Goal: Task Accomplishment & Management: Complete application form

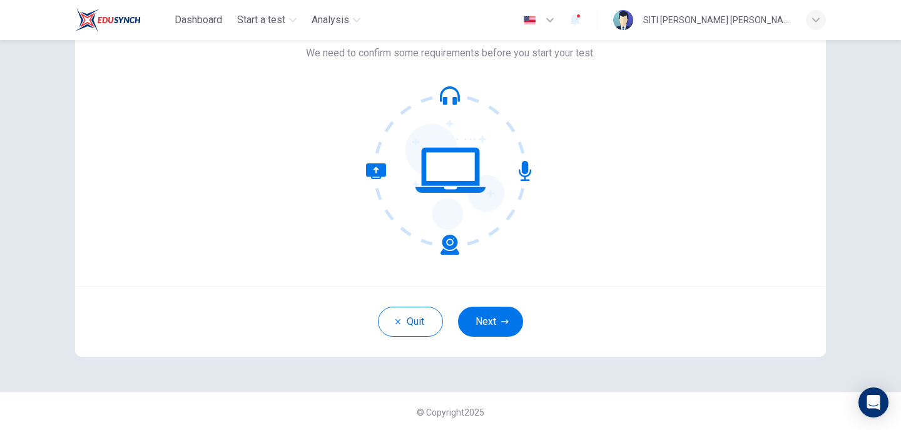
scroll to position [91, 0]
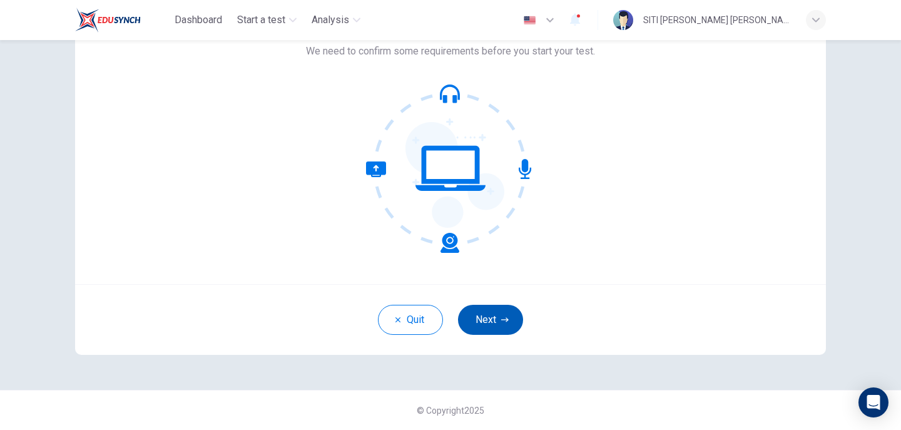
click at [497, 319] on button "Next" at bounding box center [490, 320] width 65 height 30
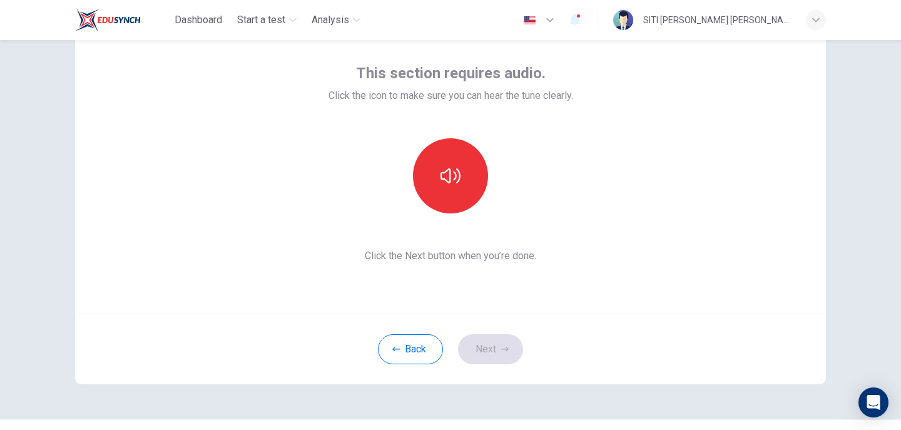
scroll to position [63, 0]
click at [447, 180] on icon "button" at bounding box center [451, 175] width 20 height 15
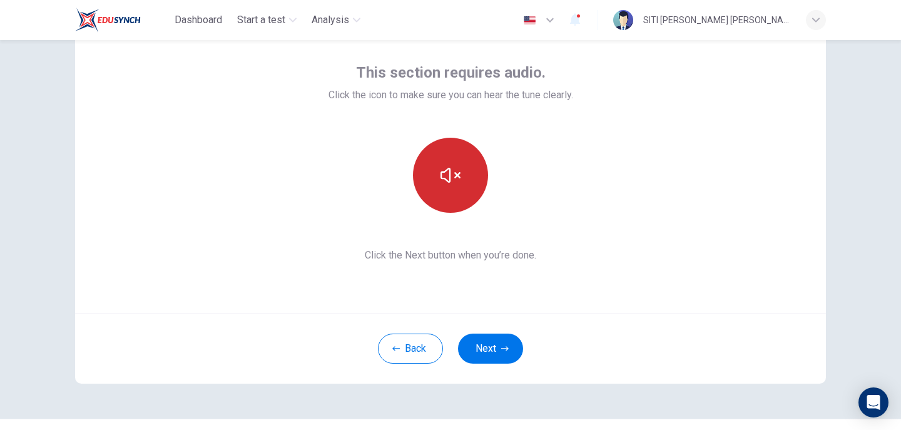
click at [448, 178] on icon "button" at bounding box center [451, 175] width 20 height 20
click at [693, 314] on div "Back Next" at bounding box center [450, 348] width 751 height 71
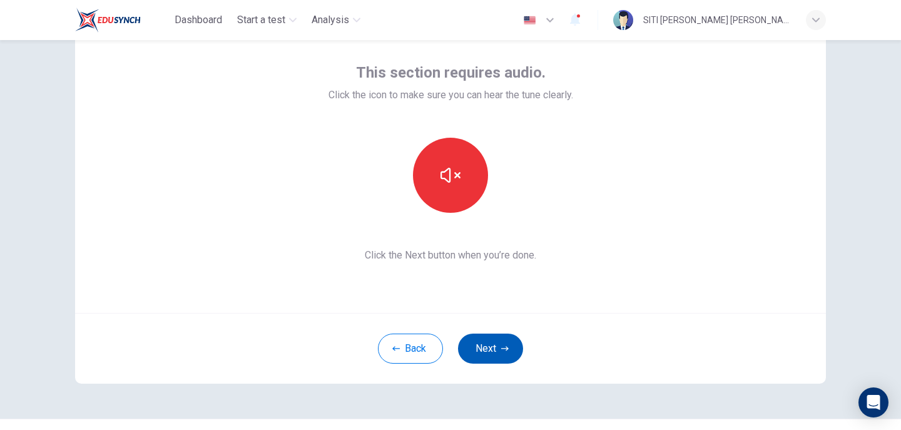
click at [509, 341] on button "Next" at bounding box center [490, 349] width 65 height 30
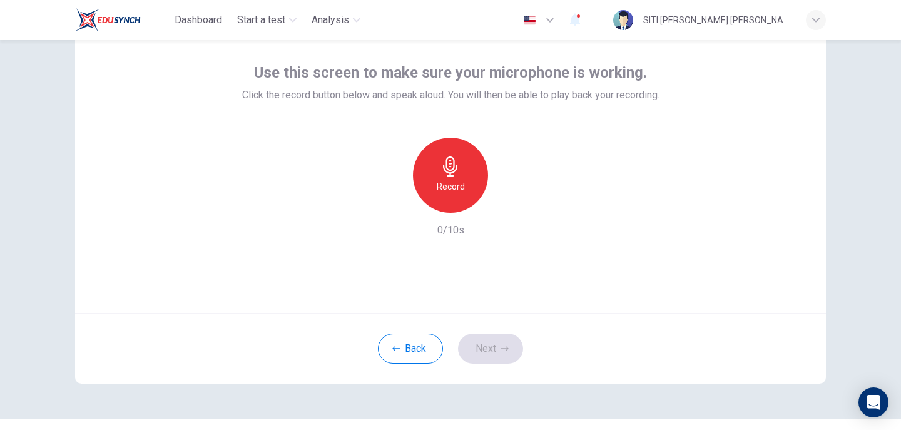
click at [443, 175] on icon "button" at bounding box center [451, 166] width 20 height 20
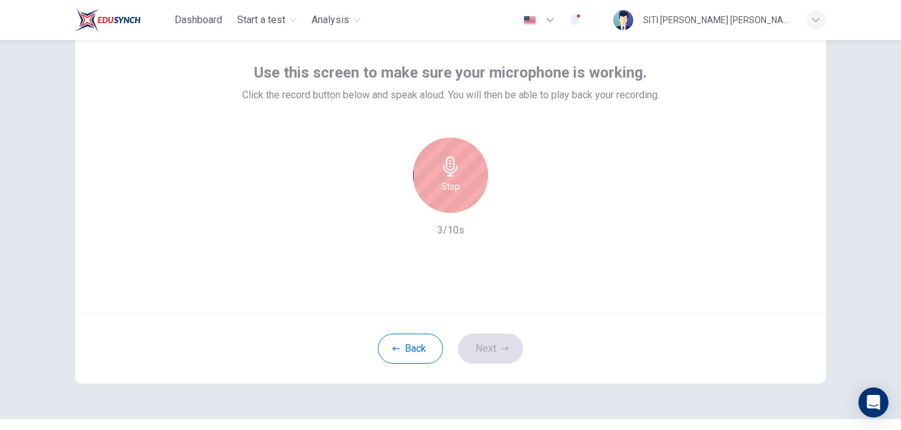
click at [463, 177] on div "Stop" at bounding box center [450, 175] width 75 height 75
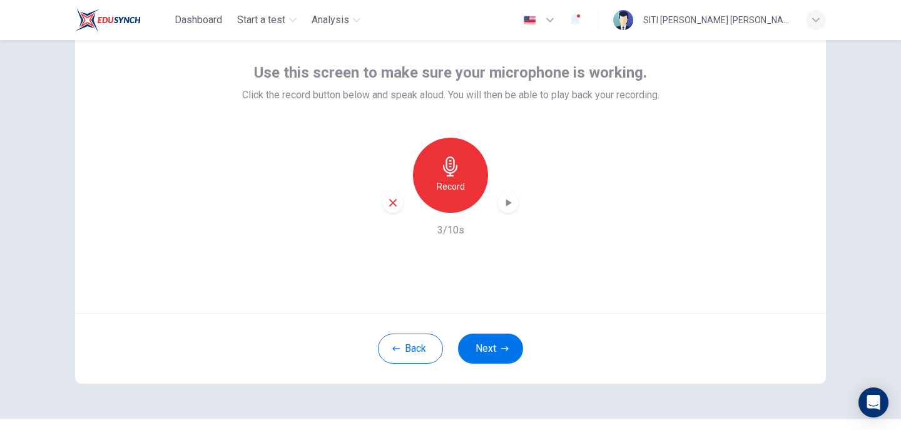
click at [498, 209] on div "button" at bounding box center [508, 203] width 20 height 20
click at [495, 357] on button "Next" at bounding box center [490, 349] width 65 height 30
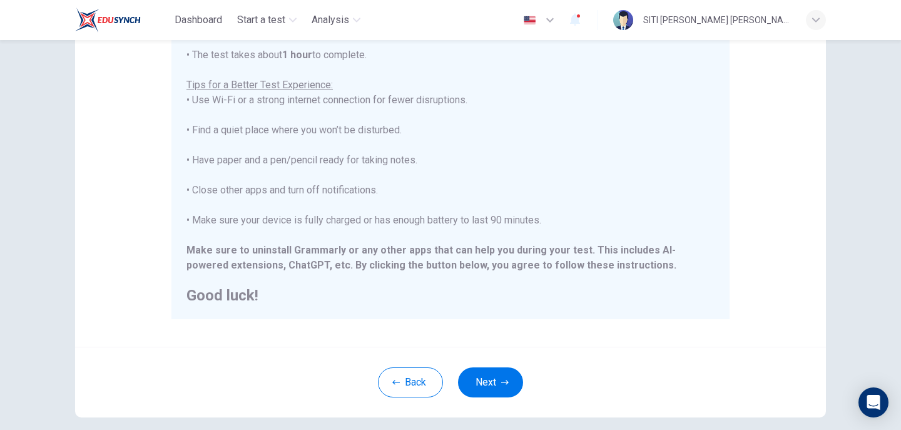
scroll to position [266, 0]
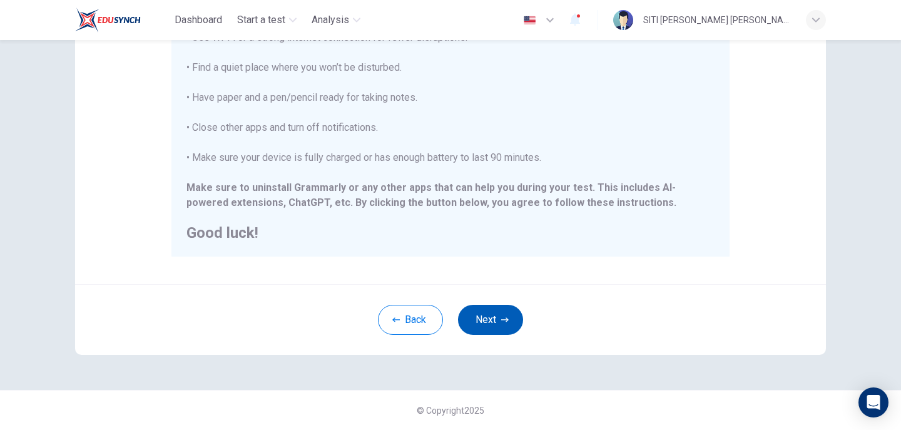
click at [508, 316] on button "Next" at bounding box center [490, 320] width 65 height 30
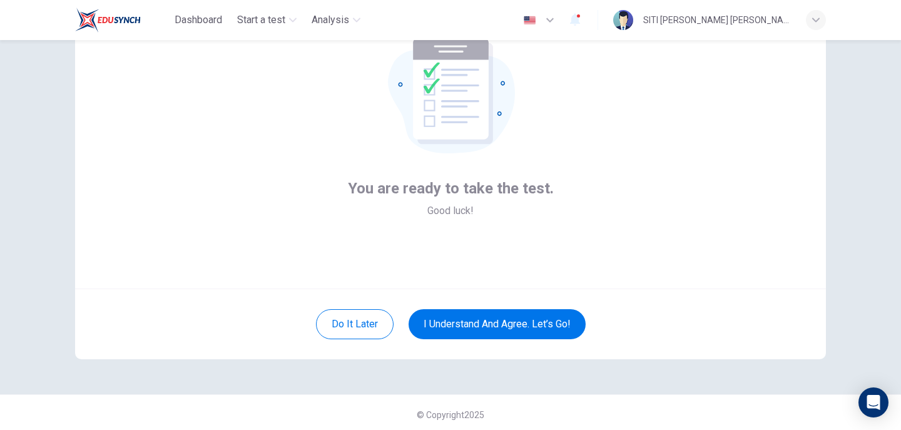
scroll to position [91, 0]
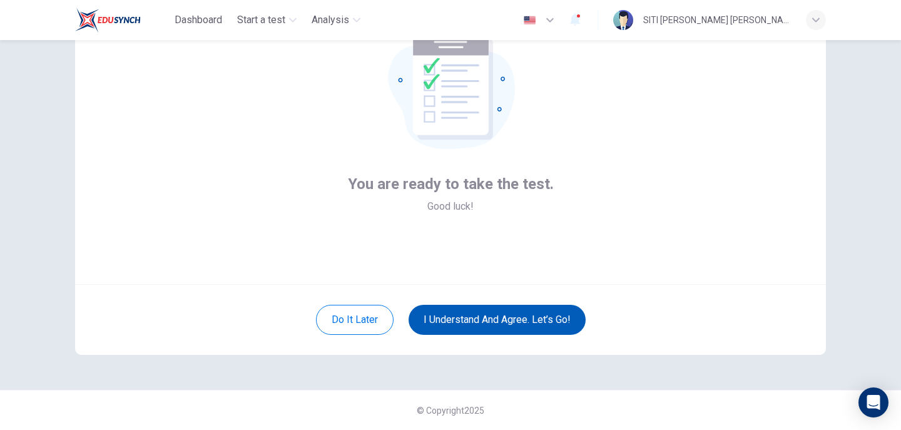
click at [525, 312] on button "I understand and agree. Let’s go!" at bounding box center [497, 320] width 177 height 30
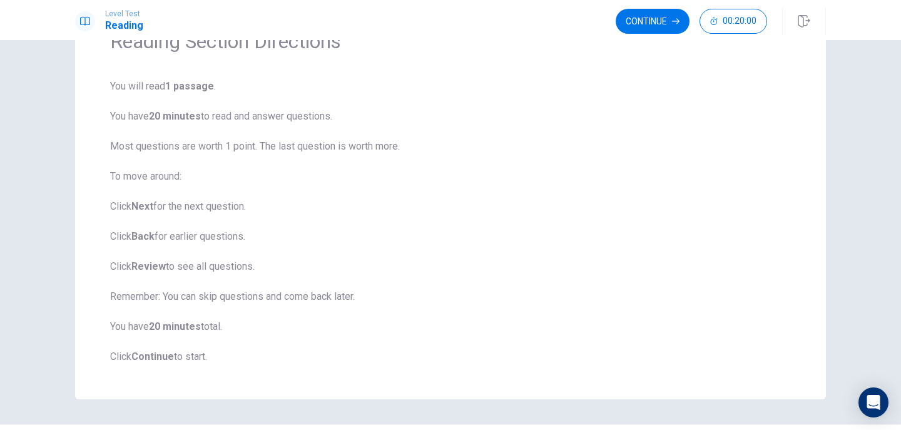
scroll to position [43, 0]
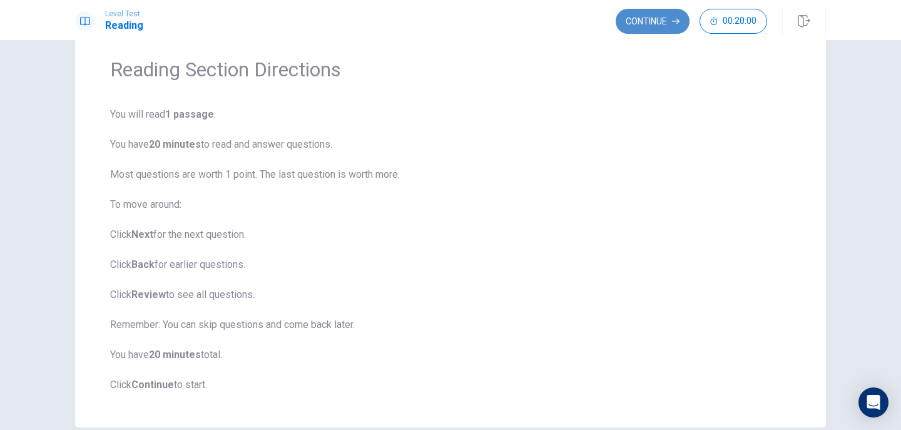
click at [660, 22] on button "Continue" at bounding box center [653, 21] width 74 height 25
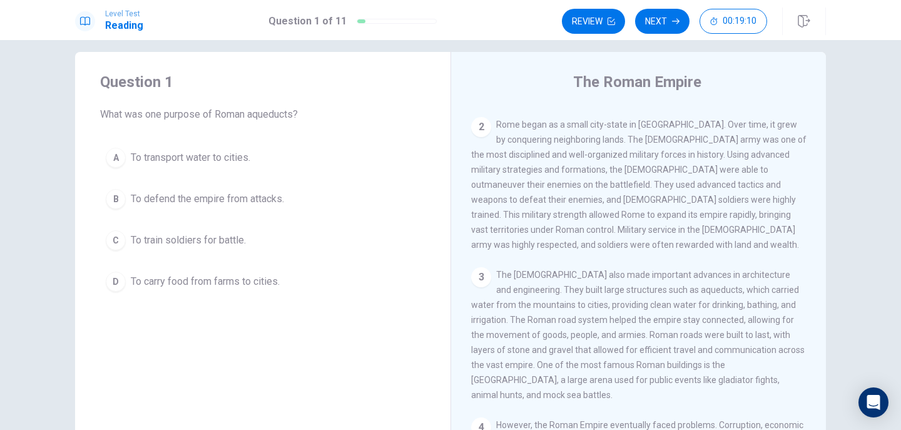
scroll to position [10, 0]
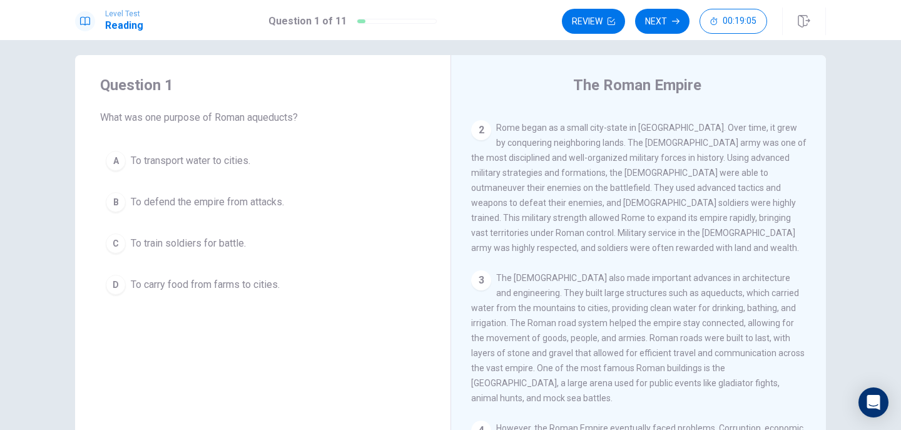
click at [248, 158] on span "To transport water to cities." at bounding box center [191, 160] width 120 height 15
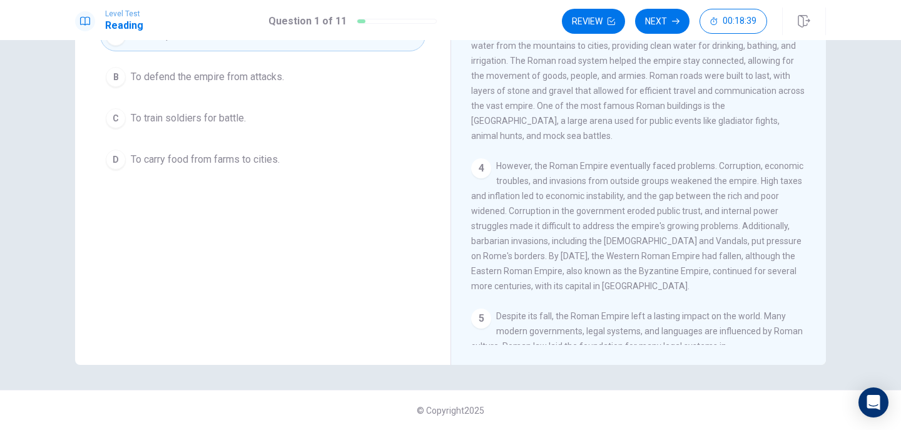
scroll to position [341, 0]
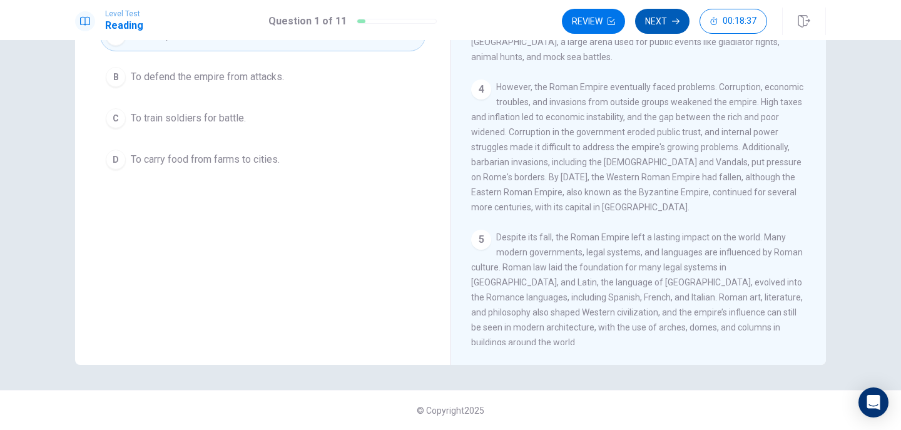
click at [680, 14] on button "Next" at bounding box center [662, 21] width 54 height 25
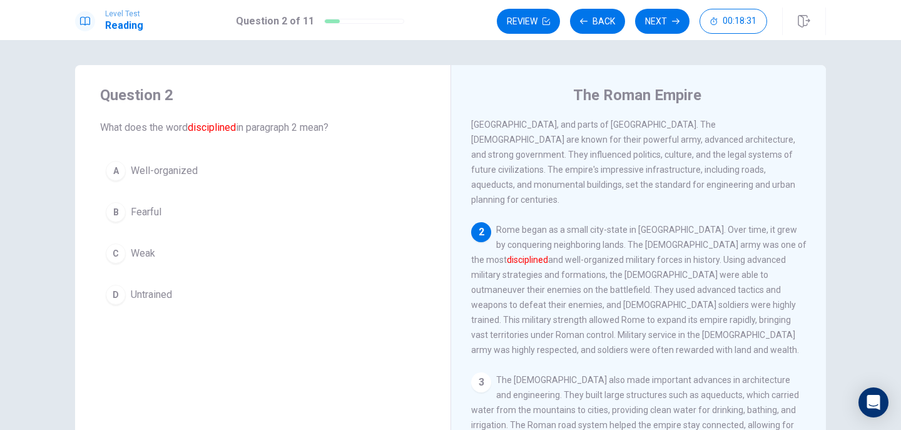
scroll to position [63, 0]
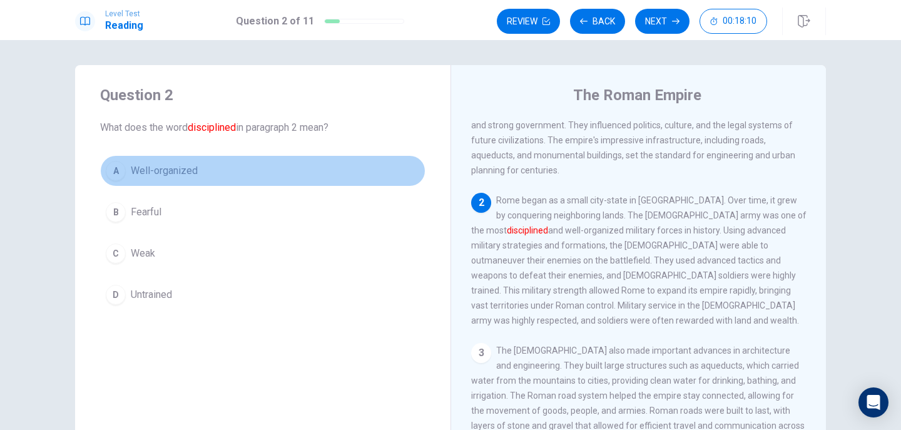
click at [171, 173] on span "Well-organized" at bounding box center [164, 170] width 67 height 15
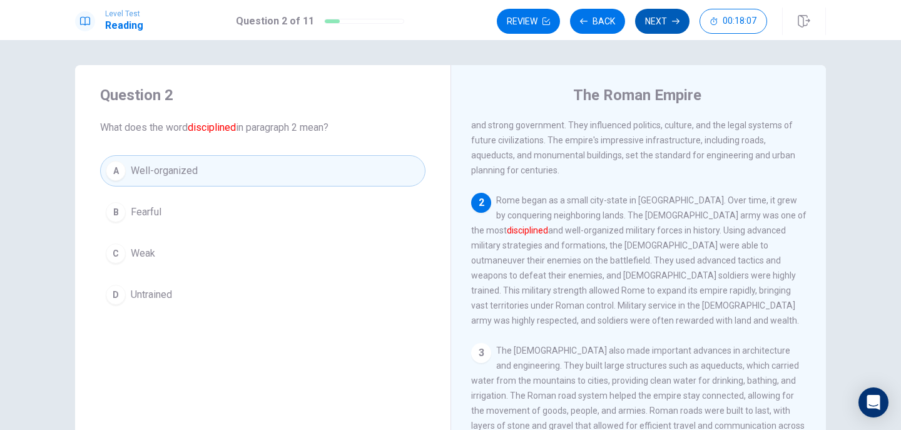
click at [668, 22] on button "Next" at bounding box center [662, 21] width 54 height 25
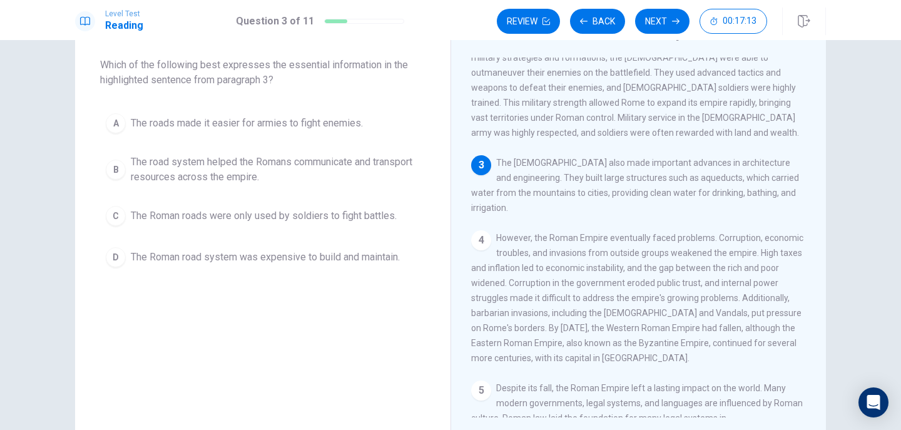
scroll to position [263, 0]
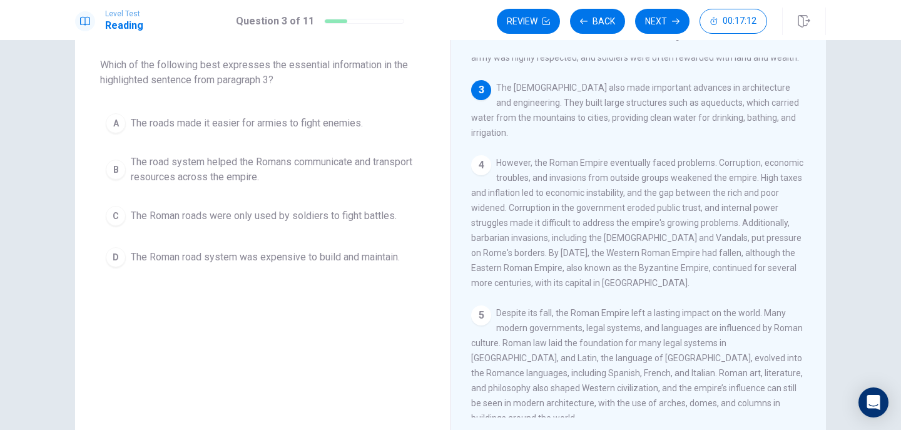
click at [558, 118] on span "The [DEMOGRAPHIC_DATA] also made important advances in architecture and enginee…" at bounding box center [635, 110] width 328 height 55
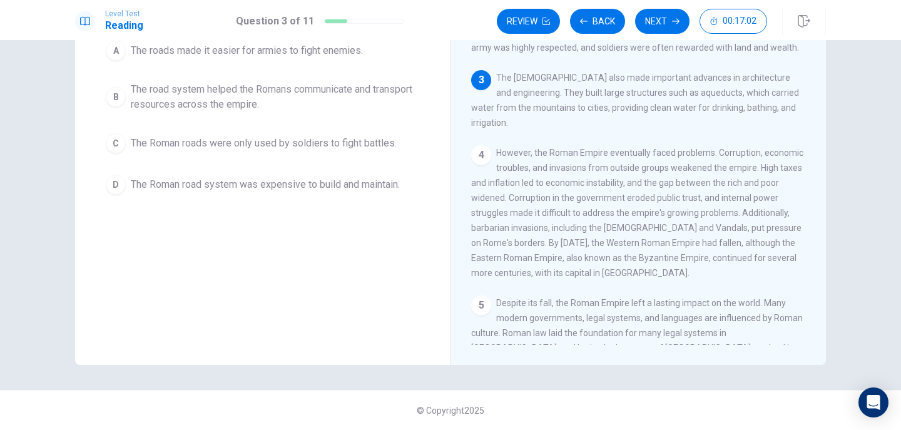
scroll to position [73, 0]
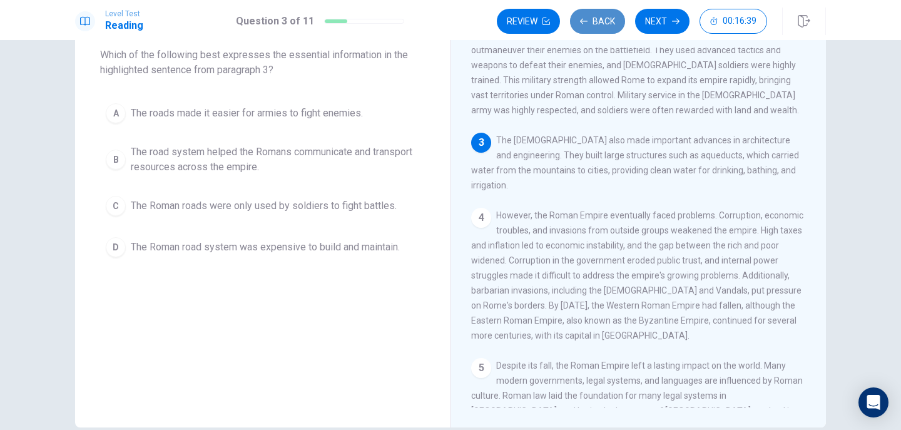
click at [586, 31] on button "Back" at bounding box center [597, 21] width 55 height 25
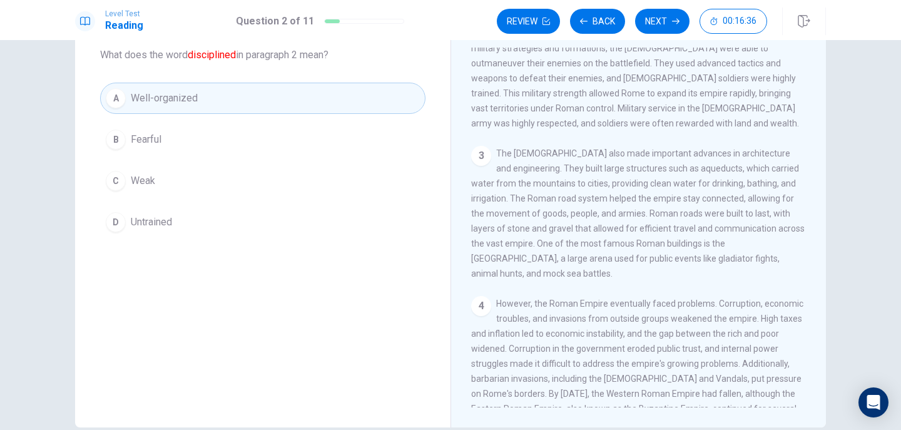
scroll to position [250, 0]
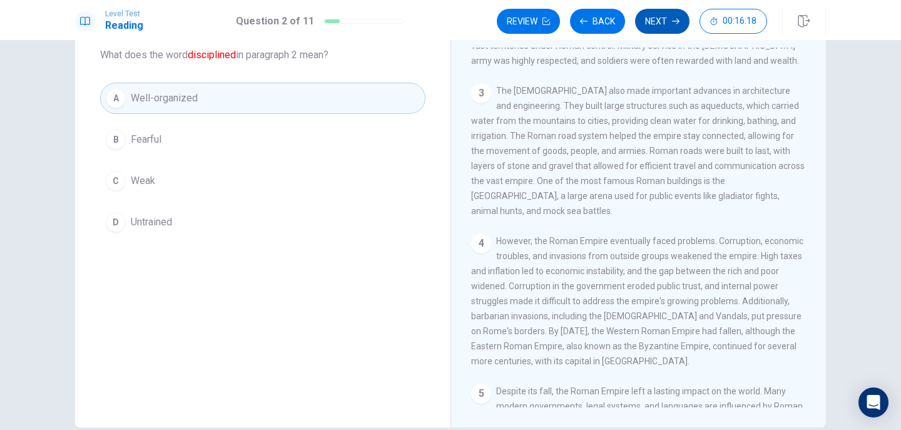
click at [654, 29] on button "Next" at bounding box center [662, 21] width 54 height 25
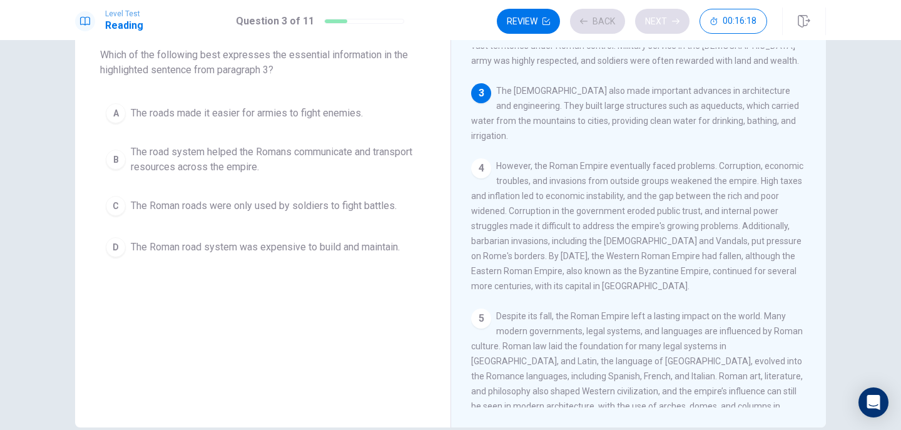
scroll to position [263, 0]
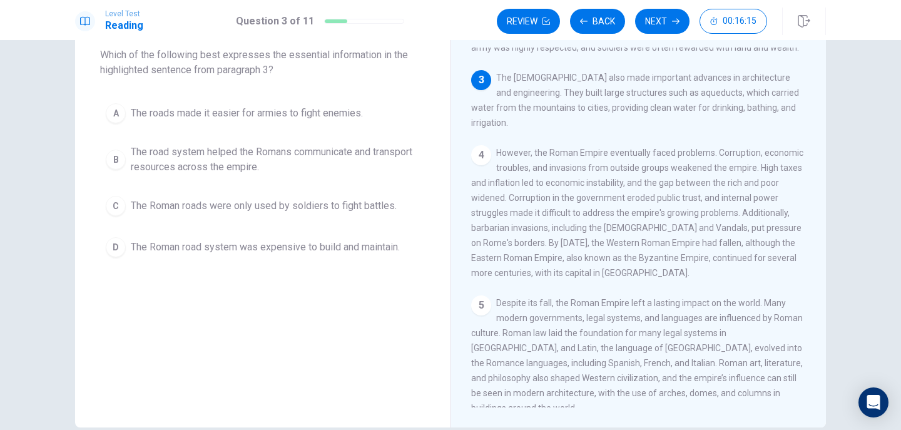
click at [169, 161] on span "The road system helped the Romans communicate and transport resources across th…" at bounding box center [275, 160] width 289 height 30
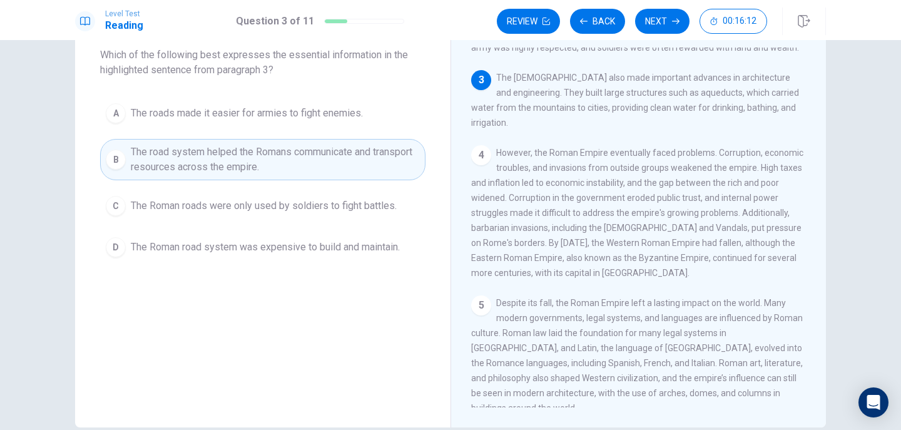
click at [641, 25] on button "Next" at bounding box center [662, 21] width 54 height 25
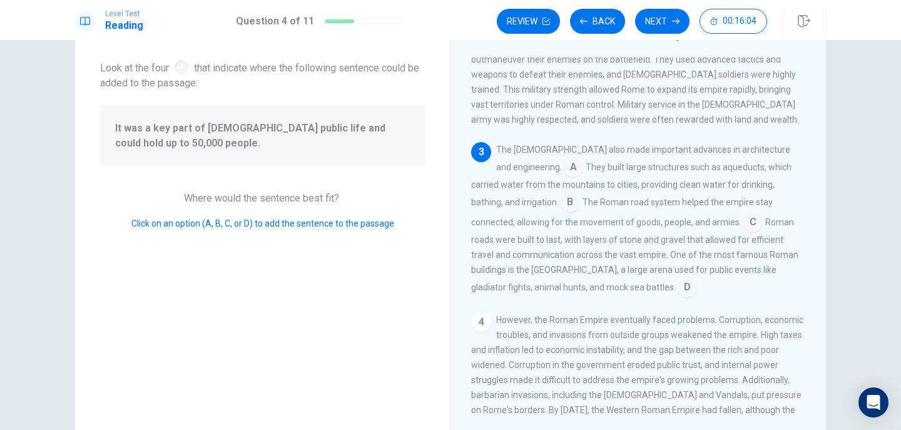
scroll to position [263, 0]
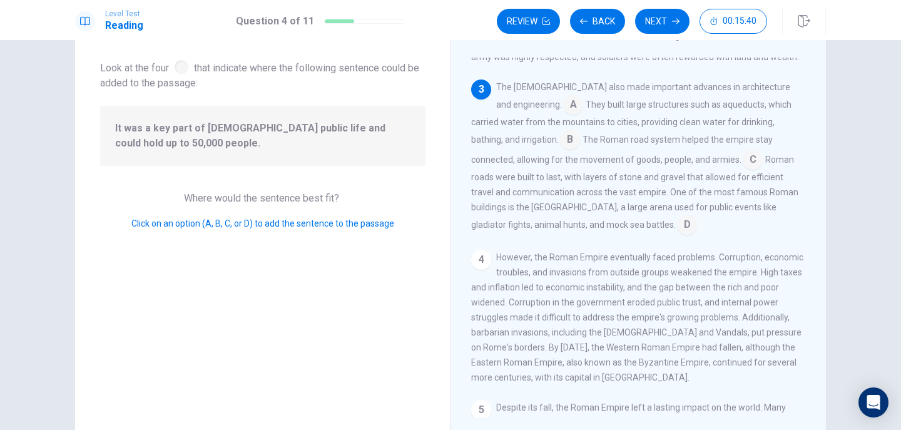
click at [677, 216] on input at bounding box center [687, 226] width 20 height 20
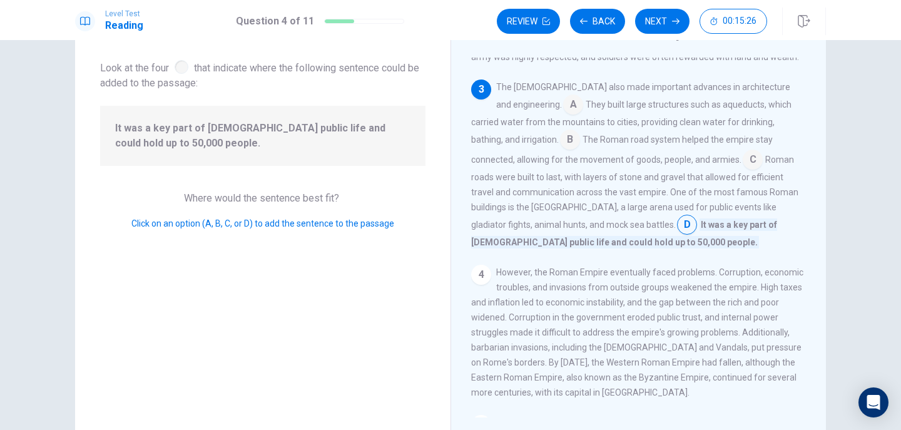
scroll to position [201, 0]
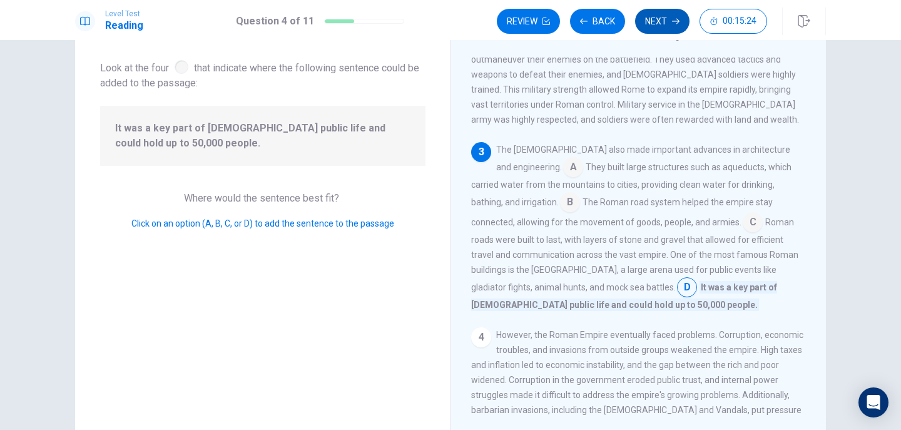
click at [662, 28] on button "Next" at bounding box center [662, 21] width 54 height 25
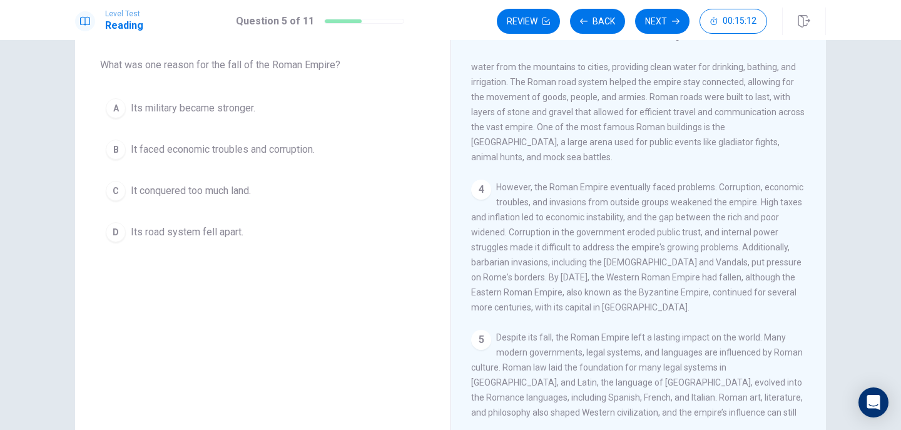
scroll to position [341, 0]
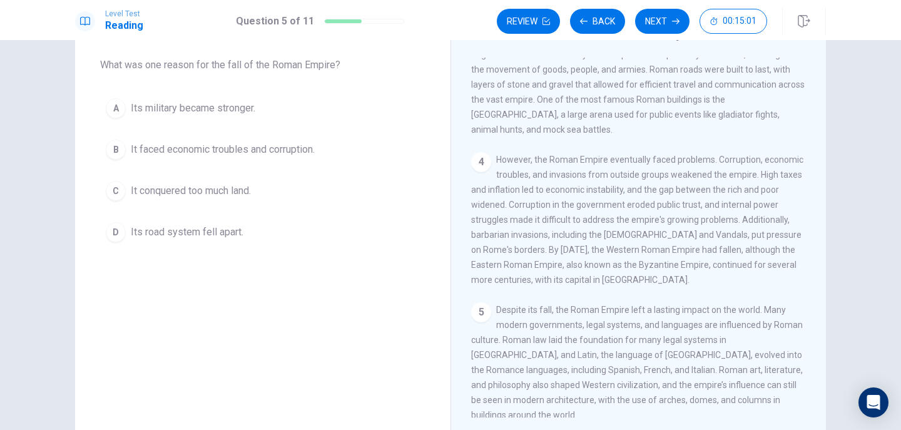
click at [293, 146] on span "It faced economic troubles and corruption." at bounding box center [223, 149] width 184 height 15
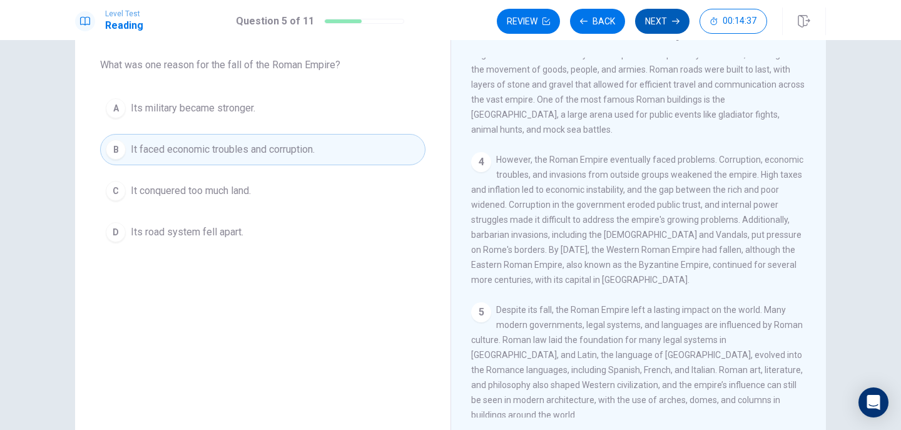
click at [668, 23] on button "Next" at bounding box center [662, 21] width 54 height 25
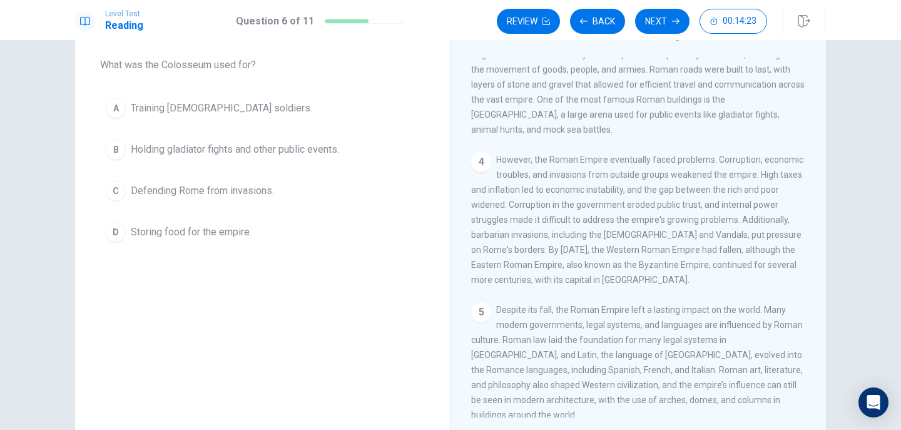
click at [321, 150] on span "Holding gladiator fights and other public events." at bounding box center [235, 149] width 208 height 15
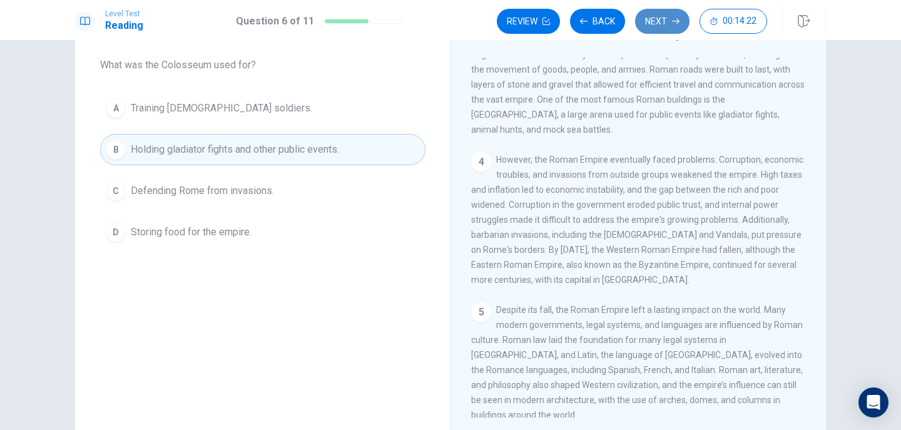
click at [662, 26] on button "Next" at bounding box center [662, 21] width 54 height 25
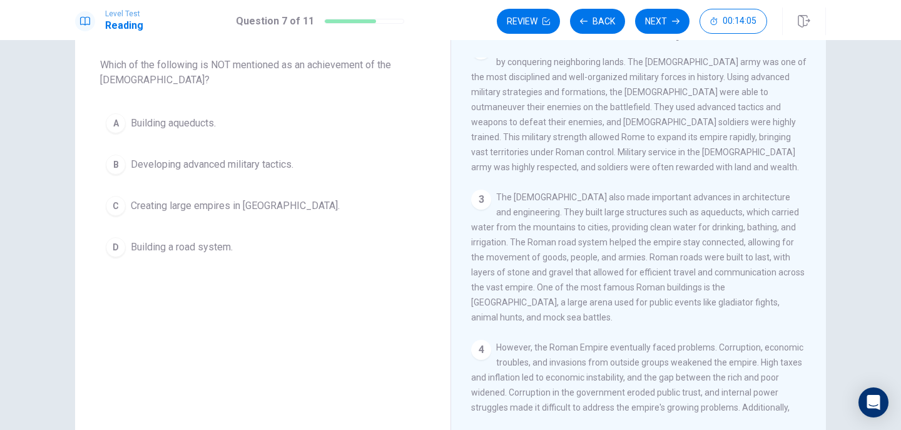
scroll to position [91, 0]
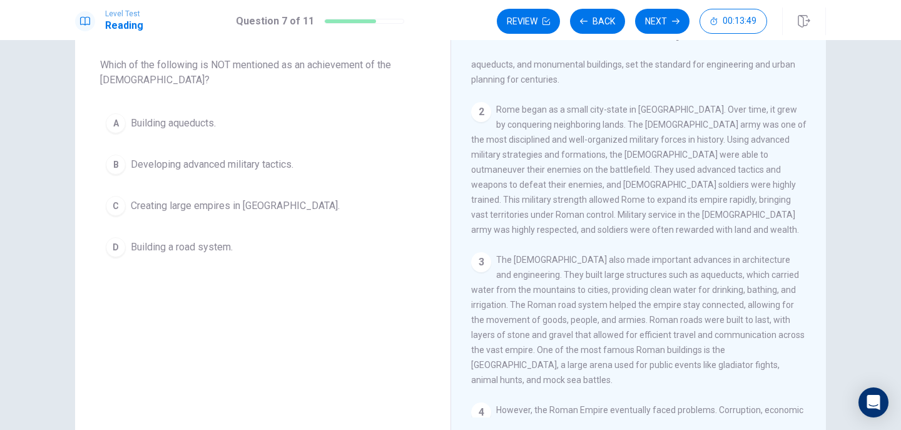
click at [258, 200] on span "Creating large empires in [GEOGRAPHIC_DATA]." at bounding box center [235, 205] width 209 height 15
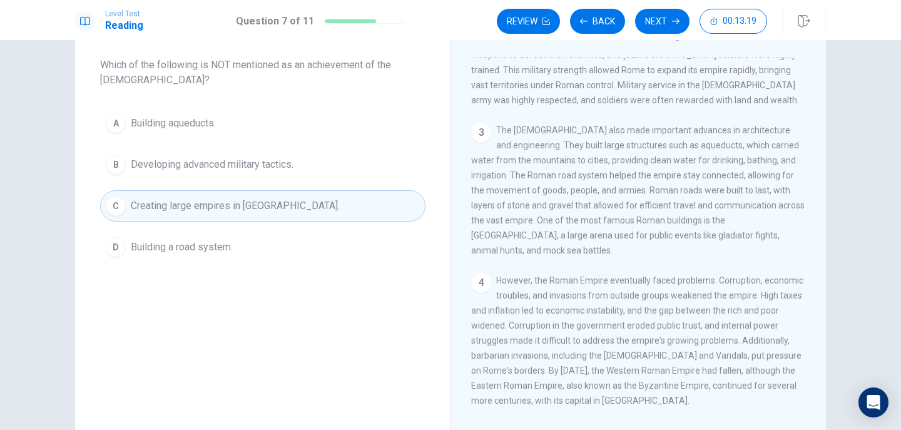
scroll to position [250, 0]
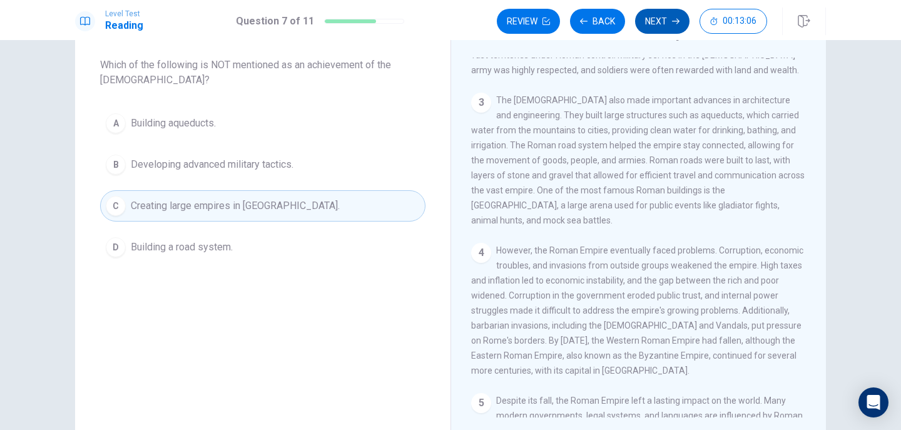
click at [678, 26] on button "Next" at bounding box center [662, 21] width 54 height 25
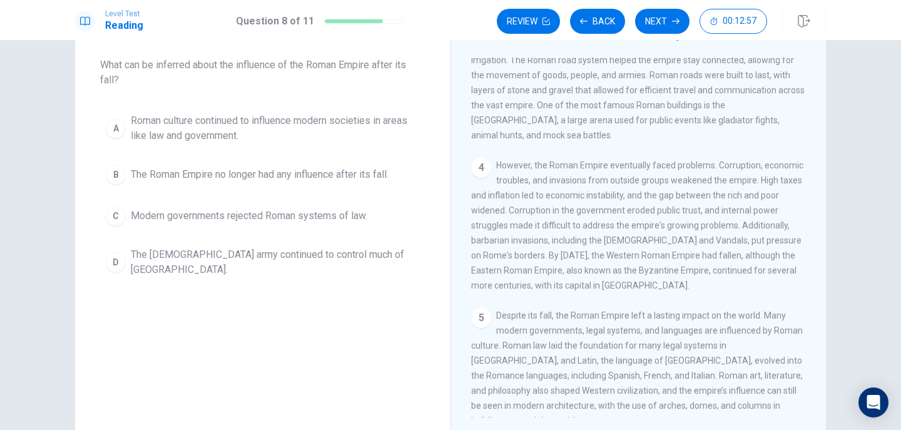
scroll to position [341, 0]
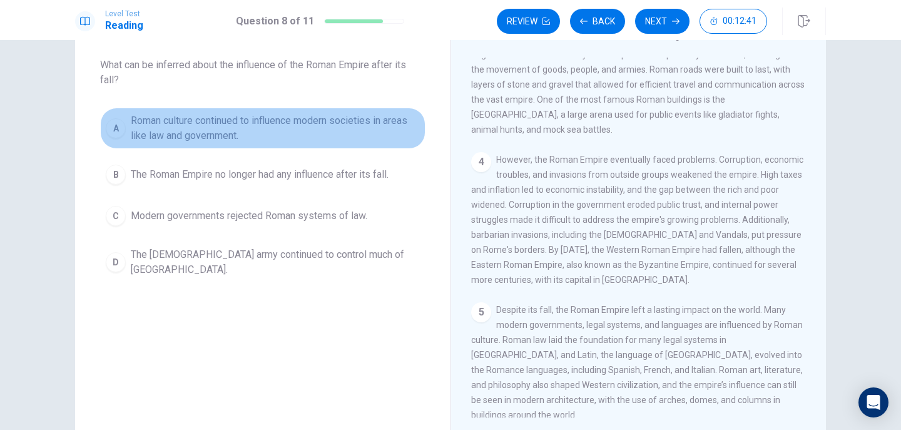
click at [372, 129] on span "Roman culture continued to influence modern societies in areas like law and gov…" at bounding box center [275, 128] width 289 height 30
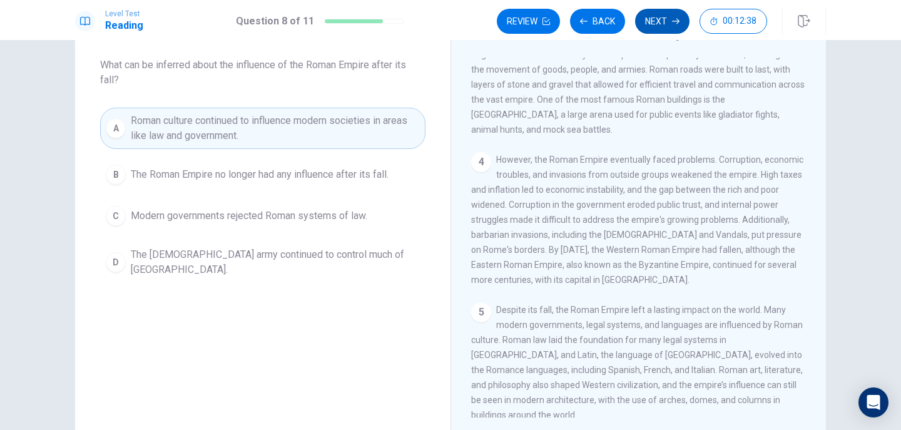
click at [663, 23] on button "Next" at bounding box center [662, 21] width 54 height 25
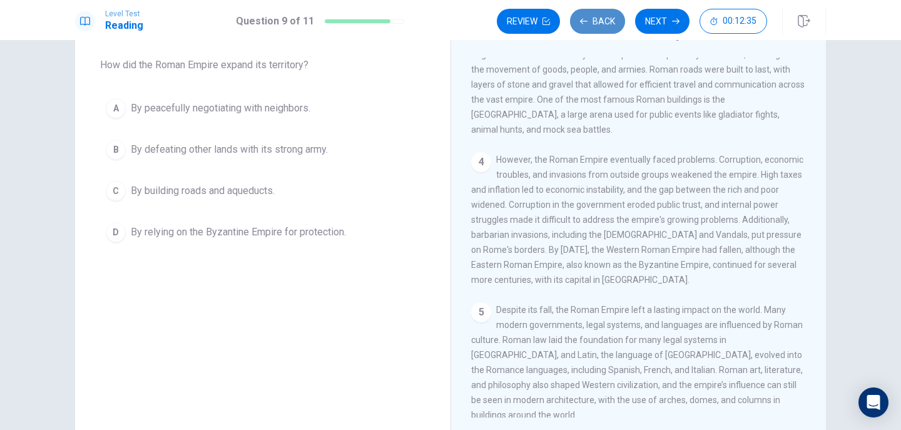
click at [606, 31] on button "Back" at bounding box center [597, 21] width 55 height 25
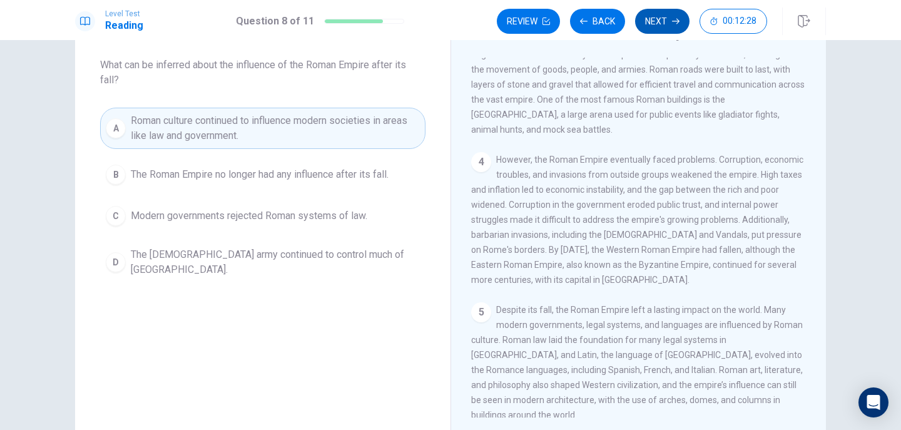
click at [665, 28] on button "Next" at bounding box center [662, 21] width 54 height 25
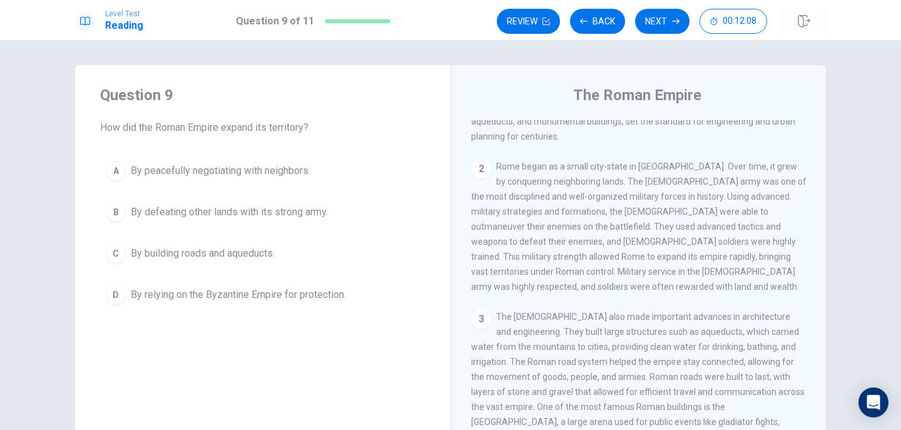
scroll to position [125, 0]
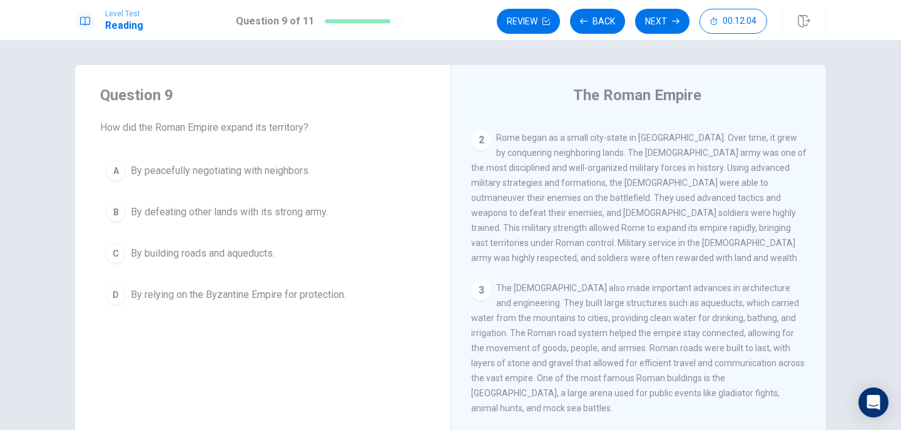
click at [275, 209] on span "By defeating other lands with its strong army." at bounding box center [229, 212] width 197 height 15
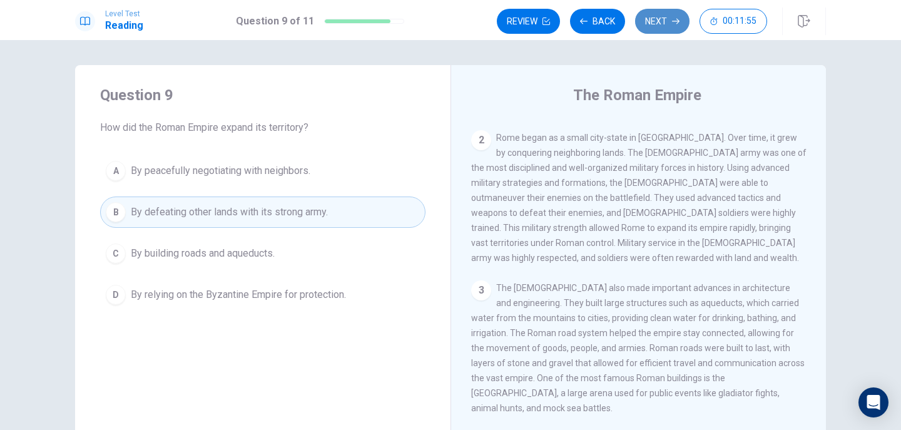
click at [656, 29] on button "Next" at bounding box center [662, 21] width 54 height 25
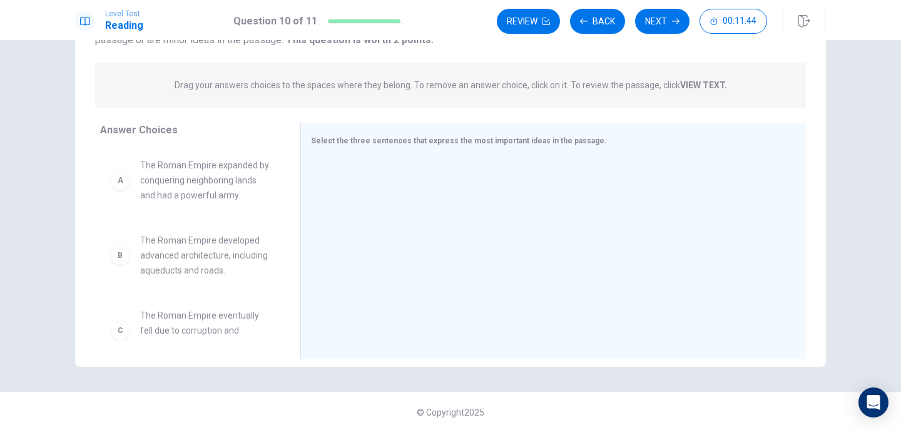
scroll to position [135, 0]
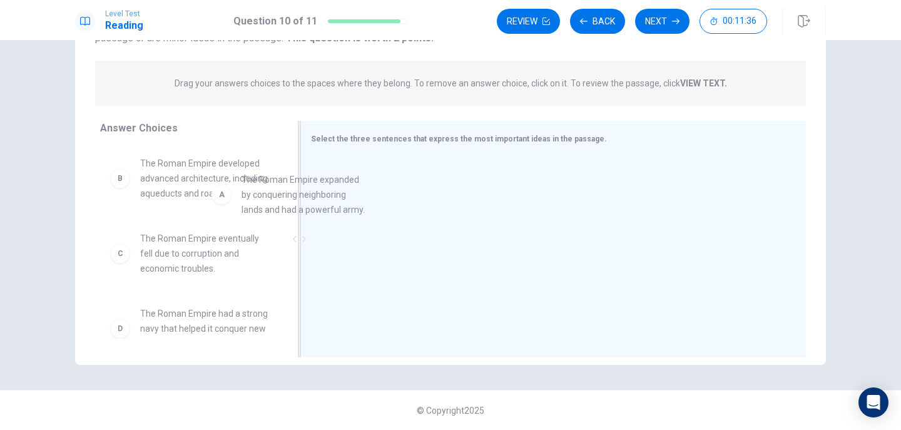
drag, startPoint x: 205, startPoint y: 183, endPoint x: 325, endPoint y: 199, distance: 120.5
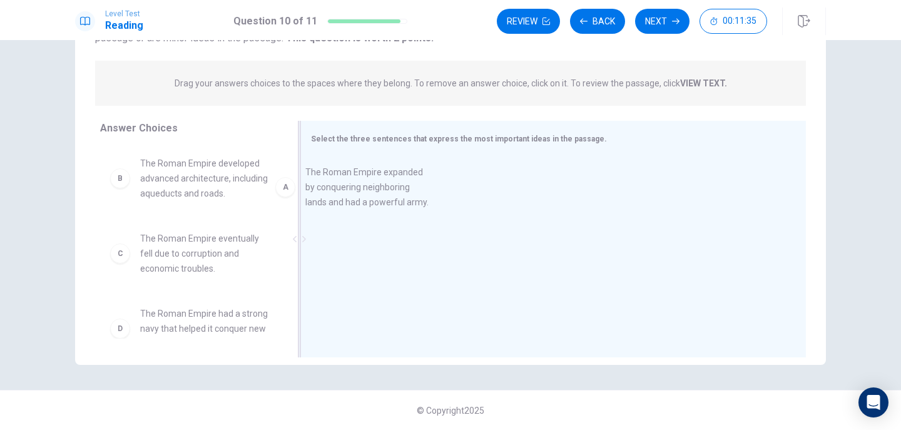
drag, startPoint x: 228, startPoint y: 181, endPoint x: 401, endPoint y: 194, distance: 173.8
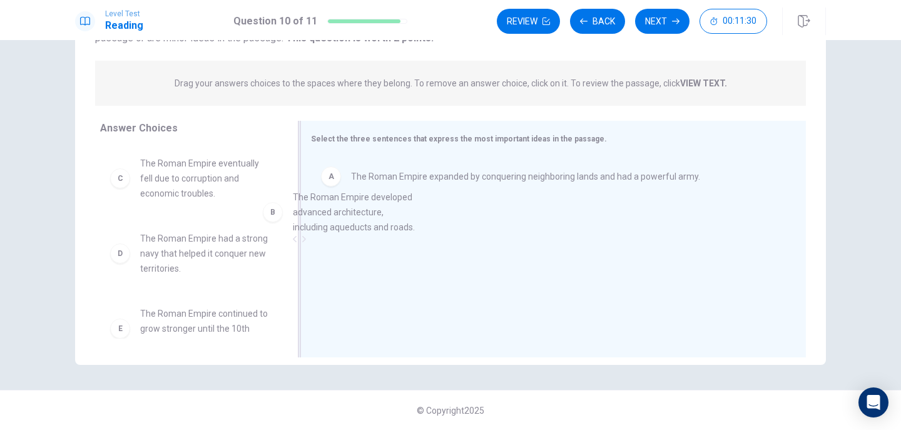
drag, startPoint x: 192, startPoint y: 184, endPoint x: 377, endPoint y: 225, distance: 189.7
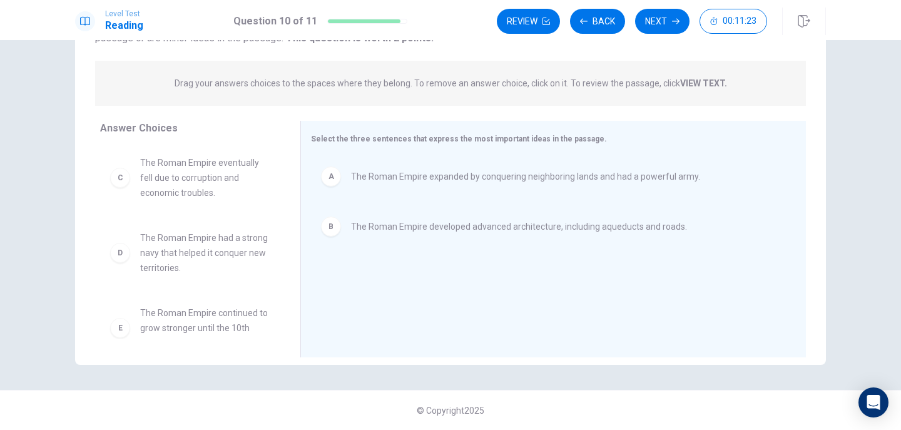
scroll to position [0, 0]
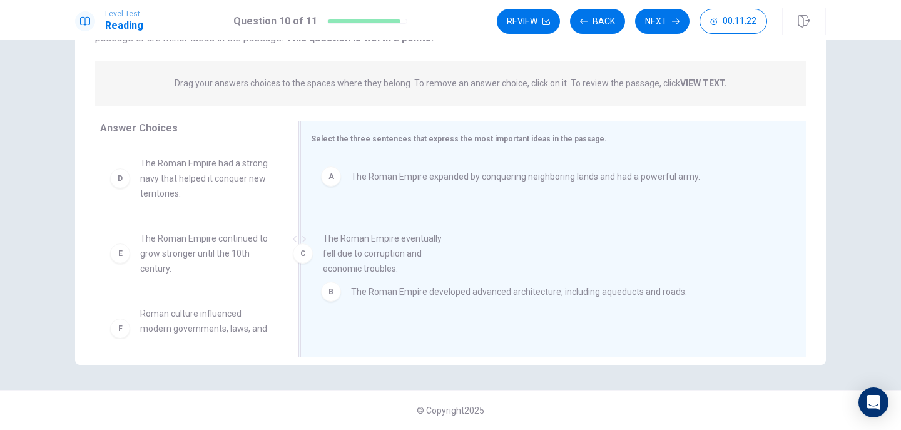
drag, startPoint x: 216, startPoint y: 190, endPoint x: 408, endPoint y: 271, distance: 208.4
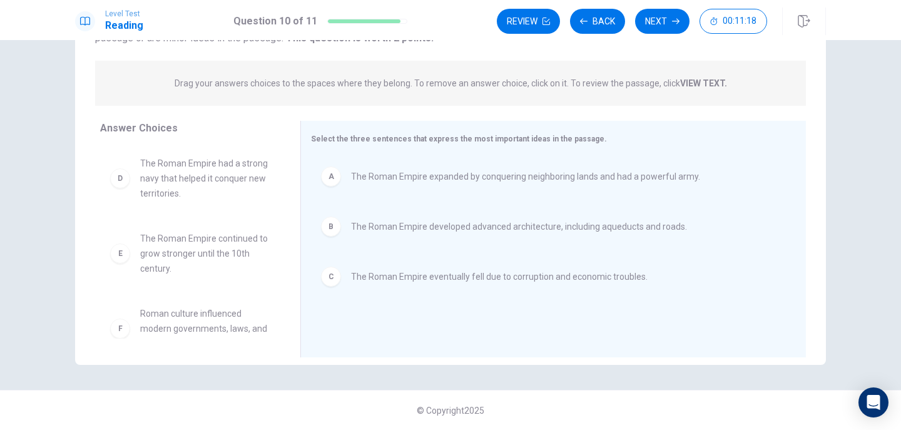
scroll to position [23, 0]
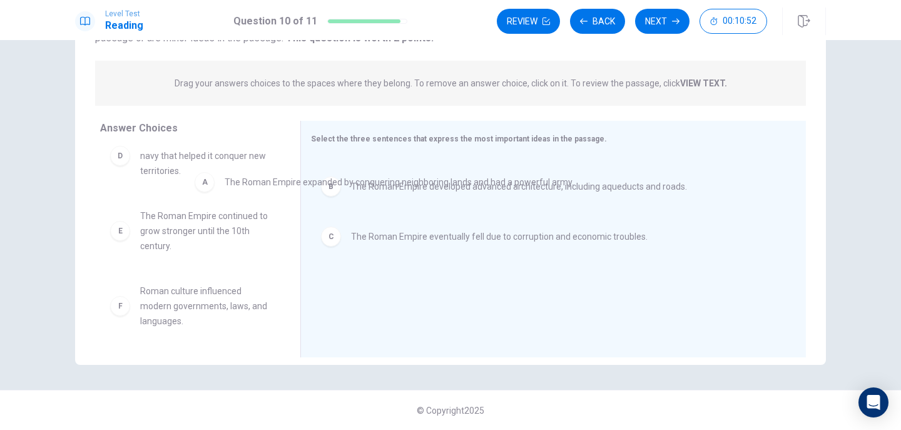
drag, startPoint x: 369, startPoint y: 179, endPoint x: 262, endPoint y: 185, distance: 107.2
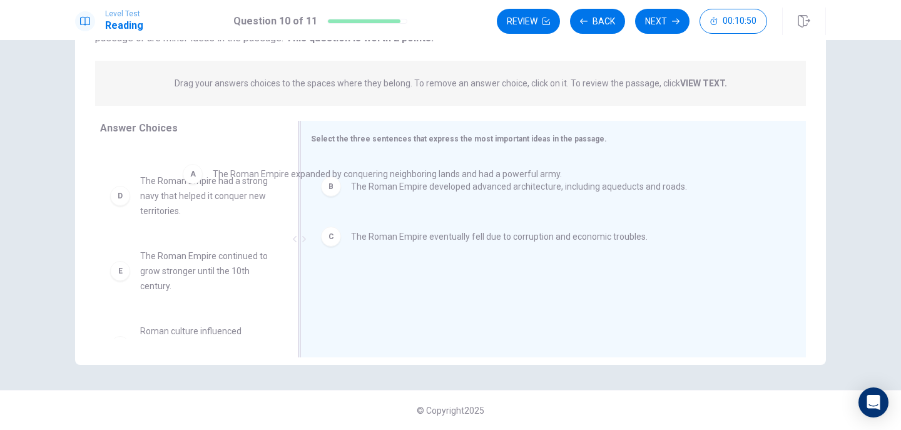
scroll to position [0, 0]
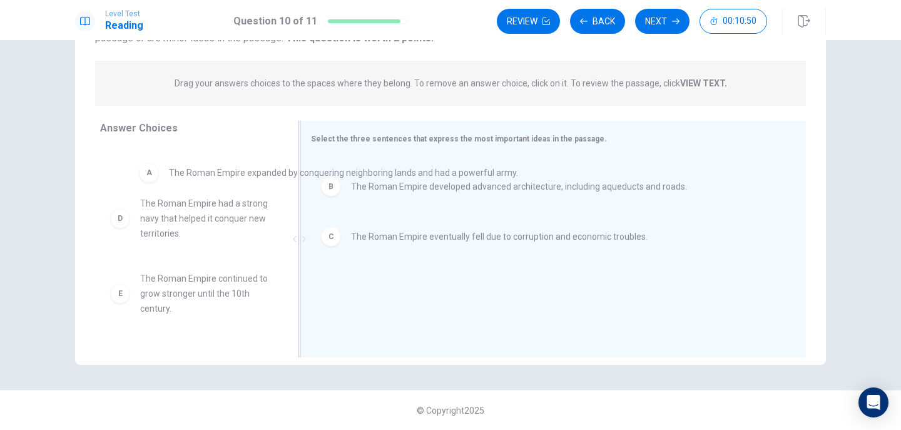
drag, startPoint x: 342, startPoint y: 183, endPoint x: 158, endPoint y: 179, distance: 183.4
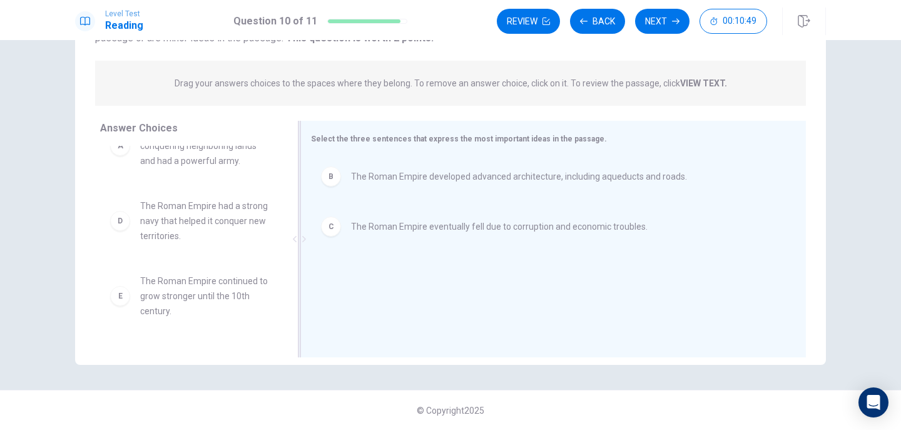
scroll to position [98, 0]
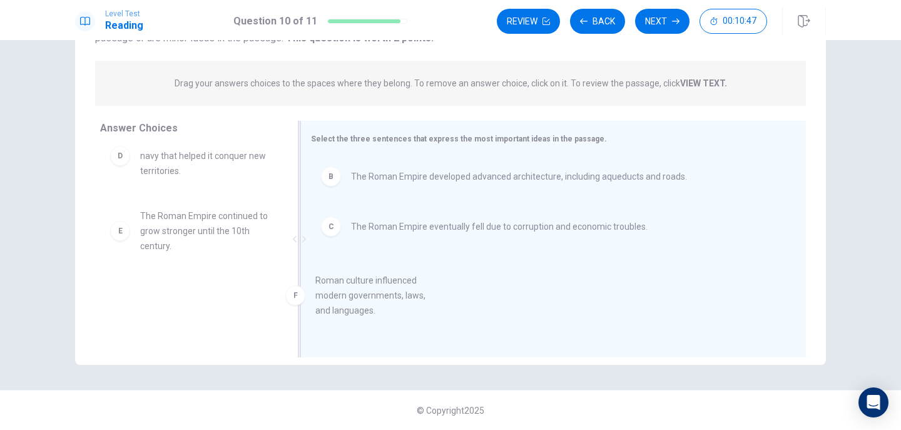
drag, startPoint x: 185, startPoint y: 299, endPoint x: 371, endPoint y: 289, distance: 186.7
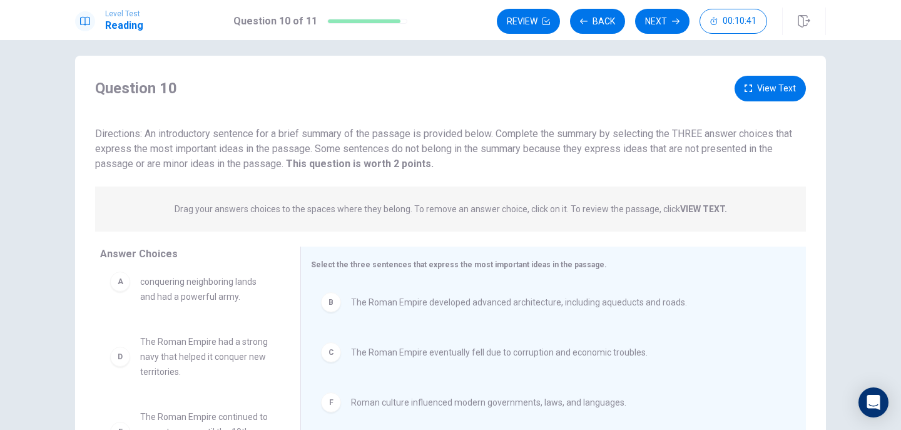
scroll to position [0, 0]
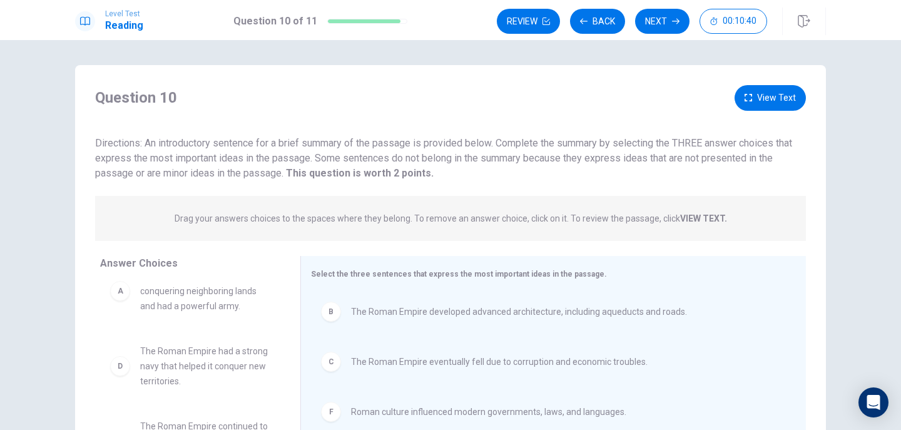
click at [752, 96] on button "View Text" at bounding box center [770, 98] width 71 height 26
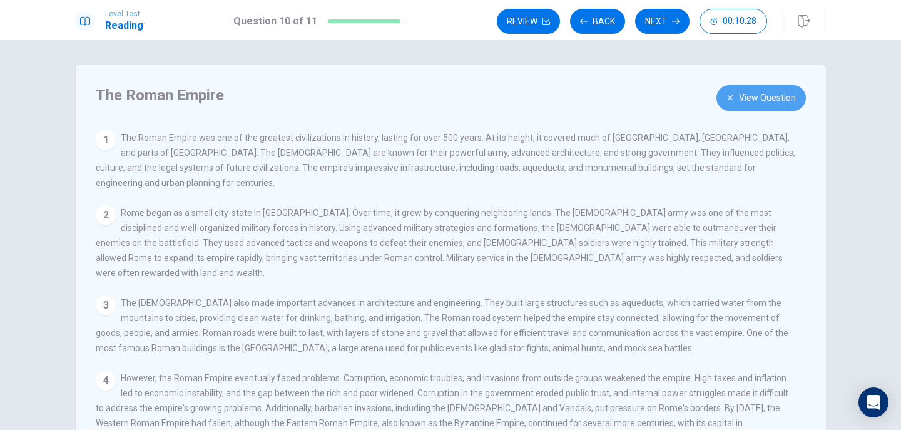
click at [733, 91] on button "View Question" at bounding box center [761, 98] width 89 height 26
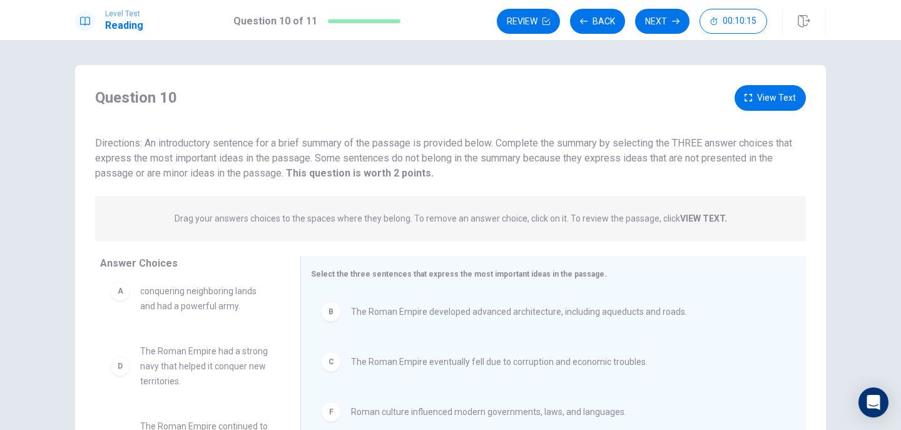
click at [765, 99] on button "View Text" at bounding box center [770, 98] width 71 height 26
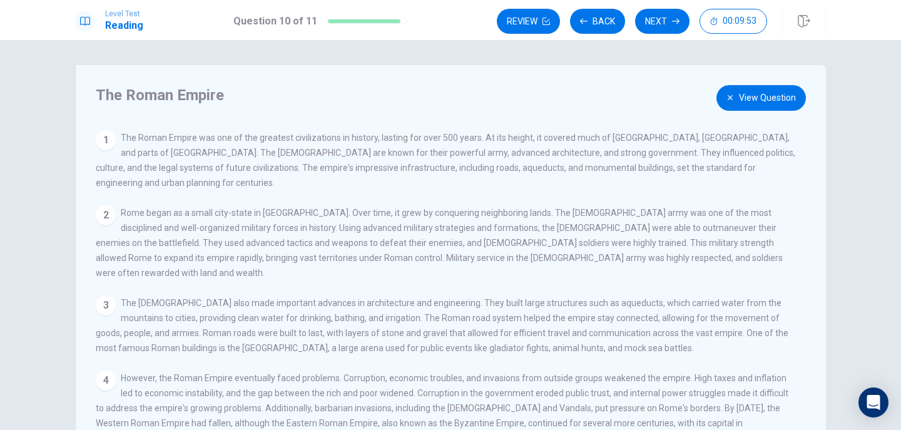
click at [745, 103] on button "View Question" at bounding box center [761, 98] width 89 height 26
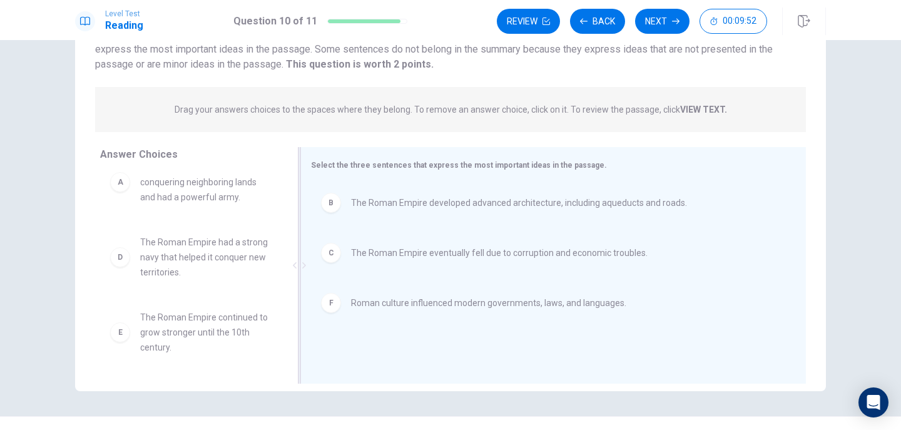
scroll to position [135, 0]
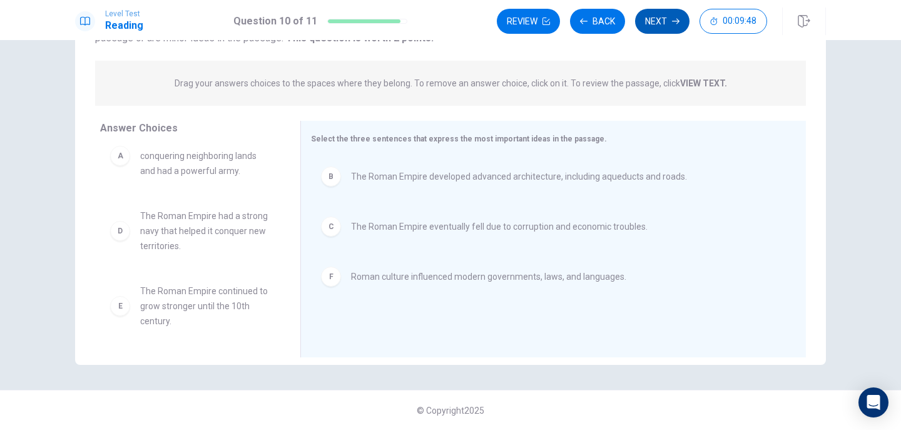
click at [671, 26] on button "Next" at bounding box center [662, 21] width 54 height 25
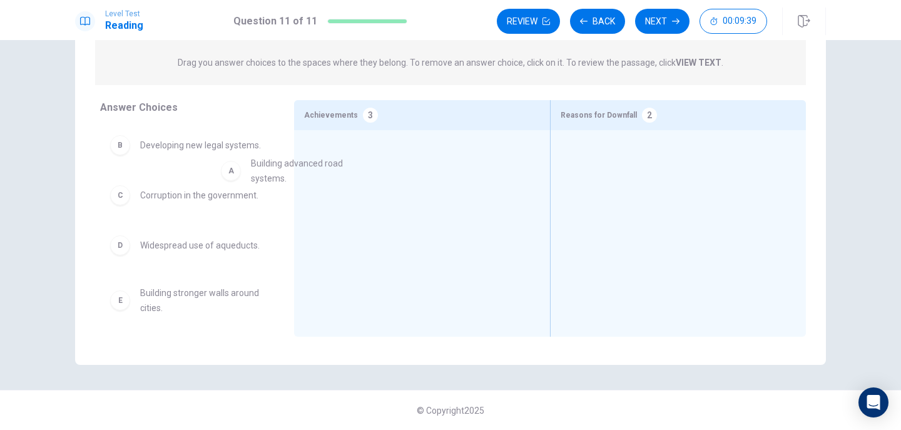
drag, startPoint x: 181, startPoint y: 162, endPoint x: 335, endPoint y: 186, distance: 155.9
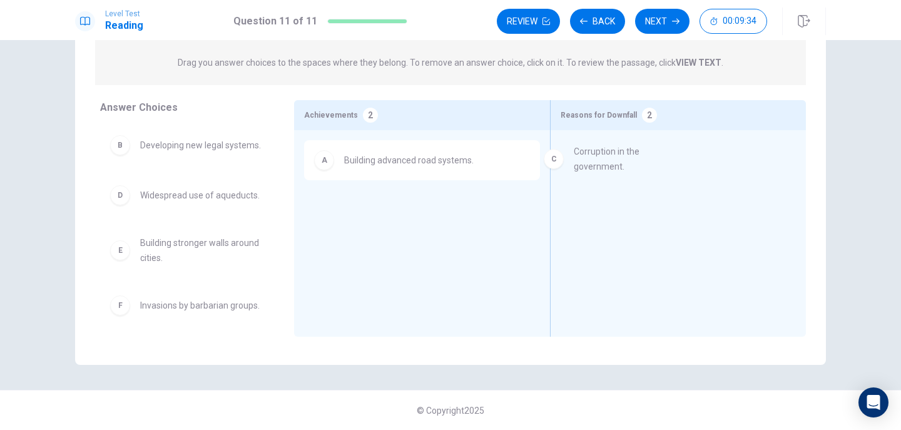
drag, startPoint x: 203, startPoint y: 208, endPoint x: 645, endPoint y: 158, distance: 444.0
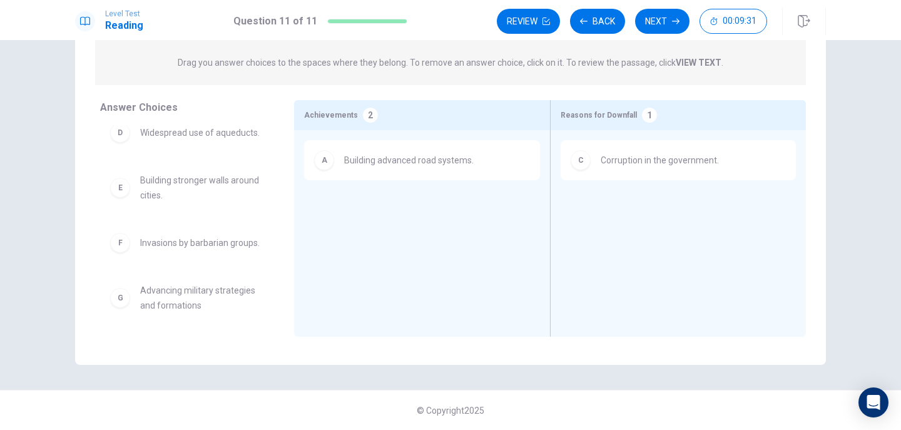
scroll to position [98, 0]
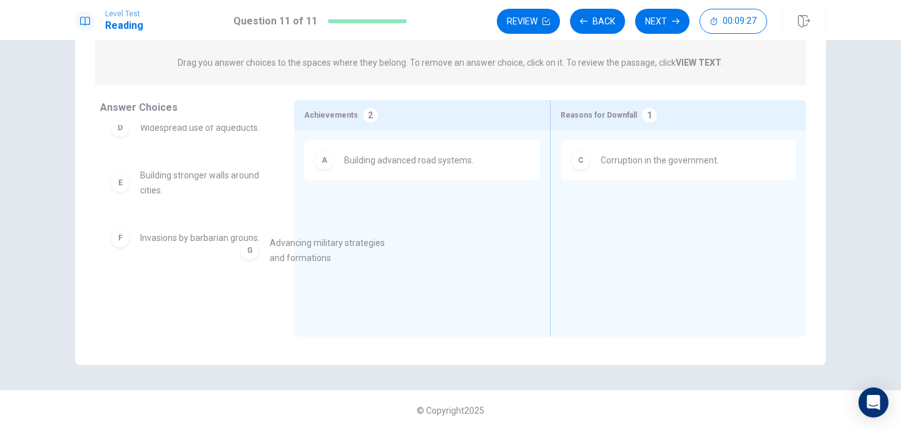
drag, startPoint x: 205, startPoint y: 295, endPoint x: 375, endPoint y: 228, distance: 183.7
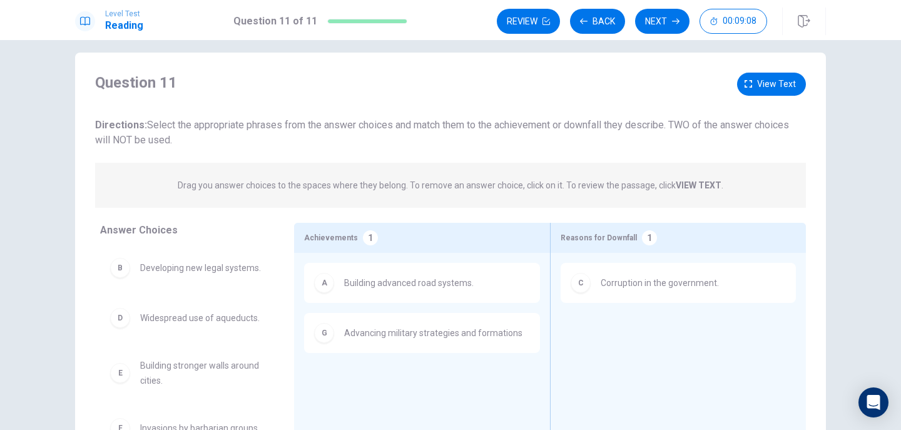
scroll to position [0, 0]
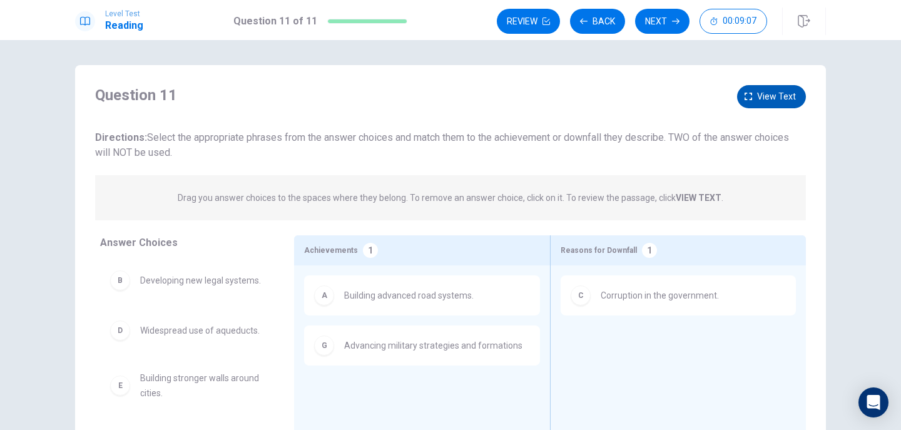
click at [742, 89] on button "View text" at bounding box center [771, 96] width 69 height 23
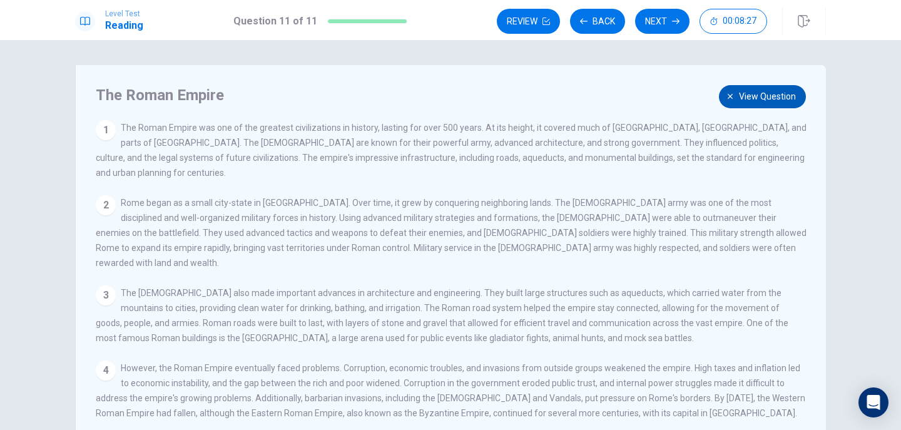
click at [753, 94] on span "View question" at bounding box center [767, 97] width 57 height 16
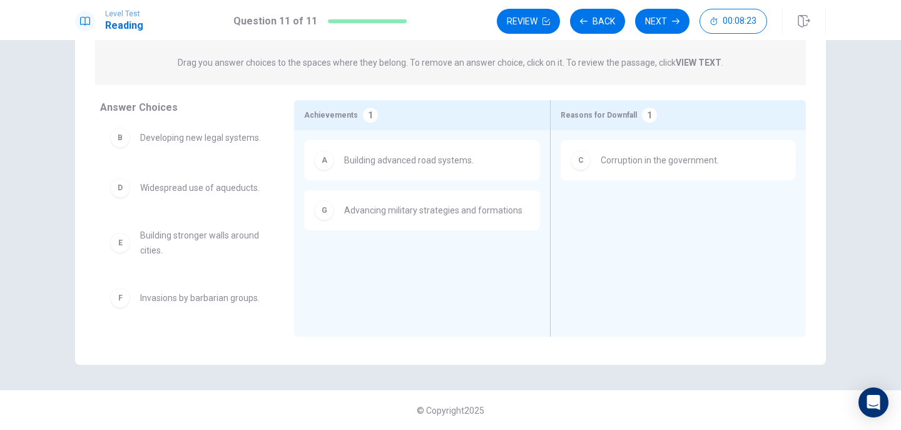
scroll to position [38, 0]
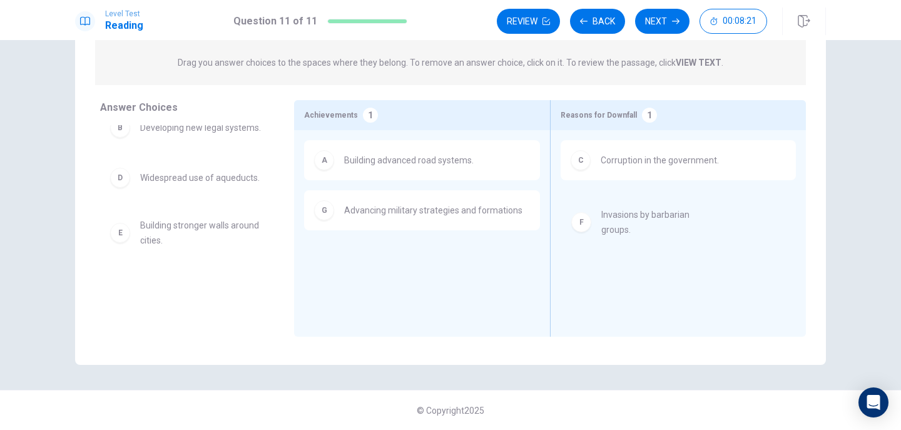
drag, startPoint x: 186, startPoint y: 290, endPoint x: 665, endPoint y: 220, distance: 483.8
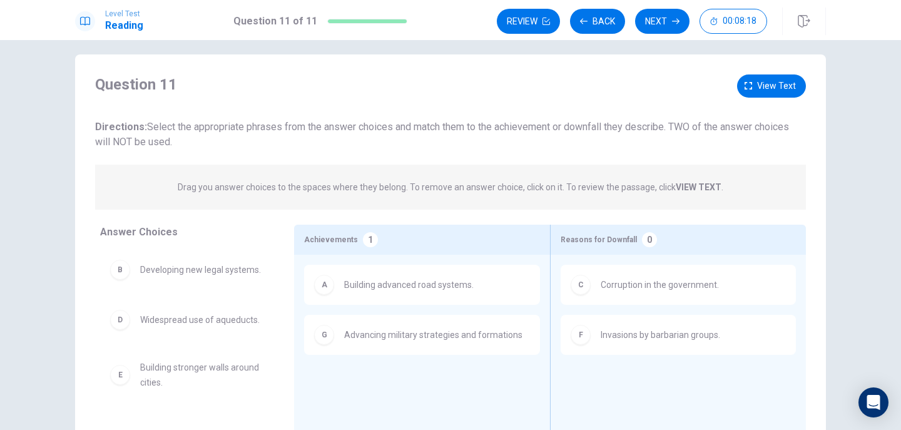
scroll to position [10, 0]
click at [762, 89] on span "View text" at bounding box center [776, 87] width 39 height 16
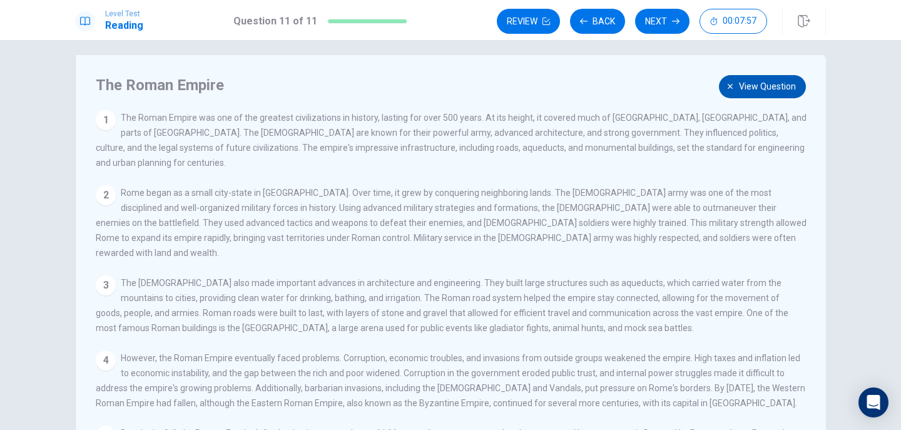
click at [740, 87] on span "View question" at bounding box center [767, 87] width 57 height 16
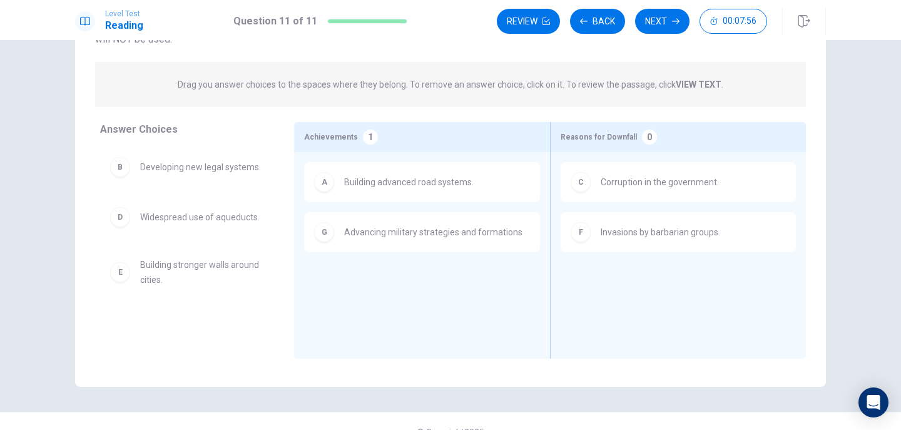
scroll to position [135, 0]
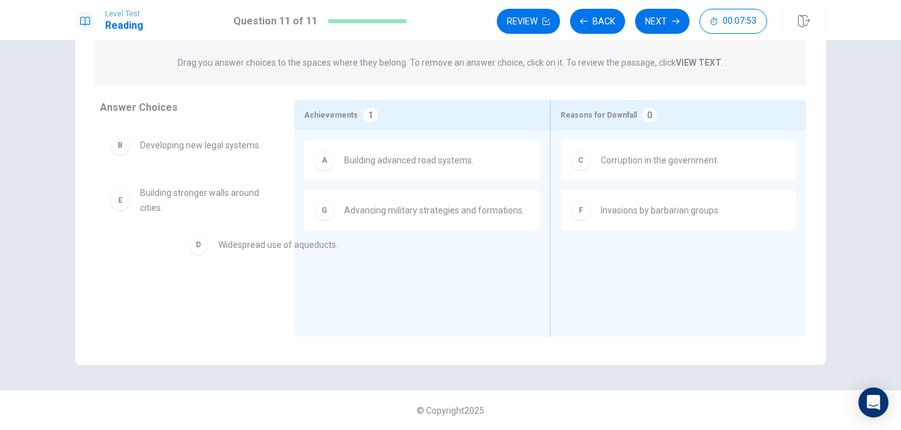
drag, startPoint x: 215, startPoint y: 205, endPoint x: 402, endPoint y: 299, distance: 209.6
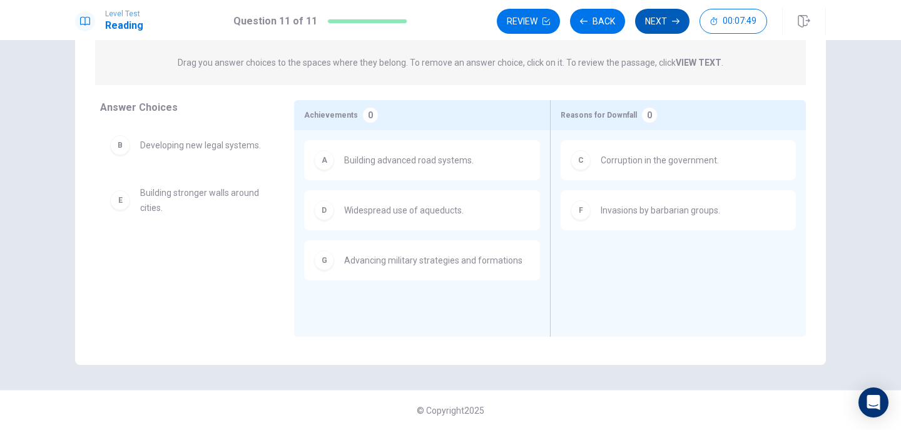
click at [668, 25] on button "Next" at bounding box center [662, 21] width 54 height 25
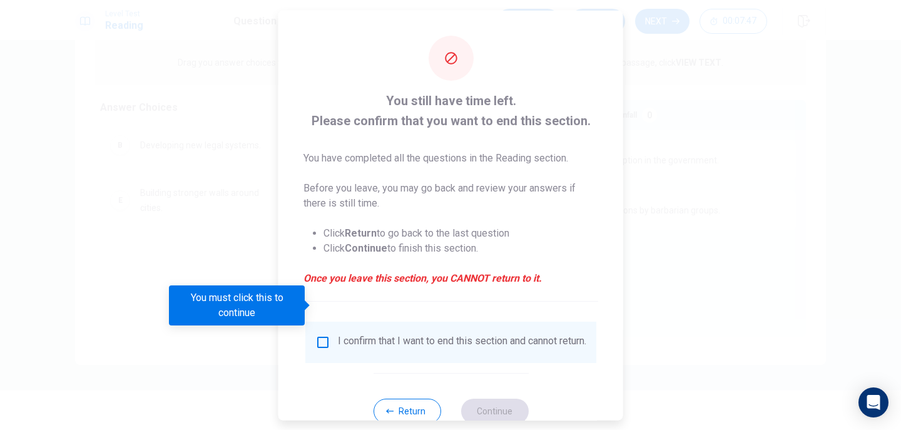
scroll to position [37, 0]
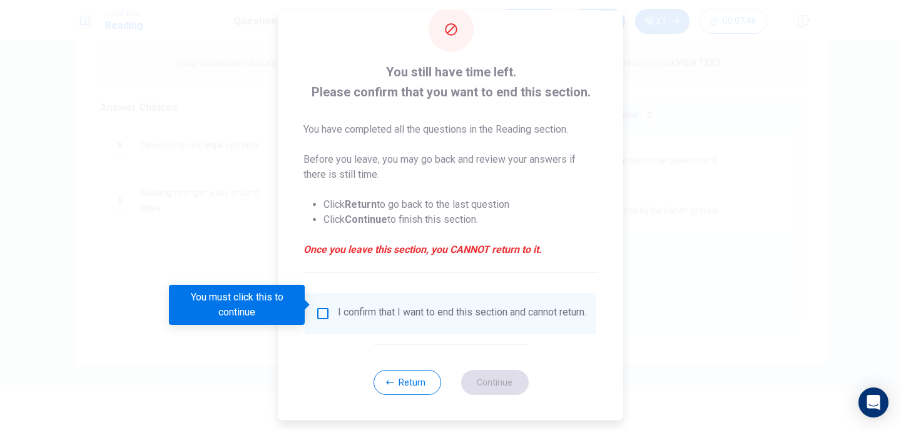
click at [317, 306] on input "You must click this to continue" at bounding box center [322, 313] width 15 height 15
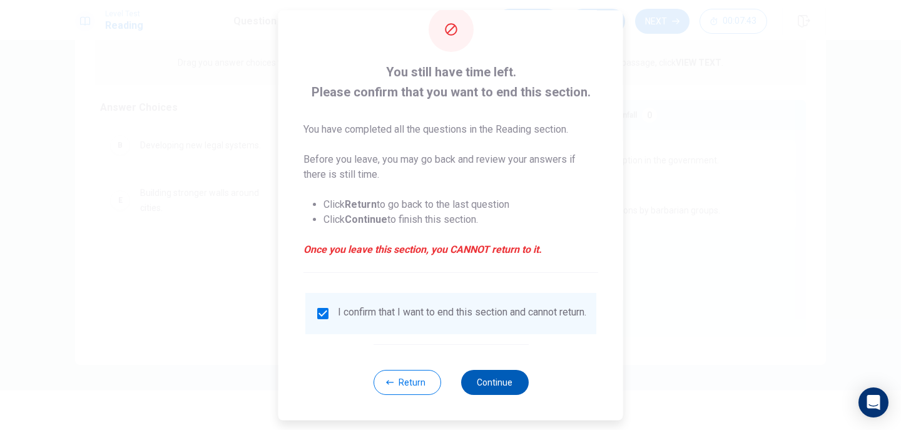
click at [487, 383] on button "Continue" at bounding box center [495, 382] width 68 height 25
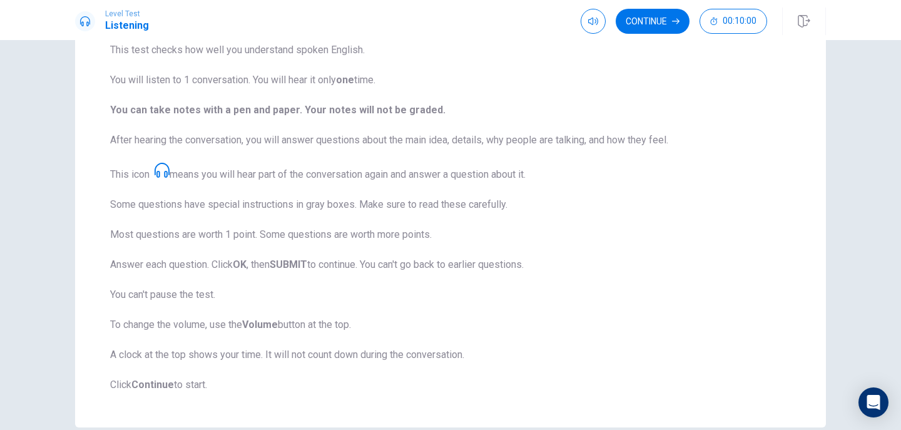
scroll to position [170, 0]
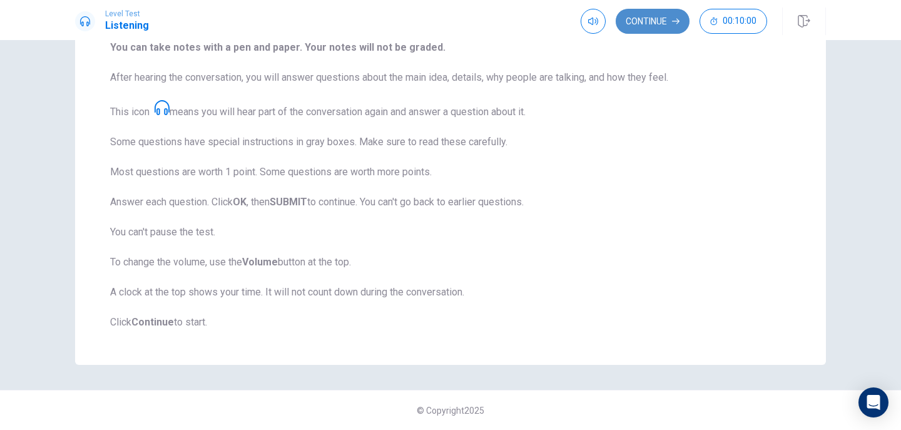
click at [670, 29] on button "Continue" at bounding box center [653, 21] width 74 height 25
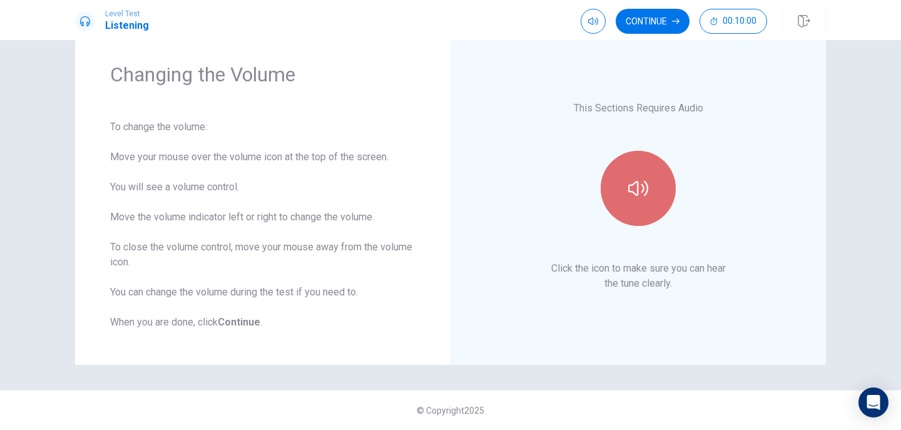
click at [623, 195] on button "button" at bounding box center [638, 188] width 75 height 75
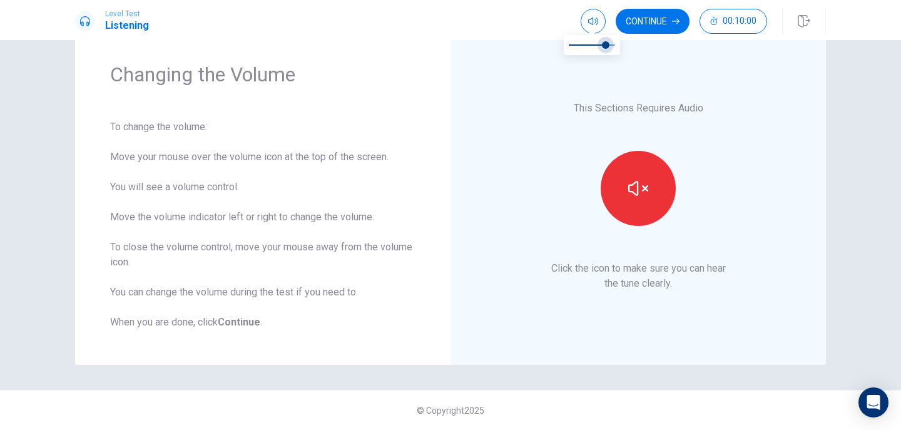
click at [607, 43] on span at bounding box center [606, 45] width 8 height 8
type input "0.9"
click at [610, 44] on span at bounding box center [611, 45] width 8 height 8
click at [633, 197] on icon "button" at bounding box center [638, 188] width 20 height 20
click at [665, 27] on button "Continue" at bounding box center [653, 21] width 74 height 25
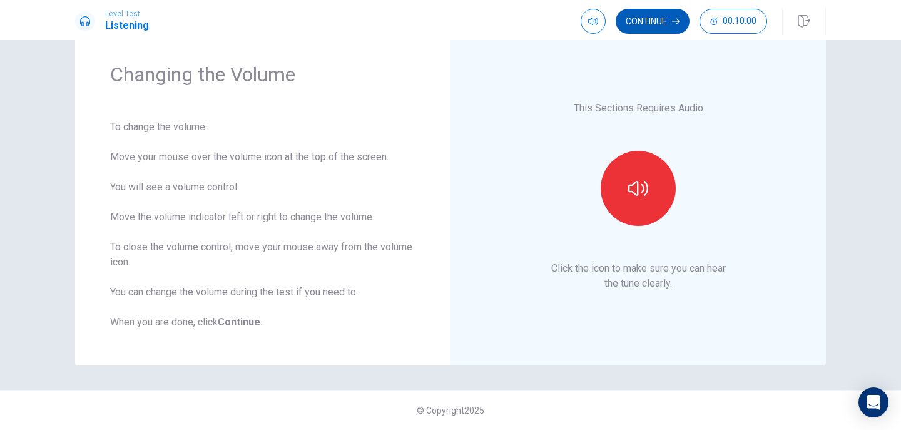
scroll to position [0, 0]
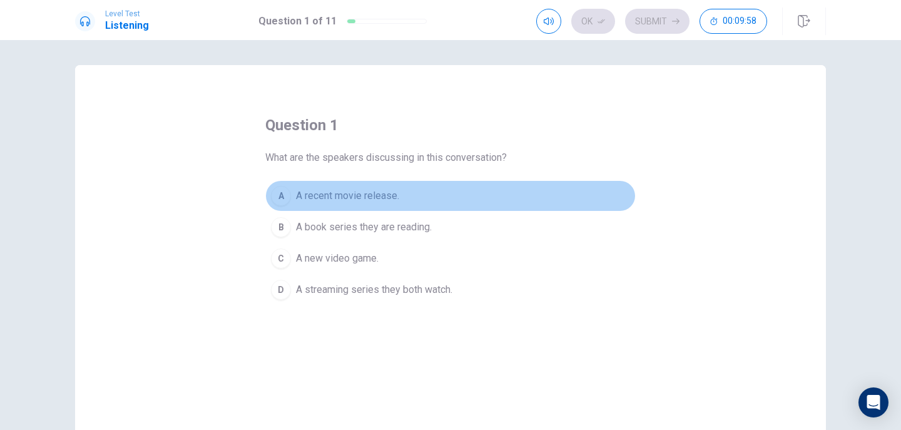
click at [351, 197] on span "A recent movie release." at bounding box center [347, 195] width 103 height 15
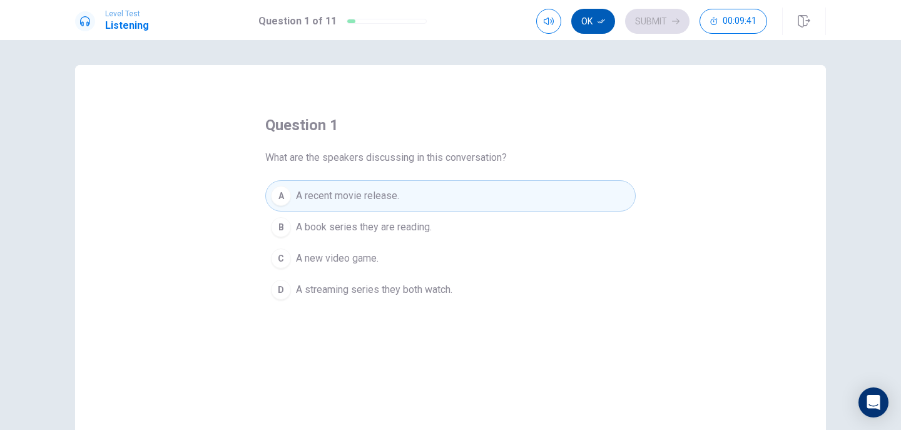
click at [595, 28] on button "Ok" at bounding box center [593, 21] width 44 height 25
click at [660, 16] on button "Submit" at bounding box center [657, 21] width 64 height 25
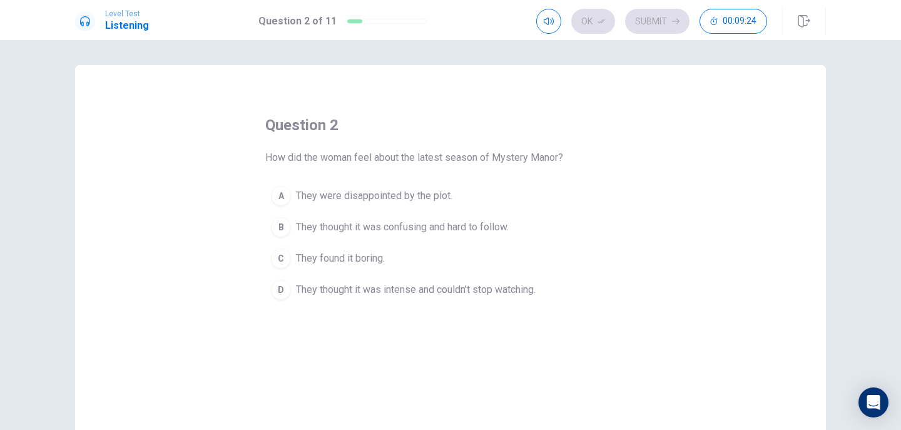
click at [358, 290] on span "They thought it was intense and couldn’t stop watching." at bounding box center [416, 289] width 240 height 15
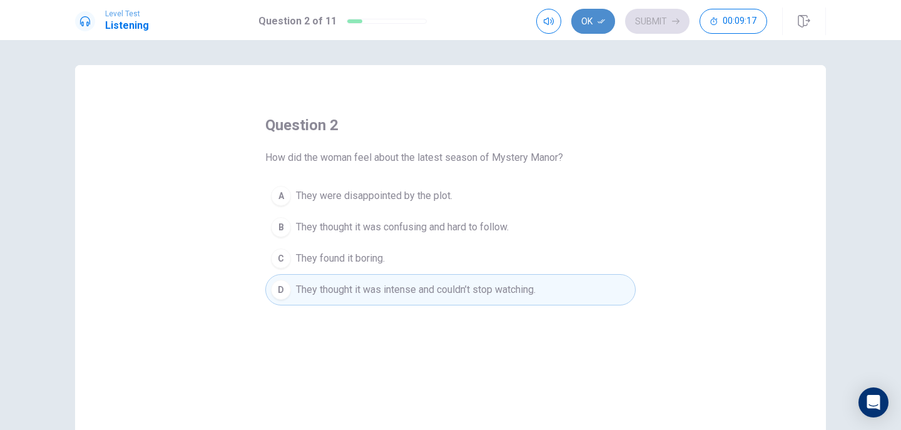
click at [603, 24] on icon "button" at bounding box center [602, 22] width 8 height 8
click at [648, 22] on button "Submit" at bounding box center [657, 21] width 64 height 25
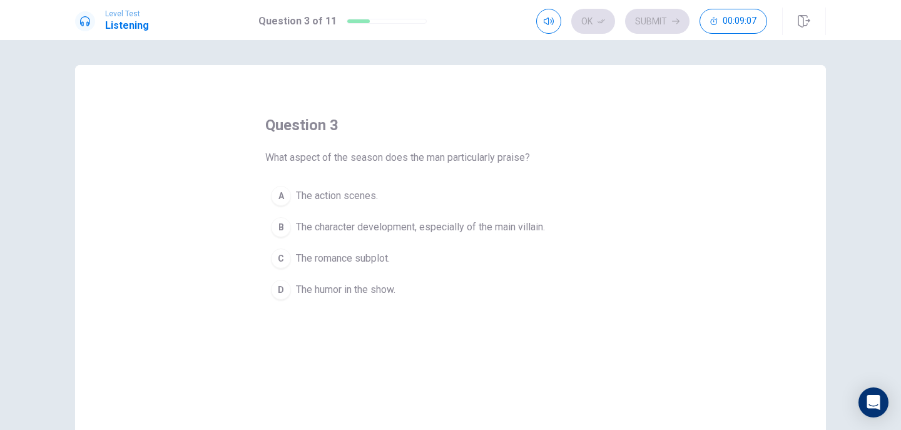
click at [372, 227] on span "The character development, especially of the main villain." at bounding box center [420, 227] width 249 height 15
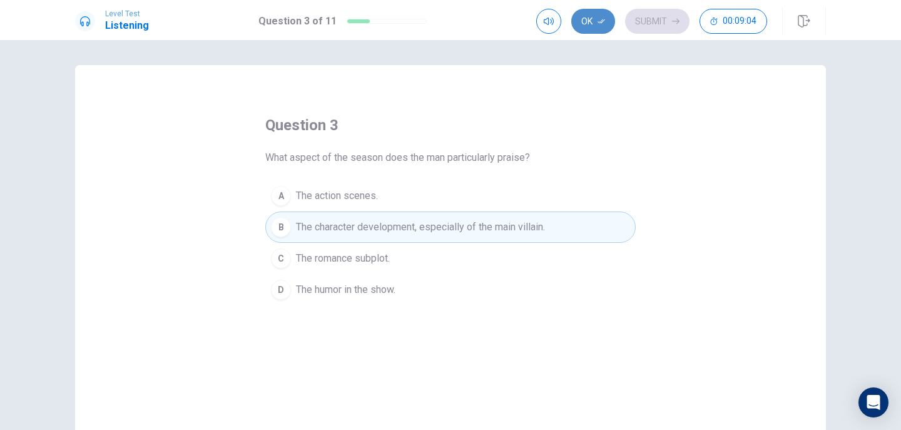
click at [595, 21] on button "Ok" at bounding box center [593, 21] width 44 height 25
click at [650, 16] on button "Submit" at bounding box center [657, 21] width 64 height 25
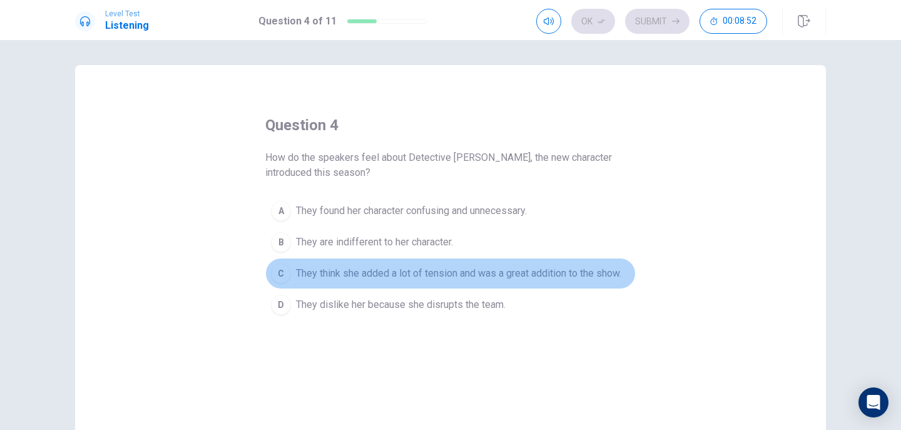
click at [396, 278] on span "They think she added a lot of tension and was a great addition to the show." at bounding box center [458, 273] width 325 height 15
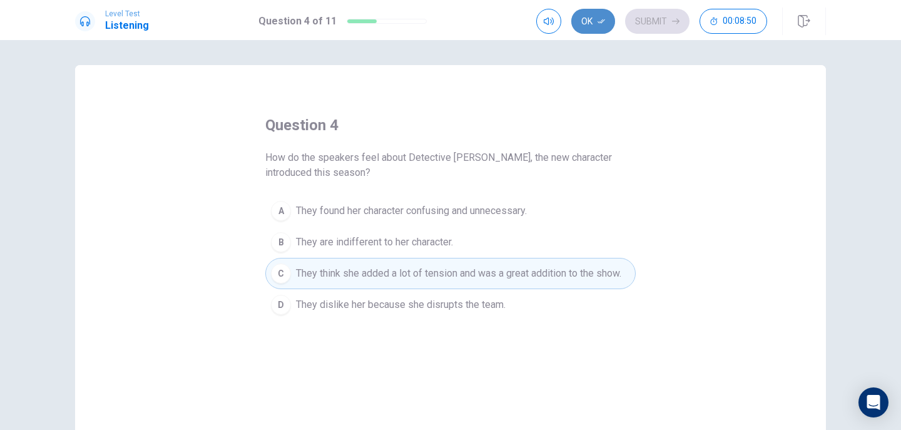
click at [586, 25] on button "Ok" at bounding box center [593, 21] width 44 height 25
click at [651, 22] on button "Submit" at bounding box center [657, 21] width 64 height 25
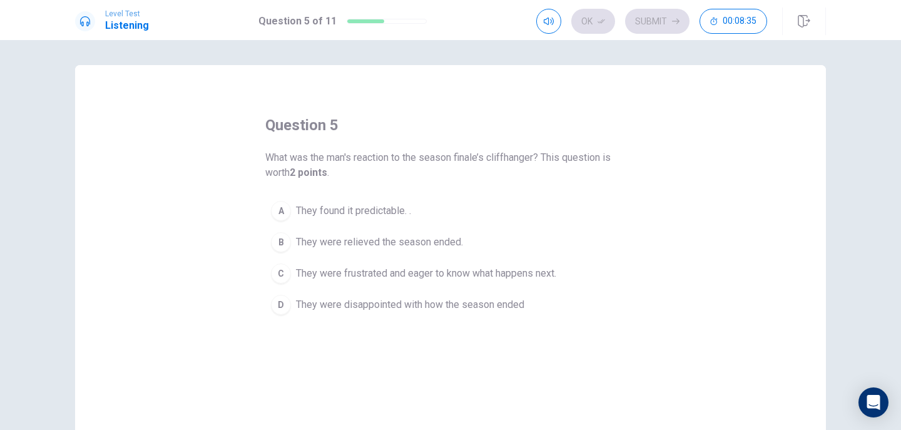
click at [385, 273] on span "They were frustrated and eager to know what happens next." at bounding box center [426, 273] width 260 height 15
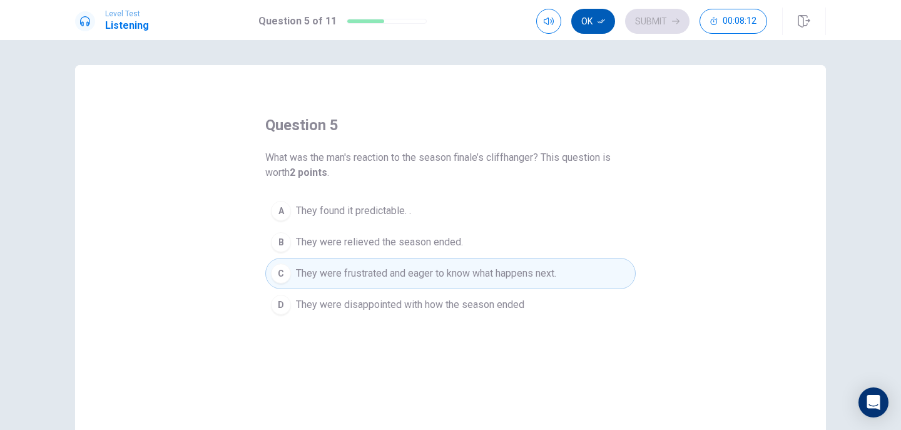
click at [606, 26] on button "Ok" at bounding box center [593, 21] width 44 height 25
click at [636, 24] on button "Submit" at bounding box center [657, 21] width 64 height 25
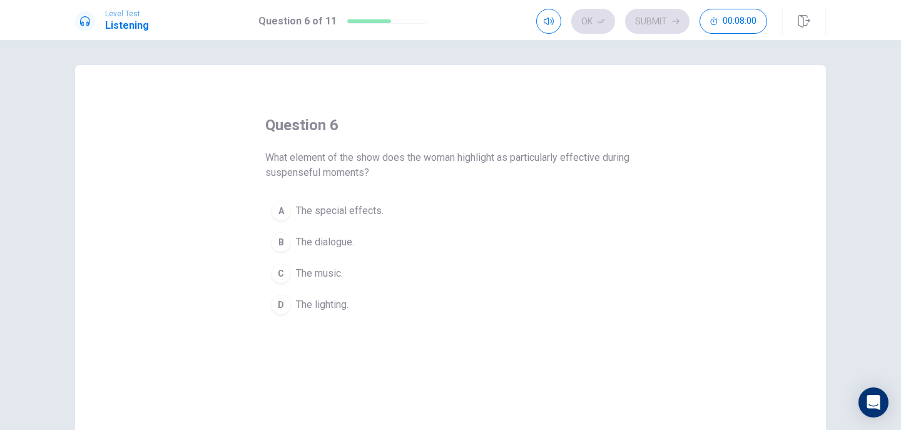
click at [307, 275] on span "The music." at bounding box center [319, 273] width 47 height 15
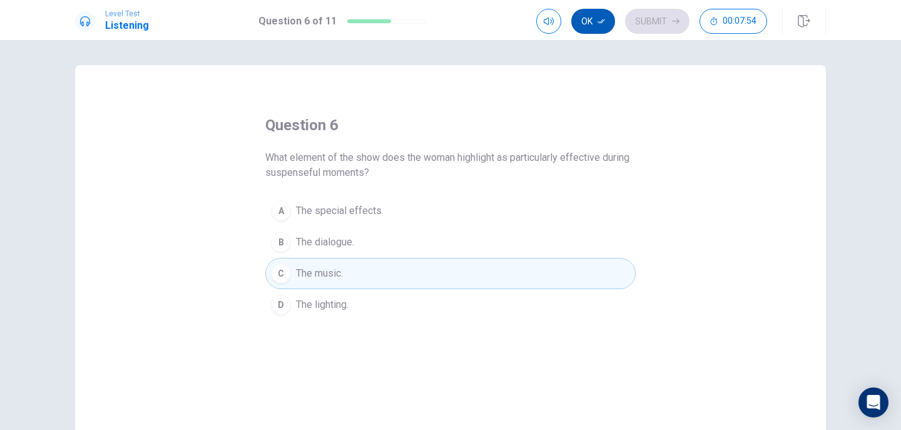
click at [591, 27] on button "Ok" at bounding box center [593, 21] width 44 height 25
click at [637, 25] on button "Submit" at bounding box center [657, 21] width 64 height 25
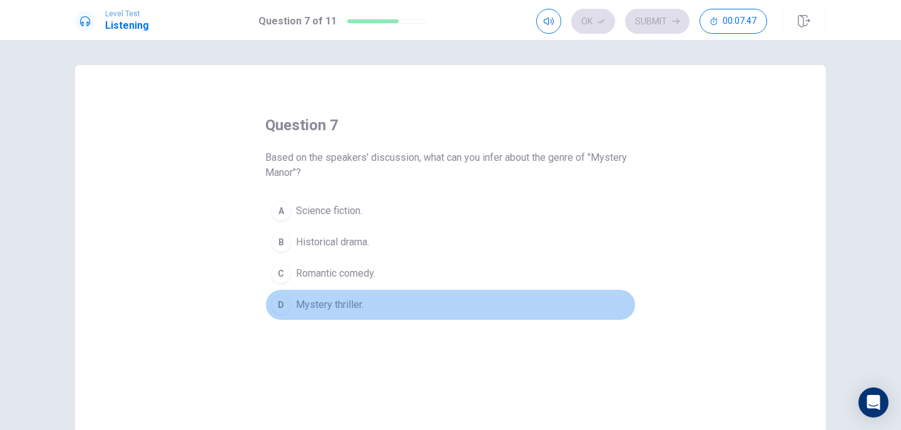
click at [337, 302] on span "Mystery thriller." at bounding box center [330, 304] width 68 height 15
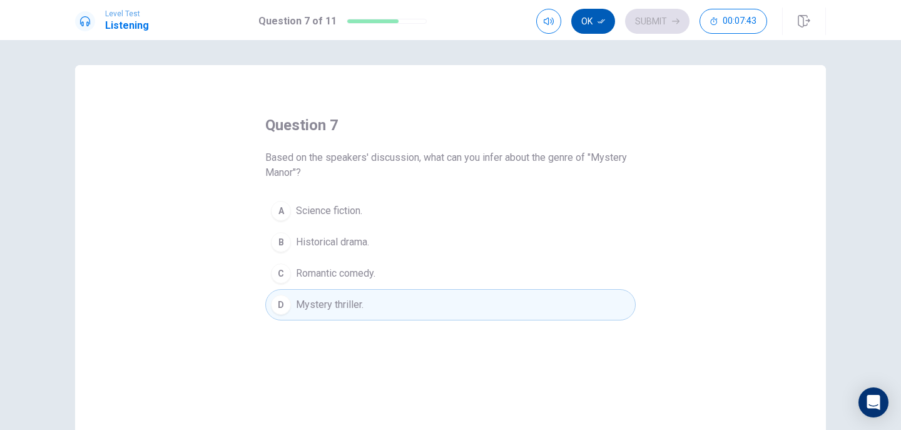
click at [606, 24] on button "Ok" at bounding box center [593, 21] width 44 height 25
click at [643, 22] on button "Submit" at bounding box center [657, 21] width 64 height 25
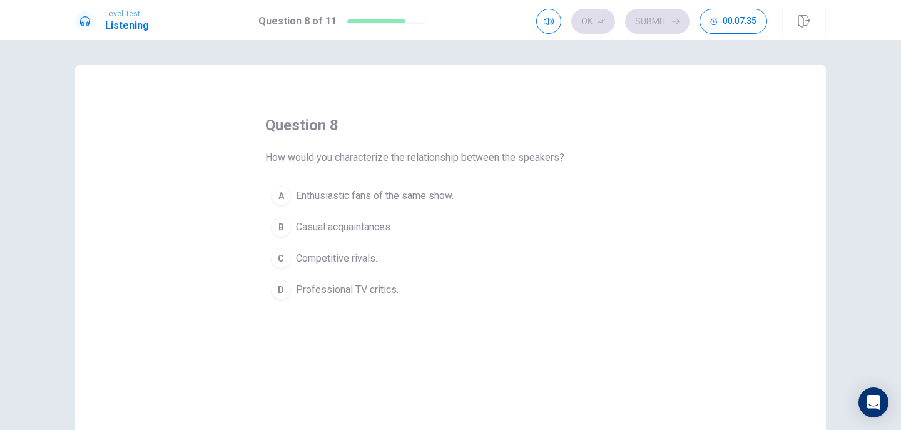
click at [354, 200] on span "Enthusiastic fans of the same show." at bounding box center [375, 195] width 158 height 15
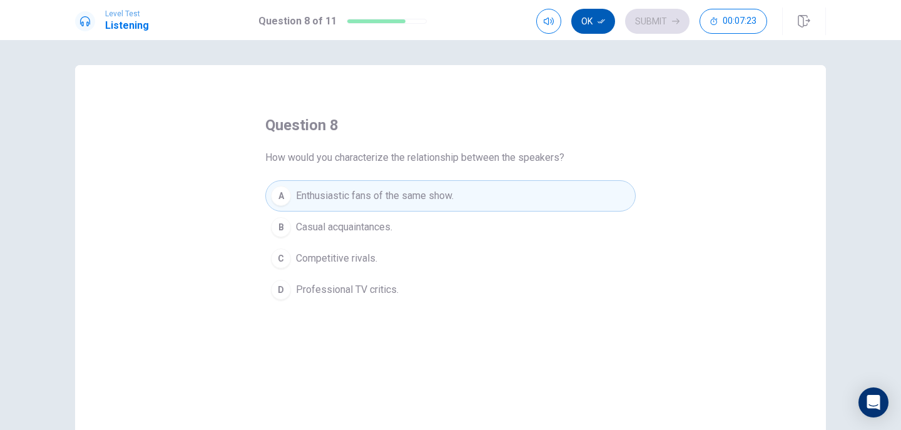
click at [603, 19] on icon "button" at bounding box center [602, 22] width 8 height 8
click at [650, 25] on button "Submit" at bounding box center [657, 21] width 64 height 25
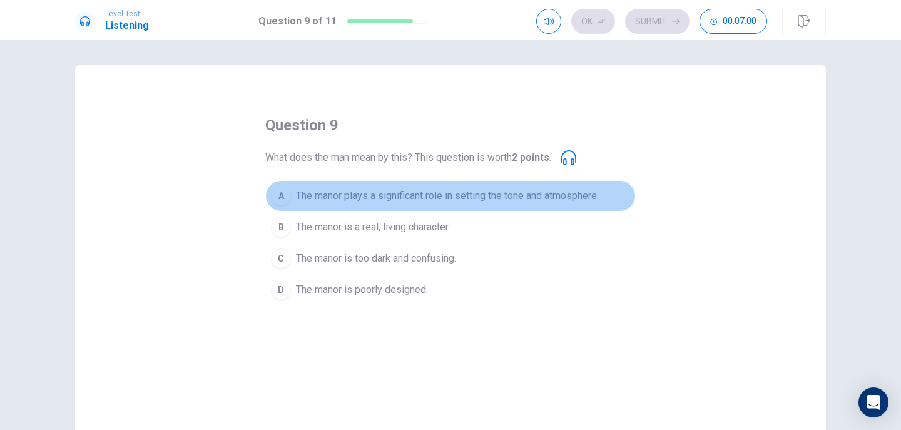
click at [397, 198] on span "The manor plays a significant role in setting the tone and atmosphere." at bounding box center [447, 195] width 303 height 15
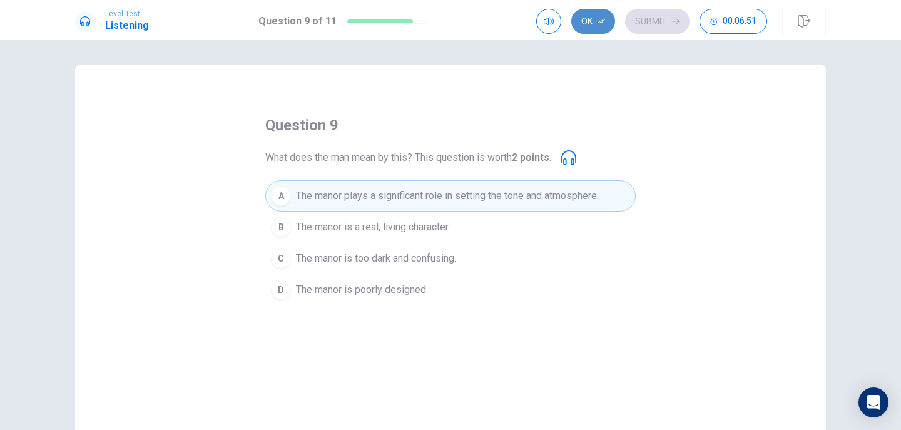
click at [601, 21] on icon "button" at bounding box center [602, 22] width 8 height 8
click at [645, 26] on button "Submit" at bounding box center [657, 21] width 64 height 25
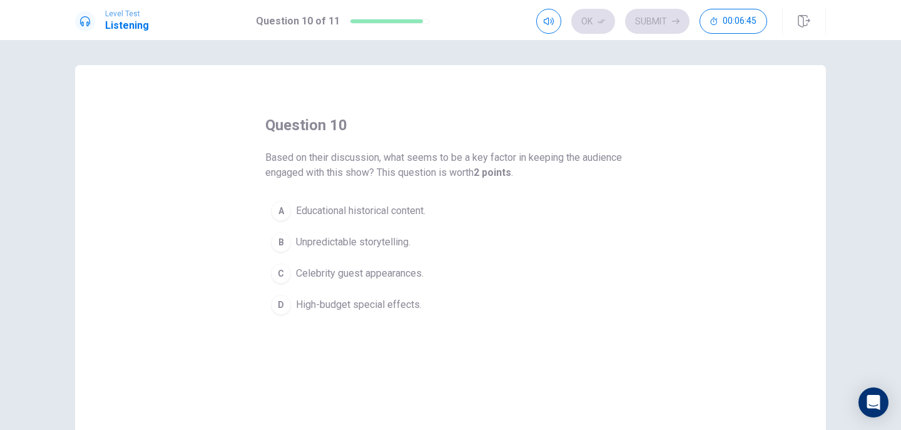
click at [395, 240] on span "Unpredictable storytelling." at bounding box center [353, 242] width 115 height 15
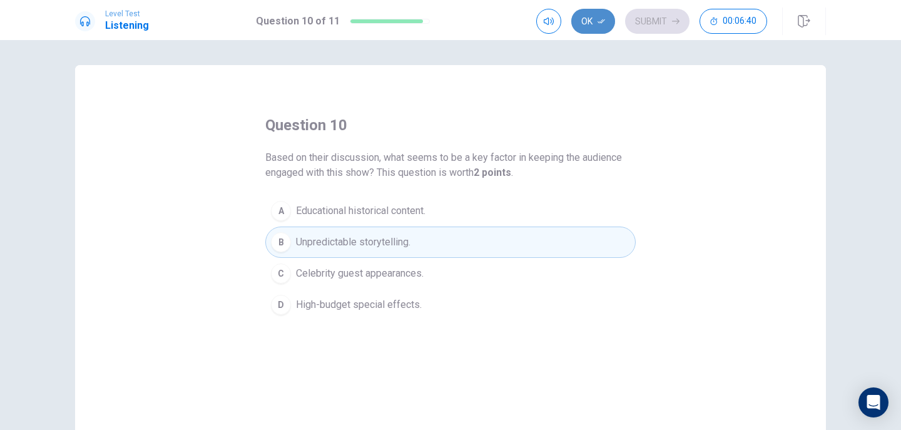
click at [598, 21] on icon "button" at bounding box center [602, 22] width 8 height 8
click at [655, 16] on button "Submit" at bounding box center [657, 21] width 64 height 25
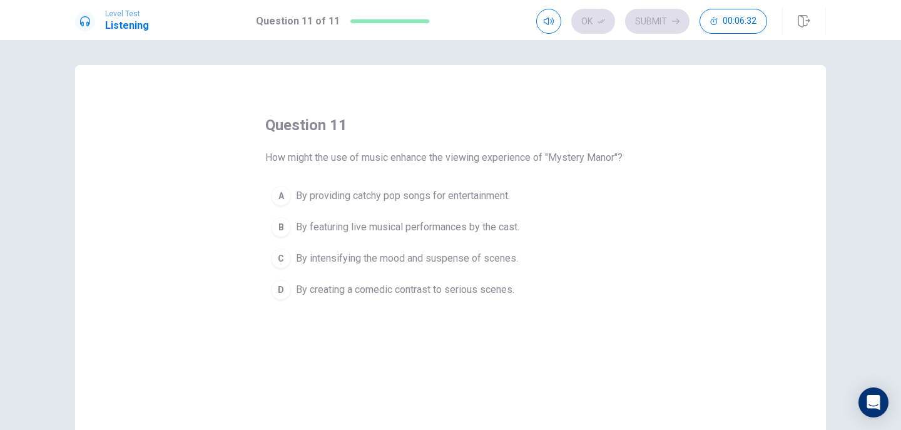
click at [360, 257] on span "By intensifying the mood and suspense of scenes." at bounding box center [407, 258] width 222 height 15
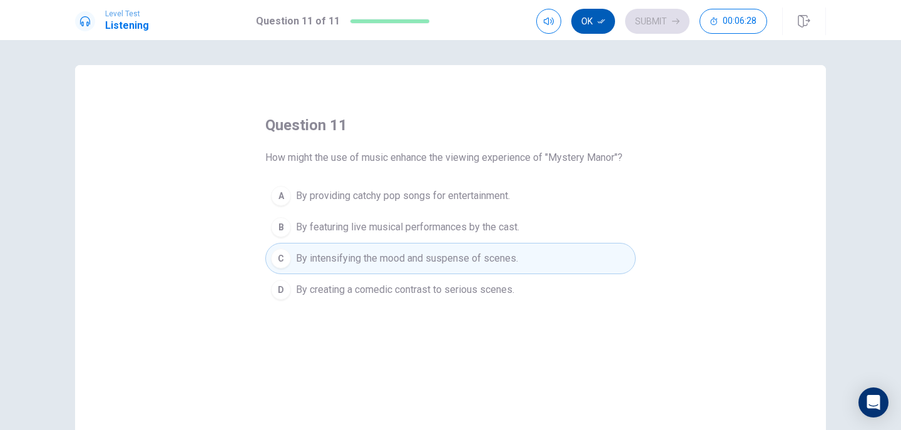
click at [589, 21] on button "Ok" at bounding box center [593, 21] width 44 height 25
click at [632, 21] on button "Submit" at bounding box center [657, 21] width 64 height 25
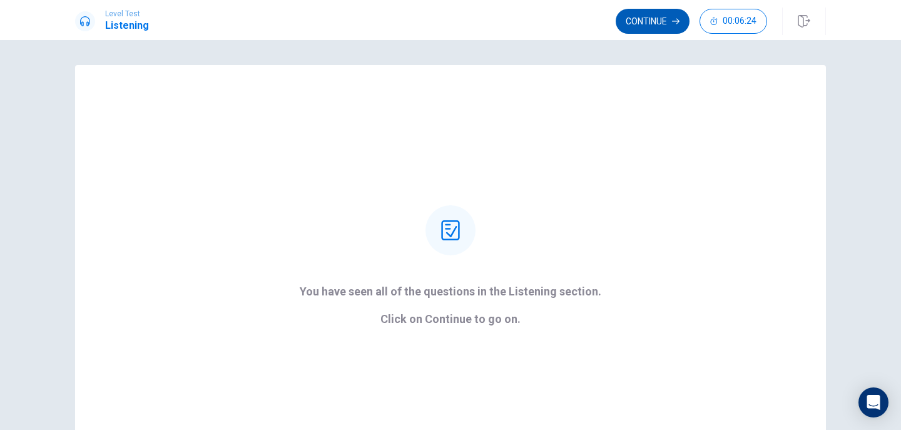
click at [653, 29] on button "Continue" at bounding box center [653, 21] width 74 height 25
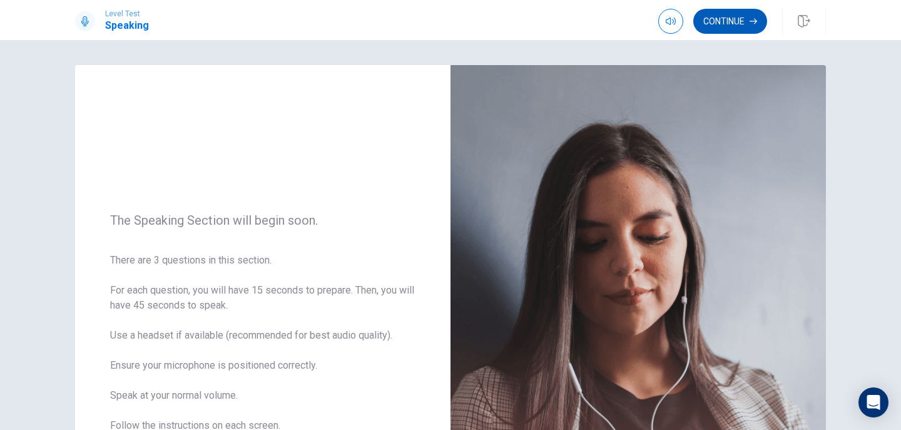
click at [736, 29] on button "Continue" at bounding box center [730, 21] width 74 height 25
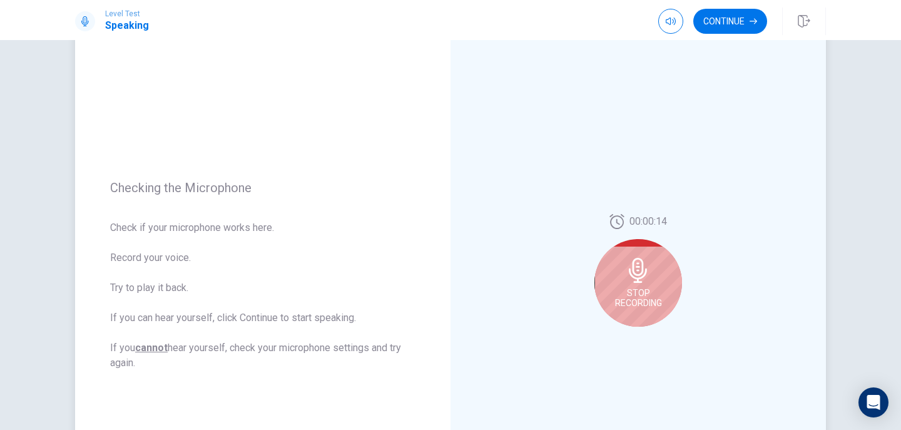
scroll to position [125, 0]
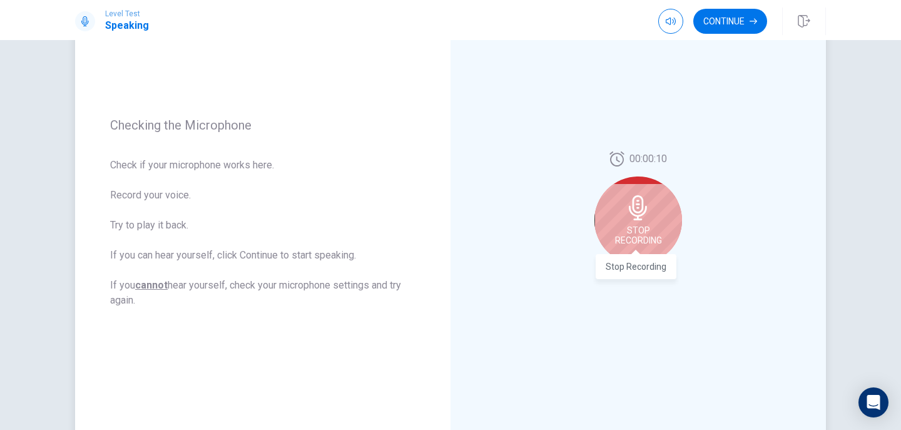
click at [635, 232] on span "Stop Recording" at bounding box center [638, 235] width 47 height 20
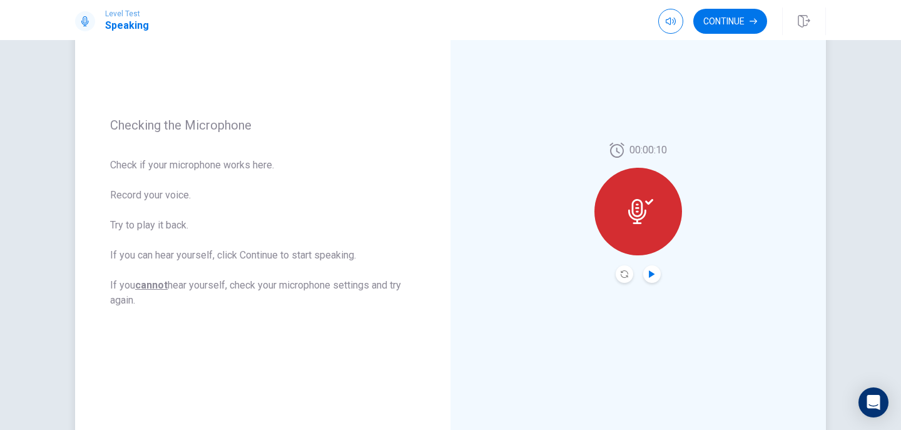
click at [648, 270] on icon "Play Audio" at bounding box center [652, 274] width 8 height 8
click at [741, 21] on button "Continue" at bounding box center [730, 21] width 74 height 25
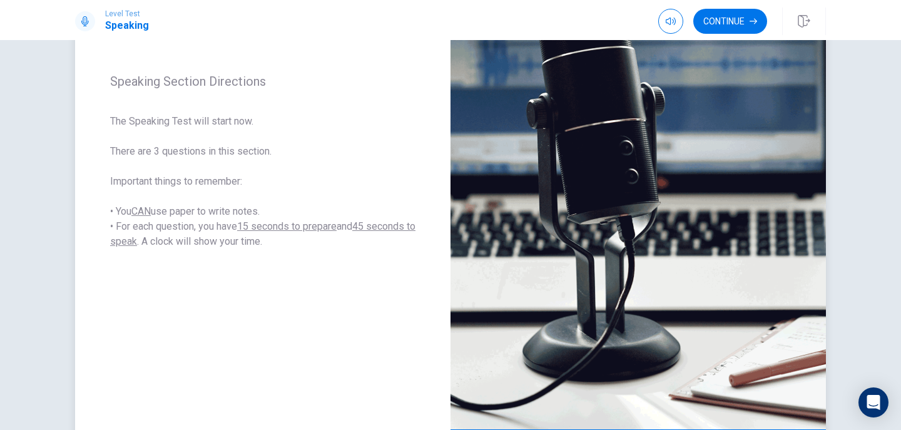
scroll to position [121, 0]
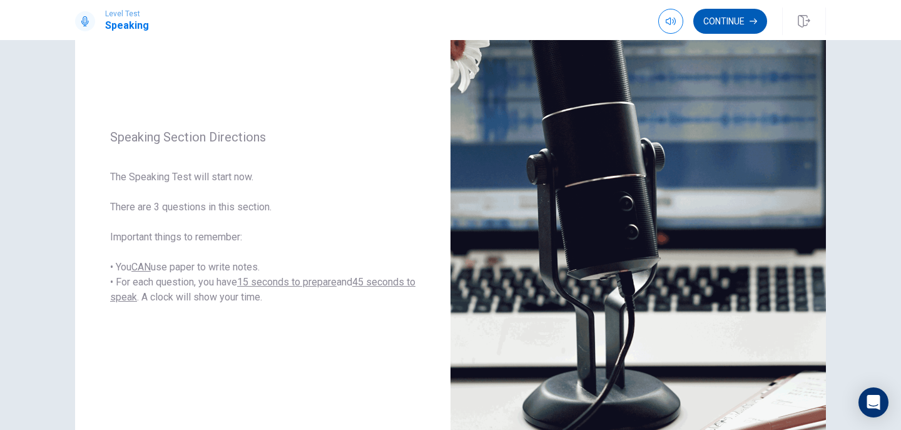
click at [736, 26] on button "Continue" at bounding box center [730, 21] width 74 height 25
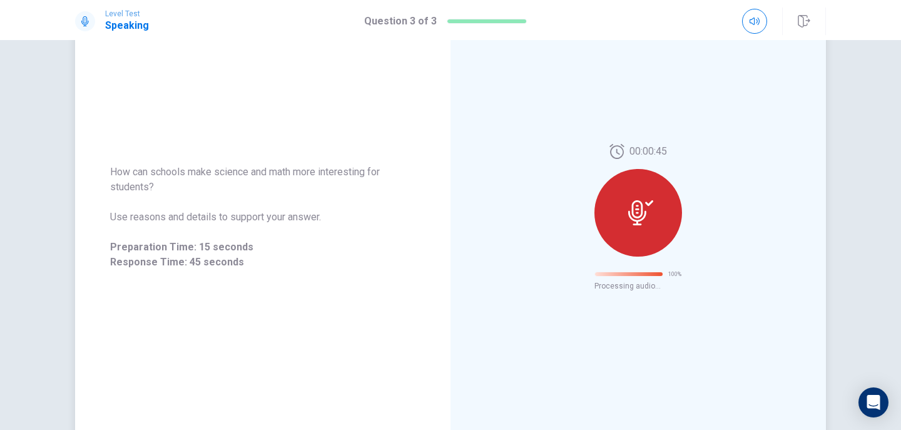
scroll to position [26, 0]
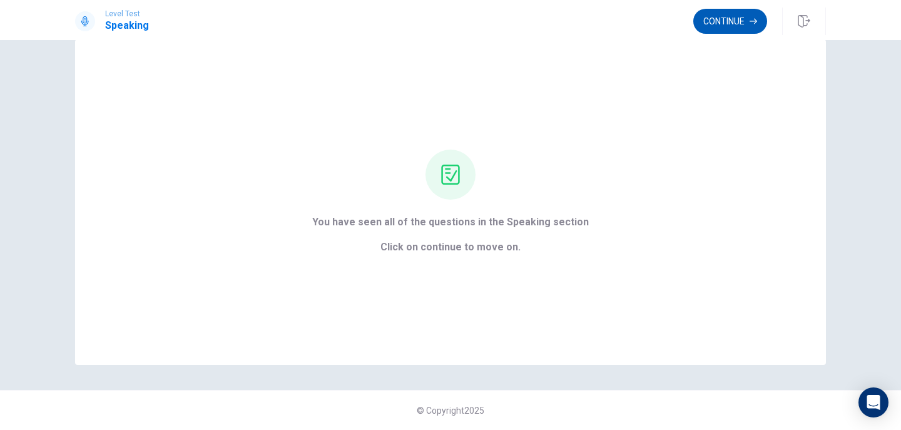
click at [746, 29] on button "Continue" at bounding box center [730, 21] width 74 height 25
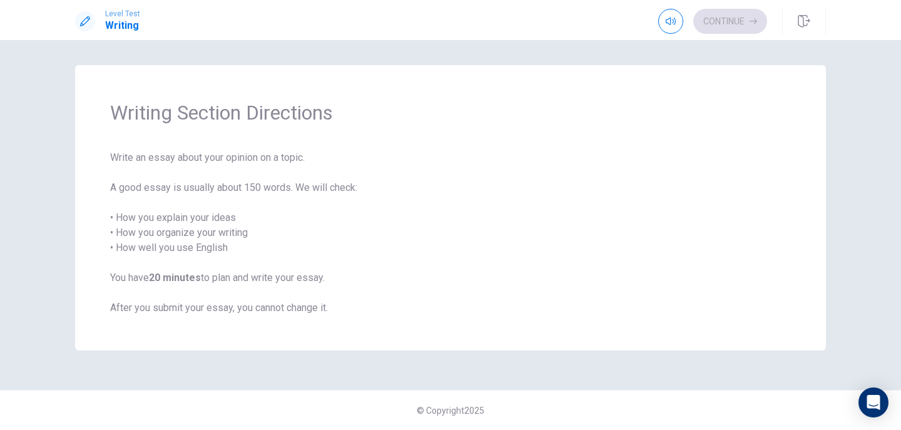
scroll to position [0, 0]
click at [741, 24] on button "Continue" at bounding box center [730, 21] width 74 height 25
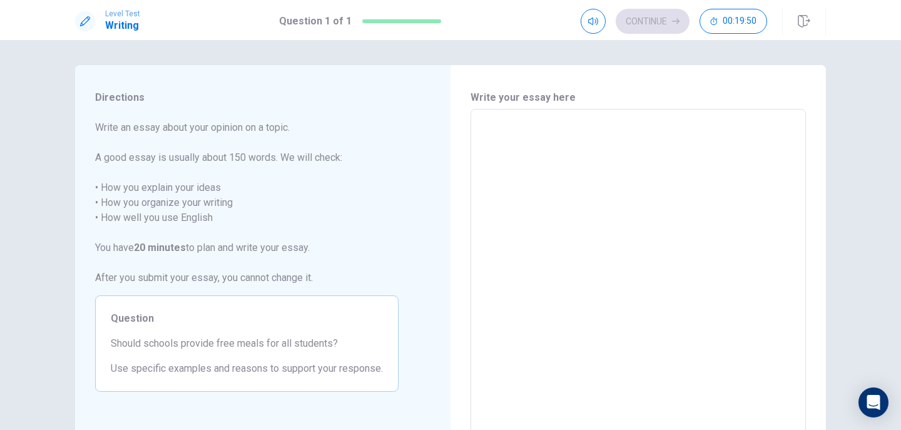
click at [591, 156] on textarea at bounding box center [638, 282] width 318 height 325
type textarea "P"
type textarea "x"
type textarea "Pe"
type textarea "x"
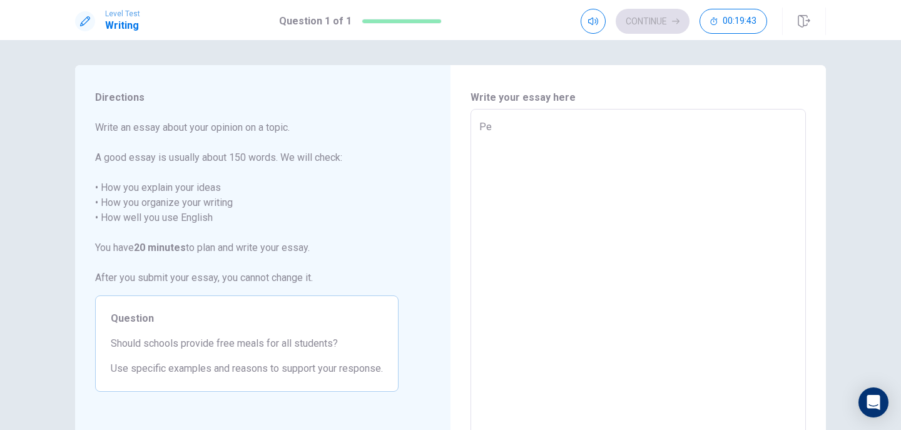
type textarea "Per"
type textarea "x"
type textarea "Pers"
type textarea "x"
type textarea "Perso"
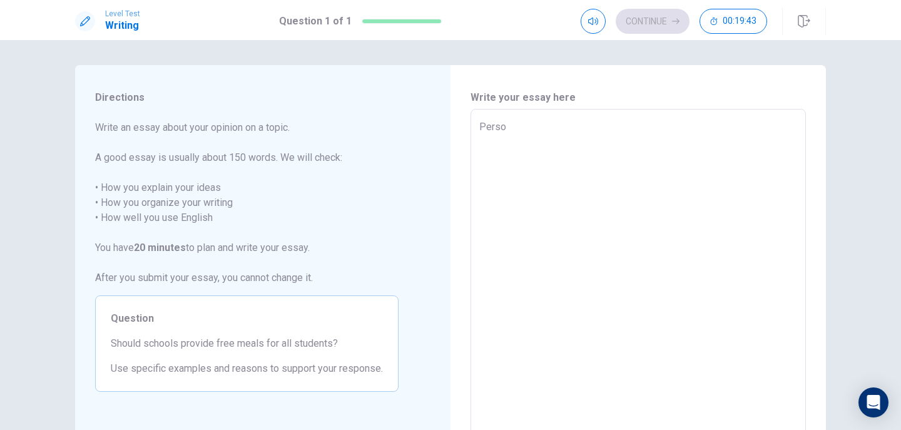
type textarea "x"
type textarea "Person"
type textarea "x"
type textarea "Persona"
type textarea "x"
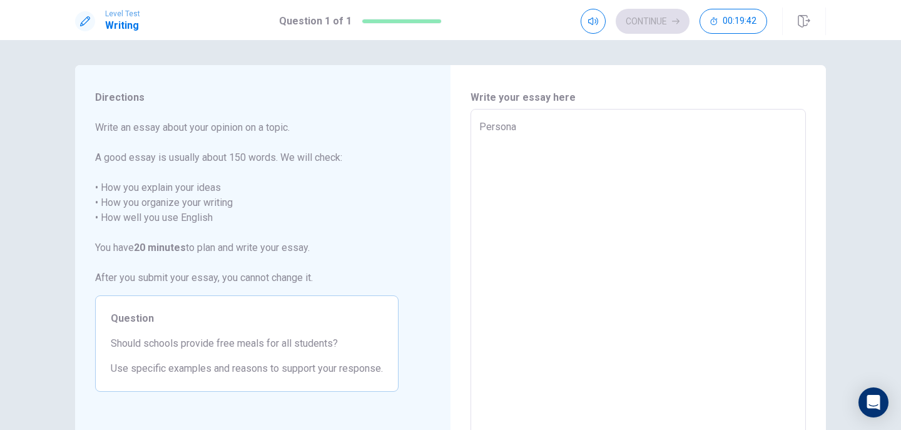
type textarea "Personal"
type textarea "x"
type textarea "Personall"
type textarea "x"
type textarea "Personally"
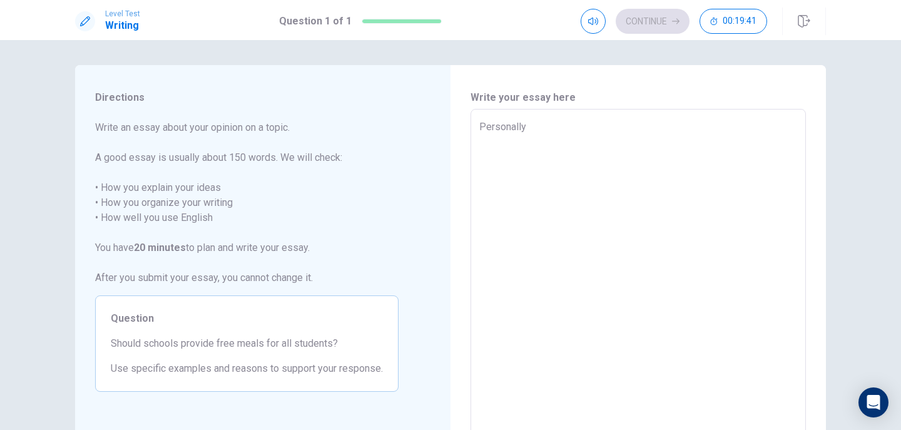
type textarea "x"
type textarea "Personally,"
type textarea "x"
type textarea "Personally,"
type textarea "x"
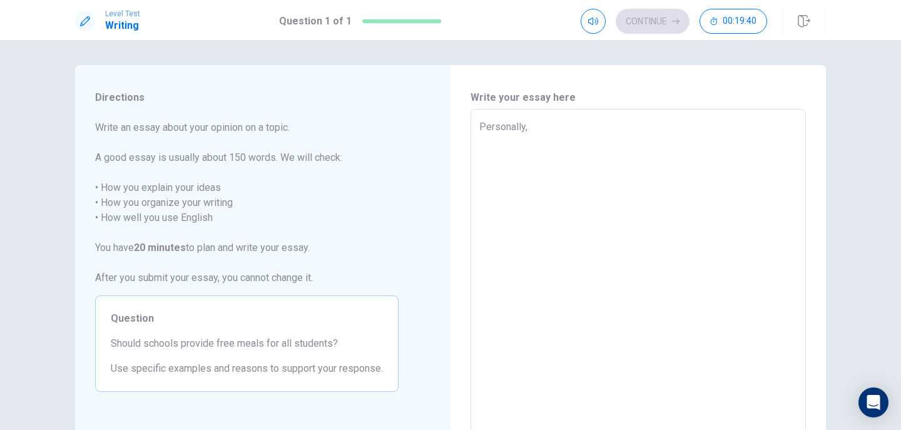
type textarea "Personally, I"
type textarea "x"
type textarea "Personally, I"
type textarea "x"
type textarea "Personally, I e"
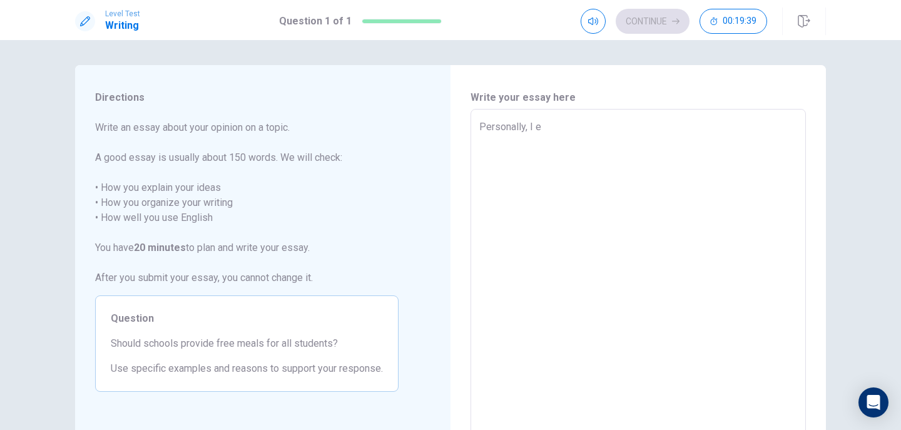
type textarea "x"
type textarea "Personally, I"
type textarea "x"
type textarea "Personally, I b"
type textarea "x"
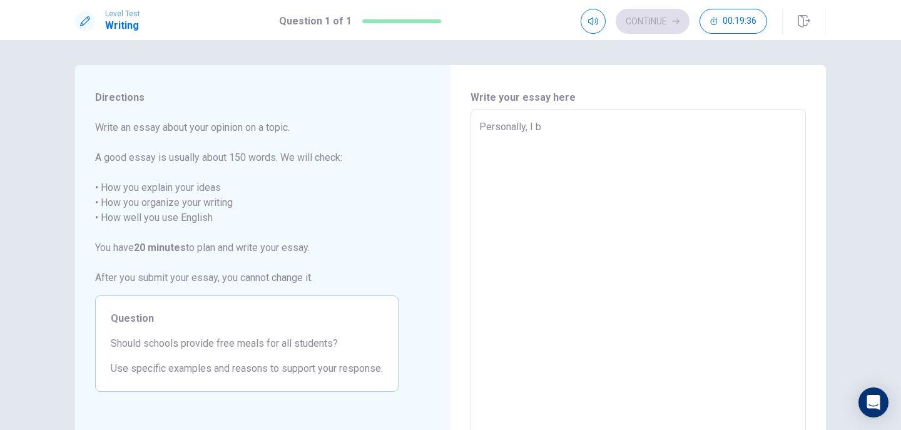
type textarea "Personally, I"
type textarea "x"
type textarea "Personally, I h"
type textarea "x"
type textarea "Personally, I hi"
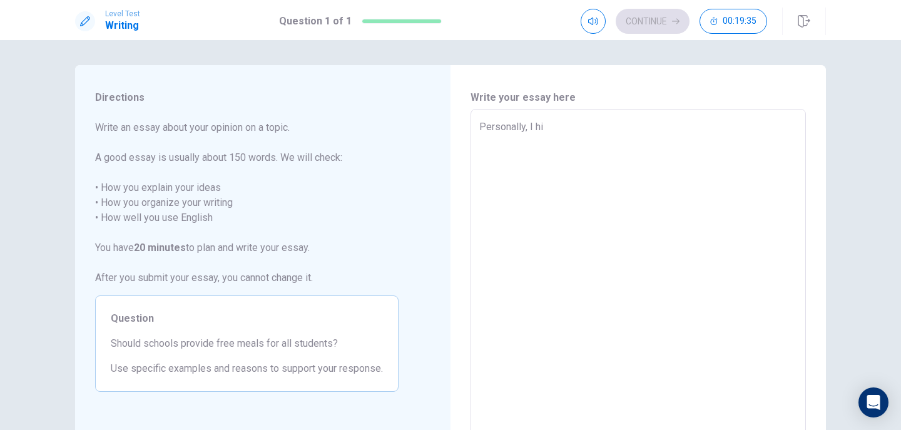
type textarea "x"
type textarea "Personally, I hig"
type textarea "x"
type textarea "Personally, I high"
type textarea "x"
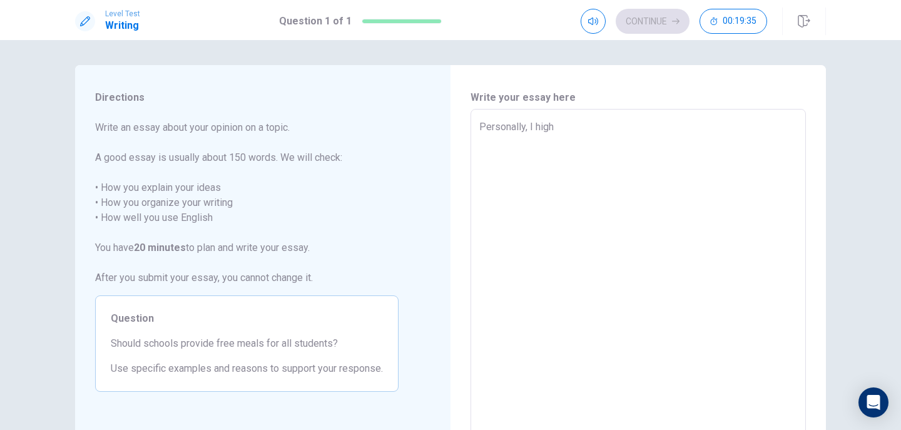
type textarea "Personally, I highl"
type textarea "x"
type textarea "Personally, I highly"
type textarea "x"
type textarea "Personally, I highly"
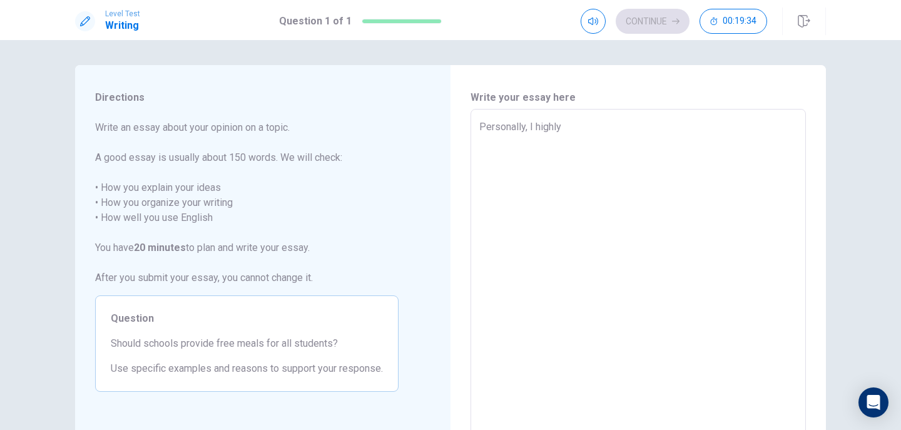
type textarea "x"
type textarea "Personally, I highly b"
type textarea "x"
type textarea "Personally, I highly be"
type textarea "x"
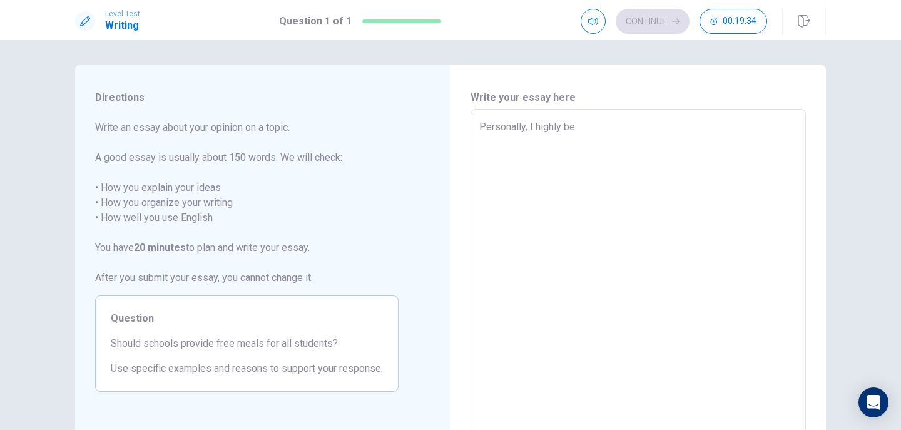
type textarea "Personally, I highly bel"
type textarea "x"
type textarea "Personally, I highly beli"
type textarea "x"
type textarea "Personally, I highly belie"
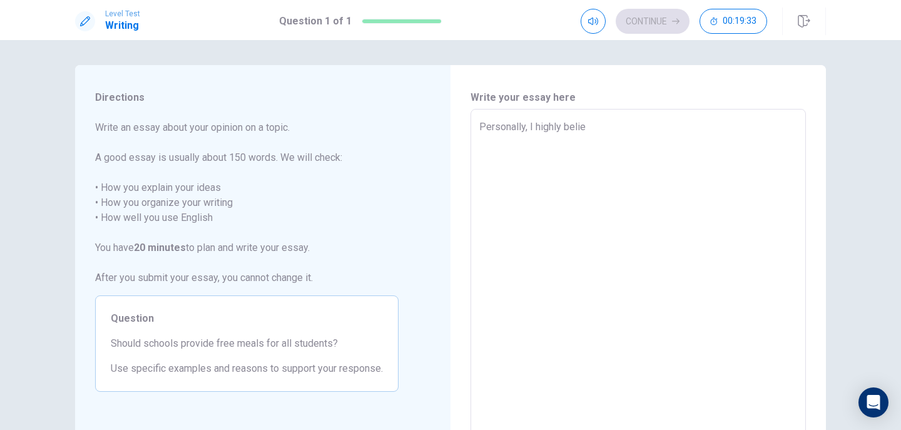
type textarea "x"
type textarea "Personally, I highly believ"
type textarea "x"
type textarea "Personally, I highly believe"
type textarea "x"
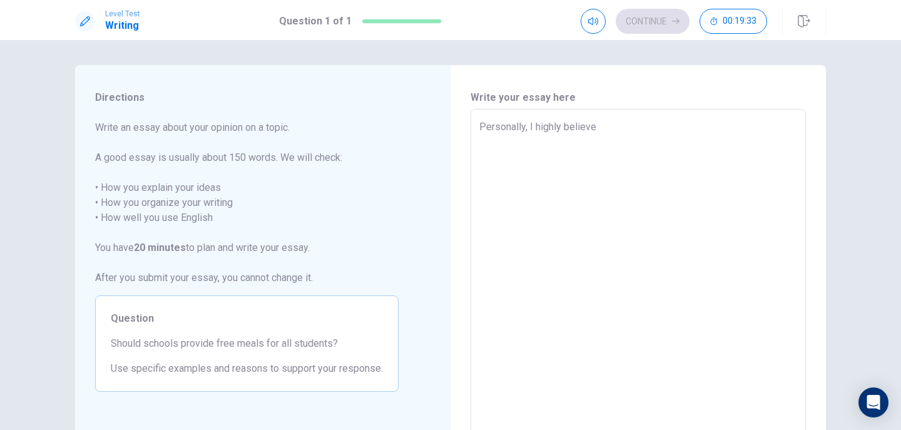
type textarea "Personally, I highly believe"
type textarea "x"
type textarea "Personally, I highly believe t"
type textarea "x"
type textarea "Personally, I highly believe th"
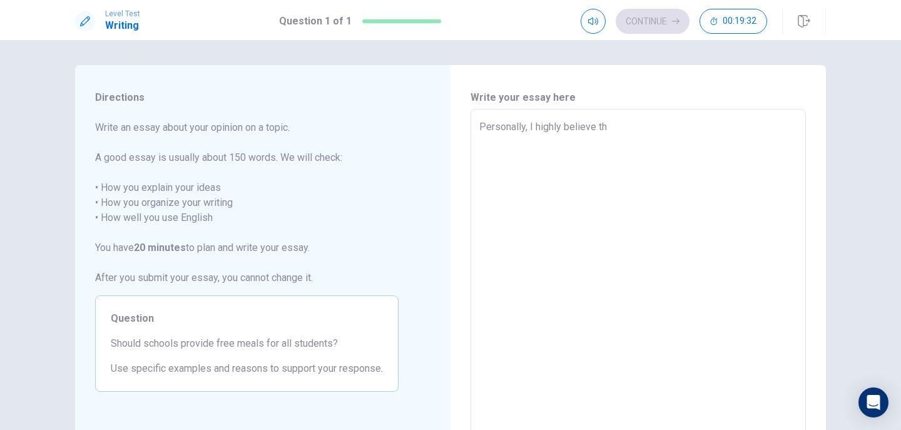
type textarea "x"
type textarea "Personally, I highly believe tha"
type textarea "x"
type textarea "Personally, I highly believe that"
type textarea "x"
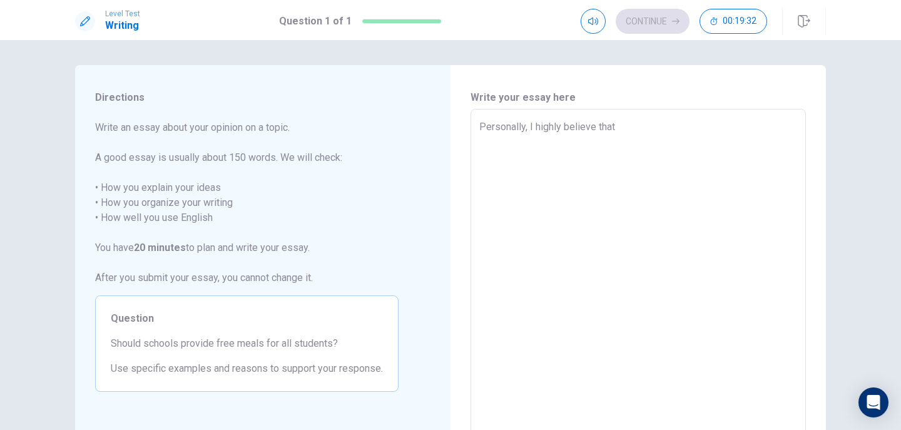
type textarea "Personally, I highly believe that"
type textarea "x"
type textarea "Personally, I highly believe that s"
type textarea "x"
type textarea "Personally, I highly believe that sc"
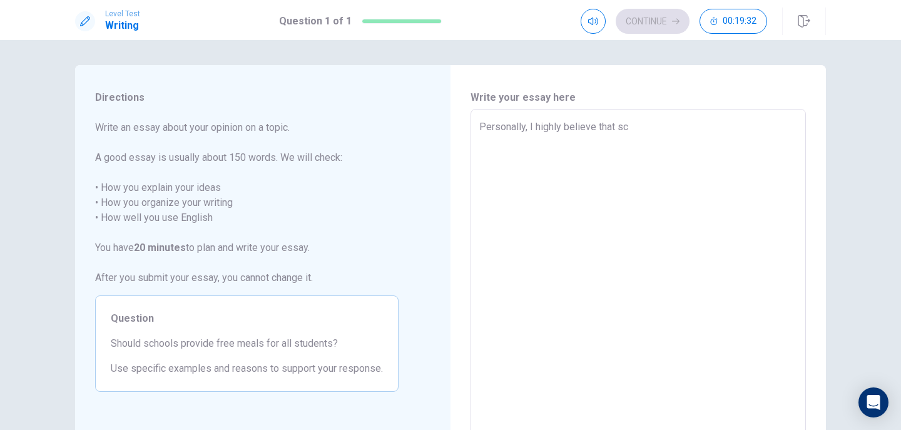
type textarea "x"
type textarea "Personally, I highly believe that sch"
type textarea "x"
type textarea "Personally, I highly believe that scho"
type textarea "x"
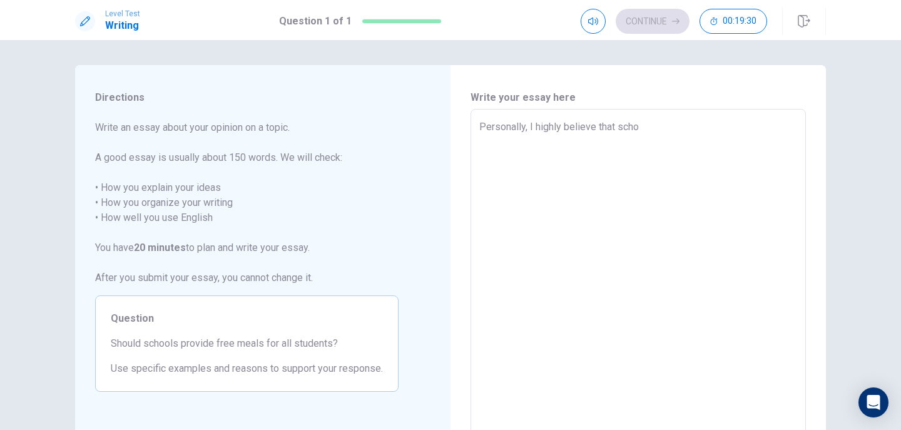
type textarea "Personally, I highly believe that schoo"
type textarea "x"
type textarea "Personally, I highly believe that school"
type textarea "x"
type textarea "Personally, I highly believe that schools"
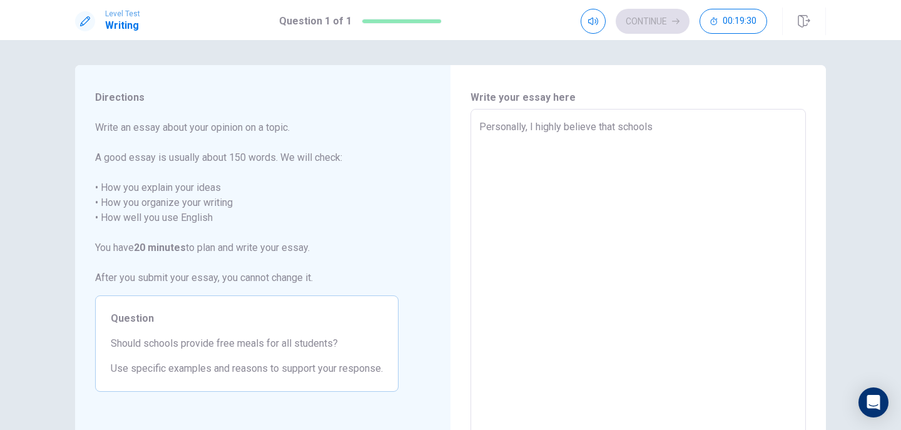
type textarea "x"
type textarea "Personally, I highly believe that schools"
type textarea "x"
type textarea "Personally, I highly believe that schools s"
type textarea "x"
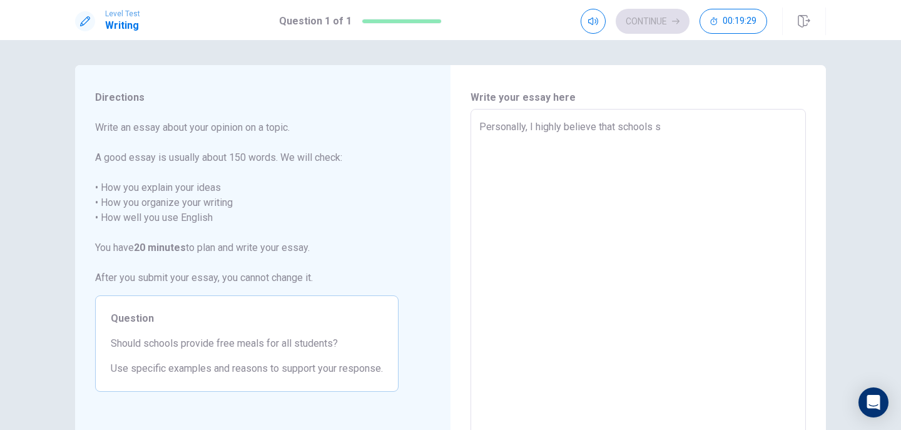
type textarea "Personally, I highly believe that schools sh"
type textarea "x"
type textarea "Personally, I highly believe that schools sho"
type textarea "x"
type textarea "Personally, I highly believe that schools shou"
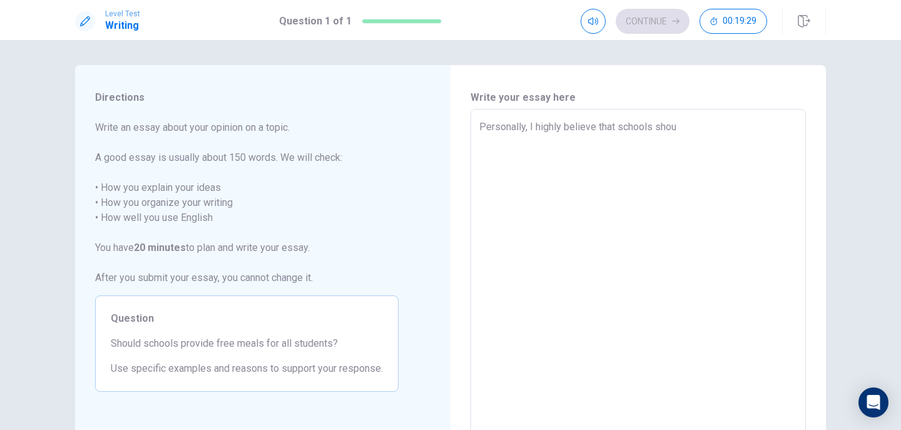
type textarea "x"
type textarea "Personally, I highly believe that schools shoul"
type textarea "x"
type textarea "Personally, I highly believe that schools should"
type textarea "x"
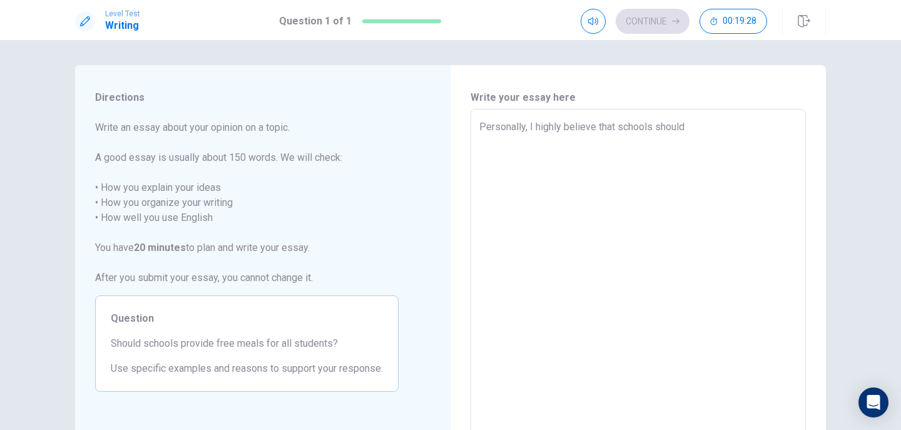
type textarea "Personally, I highly believe that schools should"
type textarea "x"
type textarea "Personally, I highly believe that schools should p"
type textarea "x"
type textarea "Personally, I highly believe that schools should pr"
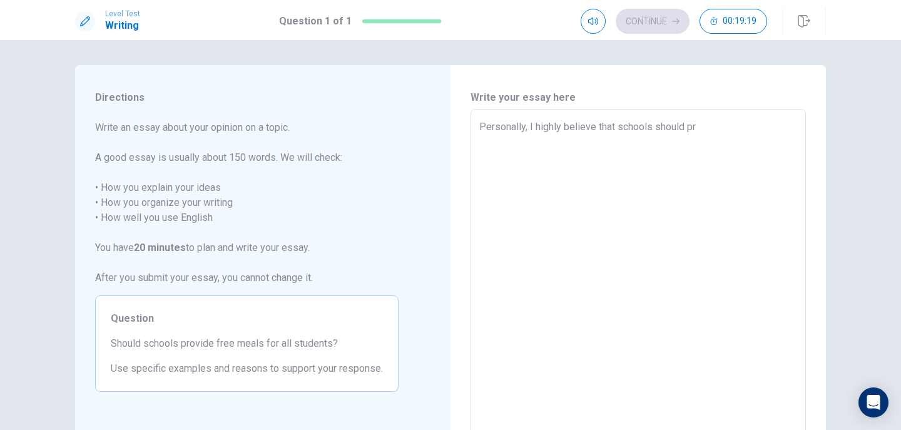
type textarea "x"
type textarea "Personally, I highly believe that schools should pro"
type textarea "x"
type textarea "Personally, I highly believe that schools should prov"
type textarea "x"
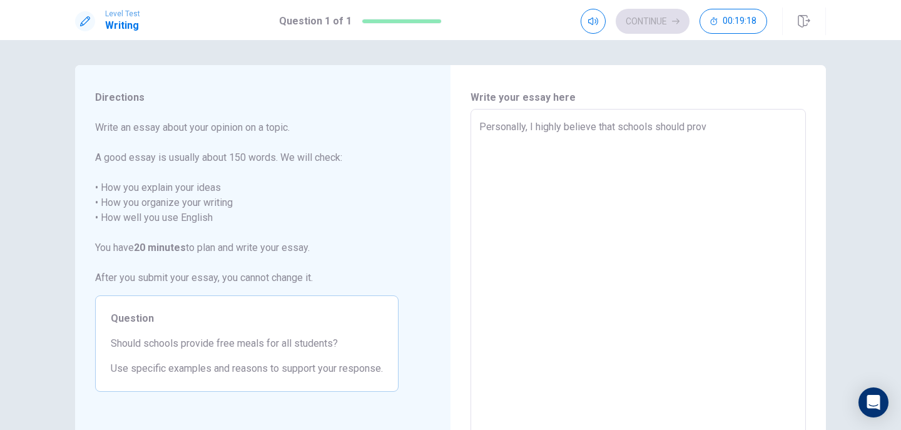
type textarea "Personally, I highly believe that schools should provi"
type textarea "x"
type textarea "Personally, I highly believe that schools should provid"
type textarea "x"
type textarea "Personally, I highly believe that schools should provide"
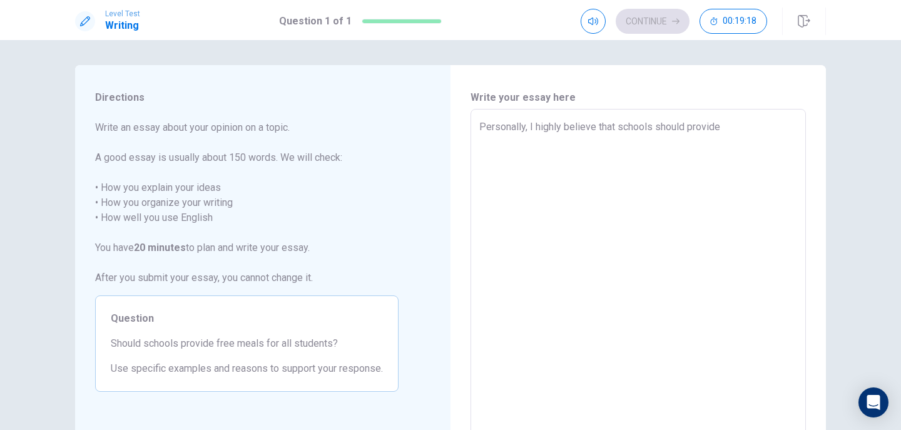
type textarea "x"
type textarea "Personally, I highly believe that schools should provide"
type textarea "x"
type textarea "Personally, I highly believe that schools should provide f"
type textarea "x"
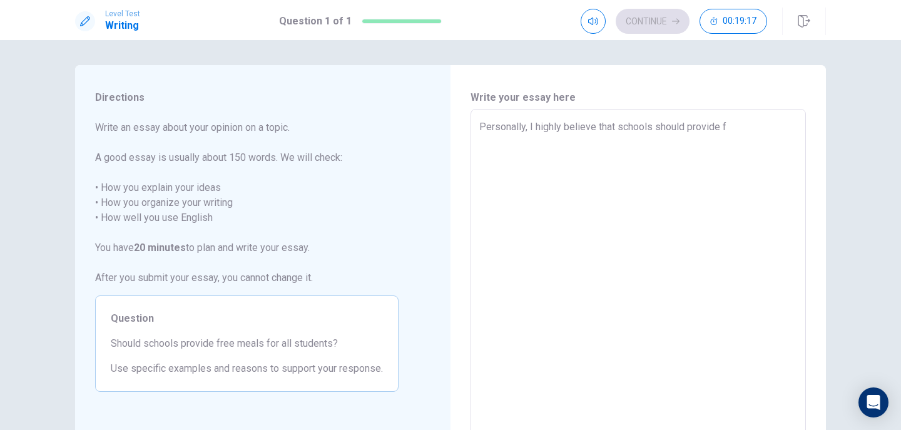
type textarea "Personally, I highly believe that schools should provide fr"
type textarea "x"
type textarea "Personally, I highly believe that schools should provide fre"
type textarea "x"
type textarea "Personally, I highly believe that schools should provide free"
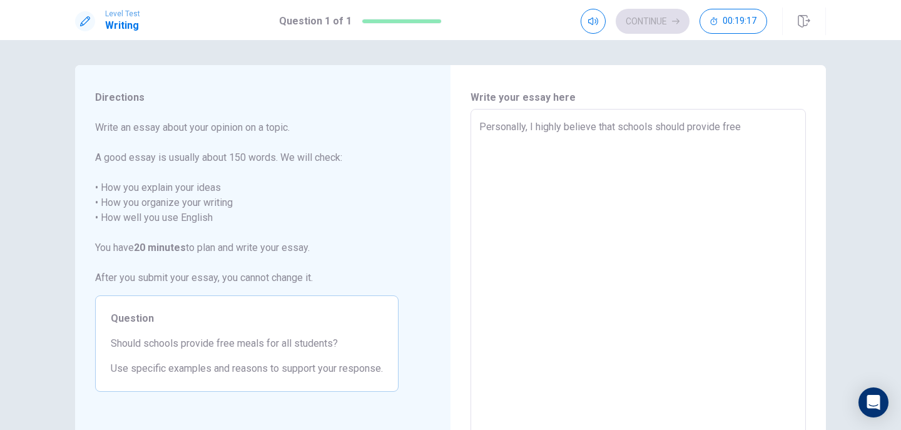
type textarea "x"
type textarea "Personally, I highly believe that schools should provide free"
type textarea "x"
type textarea "Personally, I highly believe that schools should provide free m"
type textarea "x"
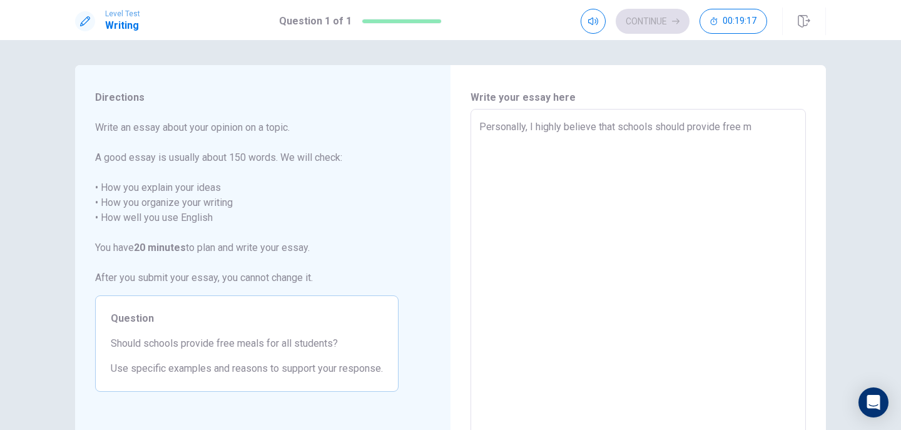
type textarea "Personally, I highly believe that schools should provide free me"
type textarea "x"
type textarea "Personally, I highly believe that schools should provide free mea"
type textarea "x"
type textarea "Personally, I highly believe that schools should provide free meal"
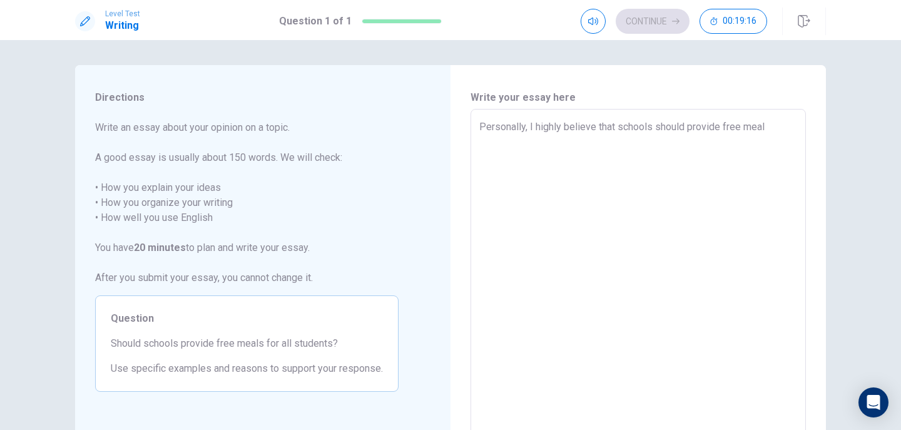
type textarea "x"
type textarea "Personally, I highly believe that schools should provide free meals"
type textarea "x"
type textarea "Personally, I highly believe that schools should provide free meals"
type textarea "x"
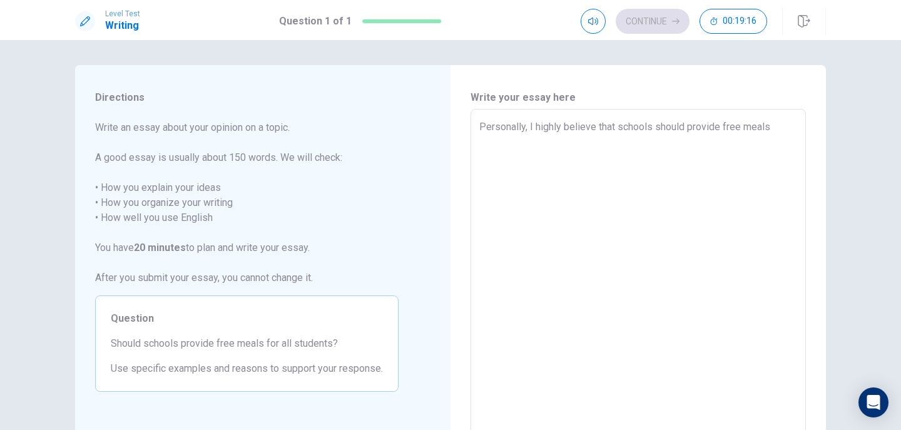
type textarea "Personally, I highly believe that schools should provide free meals t"
type textarea "x"
type textarea "Personally, I highly believe that schools should provide free meals to"
type textarea "x"
type textarea "Personally, I highly believe that schools should provide free meals to"
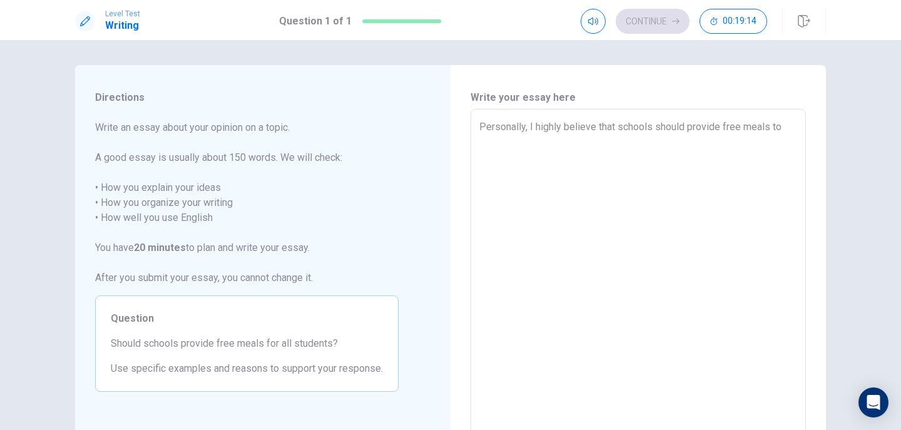
type textarea "x"
type textarea "Personally, I highly believe that schools should provide free meals to"
type textarea "x"
type textarea "Personally, I highly believe that schools should provide free meals t"
type textarea "x"
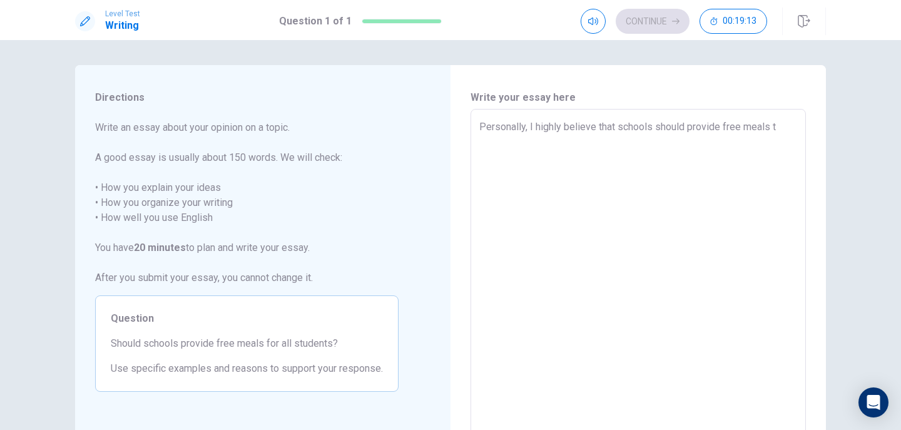
type textarea "Personally, I highly believe that schools should provide free meals"
type textarea "x"
type textarea "Personally, I highly believe that schools should provide free meals f"
type textarea "x"
type textarea "Personally, I highly believe that schools should provide free meals fo"
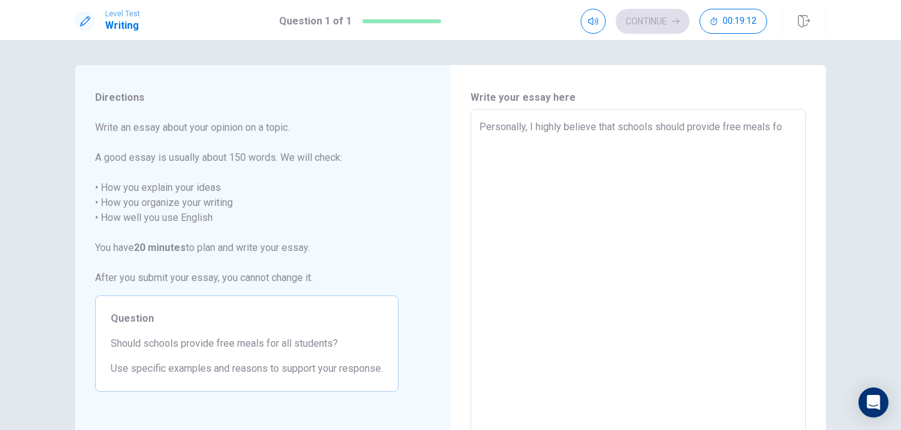
type textarea "x"
type textarea "Personally, I highly believe that schools should provide free meals for"
type textarea "x"
type textarea "Personally, I highly believe that schools should provide free meals for"
type textarea "x"
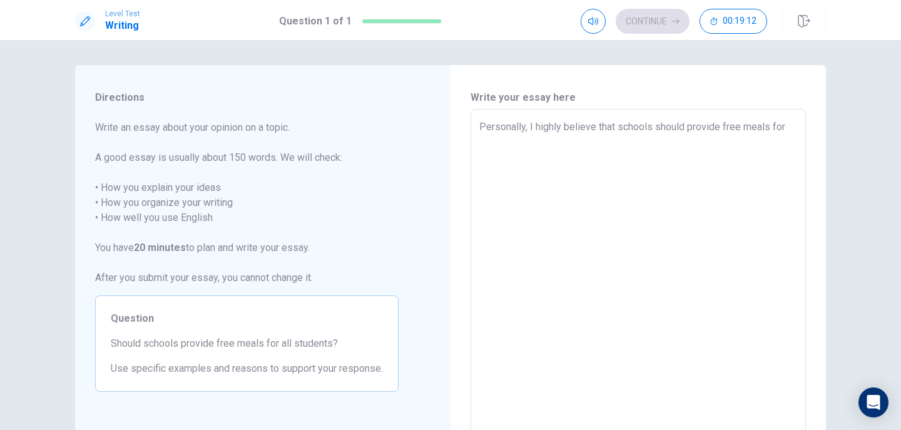
type textarea "Personally, I highly believe that schools should provide free meals for a"
type textarea "x"
type textarea "Personally, I highly believe that schools should provide free meals for al"
type textarea "x"
type textarea "Personally, I highly believe that schools should provide free meals for all"
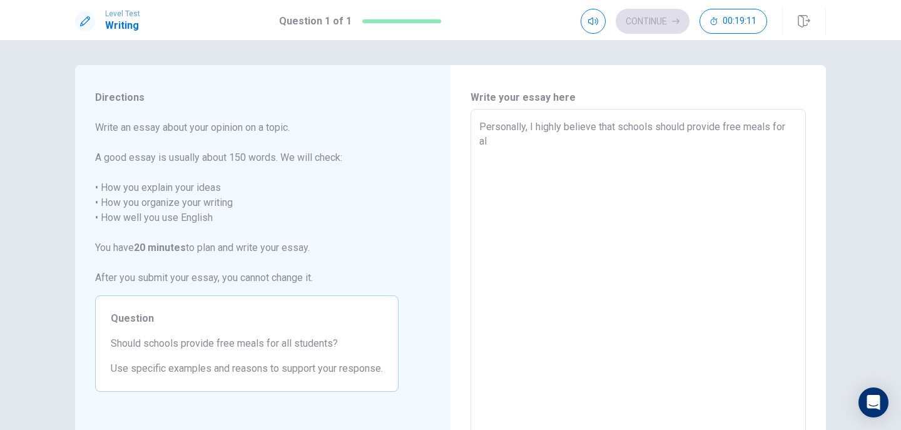
type textarea "x"
type textarea "Personally, I highly believe that schools should provide free meals for all"
type textarea "x"
type textarea "Personally, I highly believe that schools should provide free meals for all s"
type textarea "x"
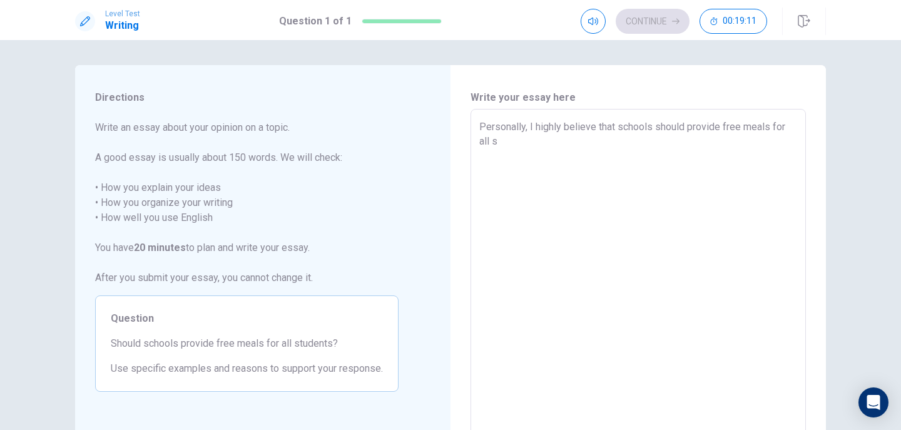
type textarea "Personally, I highly believe that schools should provide free meals for all st"
type textarea "x"
type textarea "Personally, I highly believe that schools should provide free meals for all stu"
type textarea "x"
type textarea "Personally, I highly believe that schools should provide free meals for all stud"
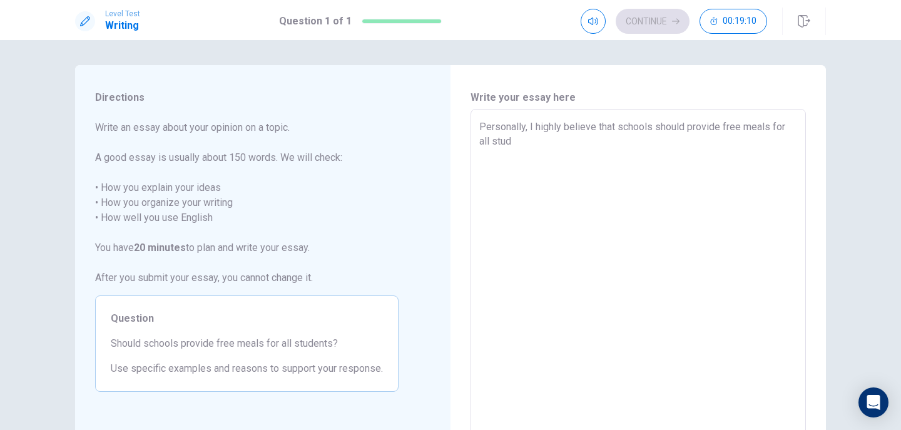
type textarea "x"
type textarea "Personally, I highly believe that schools should provide free meals for all stu…"
type textarea "x"
type textarea "Personally, I highly believe that schools should provide free meals for all stu…"
type textarea "x"
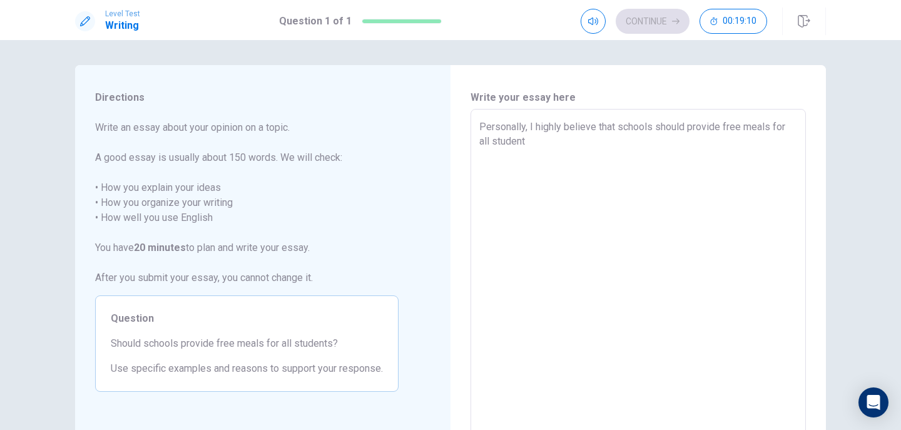
type textarea "Personally, I highly believe that schools should provide free meals for all stu…"
type textarea "x"
type textarea "Personally, I highly believe that schools should provide free meals for all stu…"
type textarea "x"
type textarea "Personally, I highly believe that schools should provide free meals for all stu…"
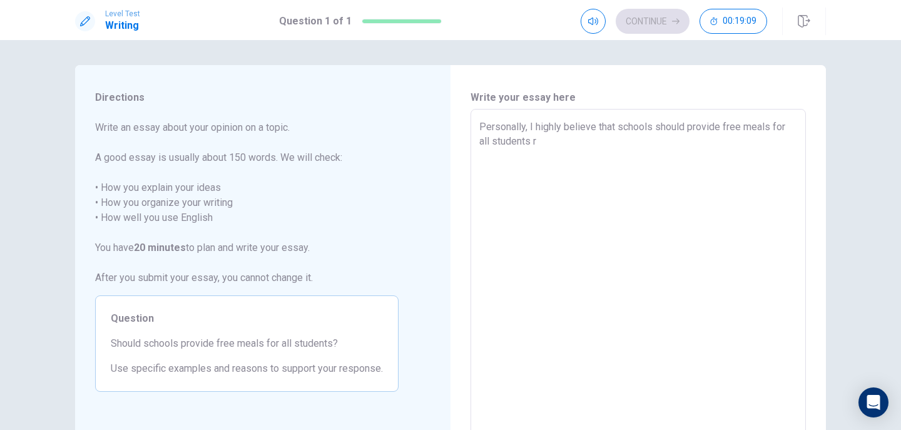
type textarea "x"
type textarea "Personally, I highly believe that schools should provide free meals for all stu…"
type textarea "x"
type textarea "Personally, I highly believe that schools should provide free meals for all stu…"
type textarea "x"
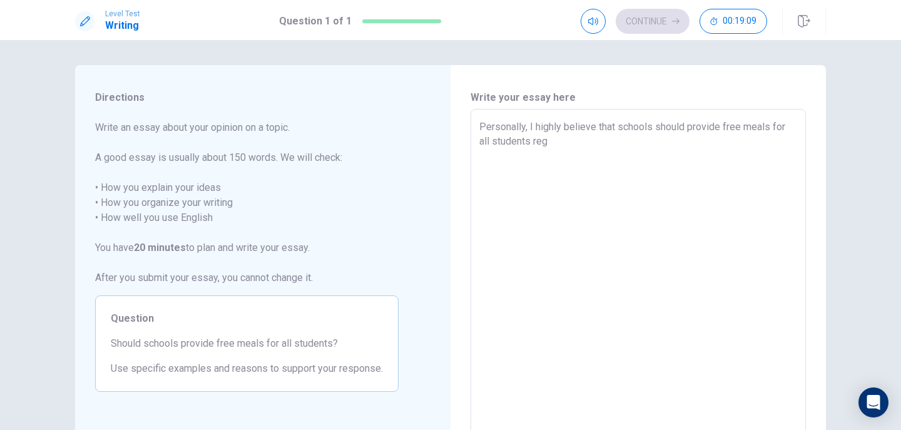
type textarea "Personally, I highly believe that schools should provide free meals for all stu…"
type textarea "x"
type textarea "Personally, I highly believe that schools should provide free meals for all stu…"
type textarea "x"
type textarea "Personally, I highly believe that schools should provide free meals for all stu…"
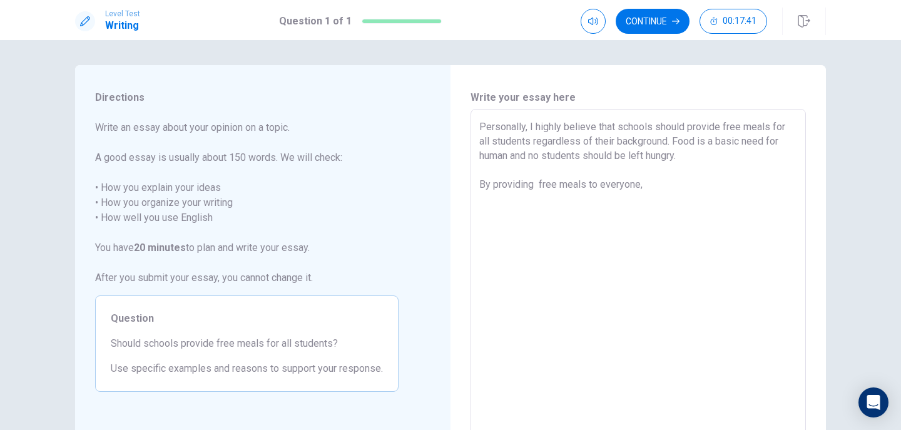
click at [538, 190] on textarea "Personally, I highly believe that schools should provide free meals for all stu…" at bounding box center [638, 282] width 318 height 325
click at [667, 189] on textarea "Personally, I highly believe that schools should provide free meals for all stu…" at bounding box center [638, 282] width 318 height 325
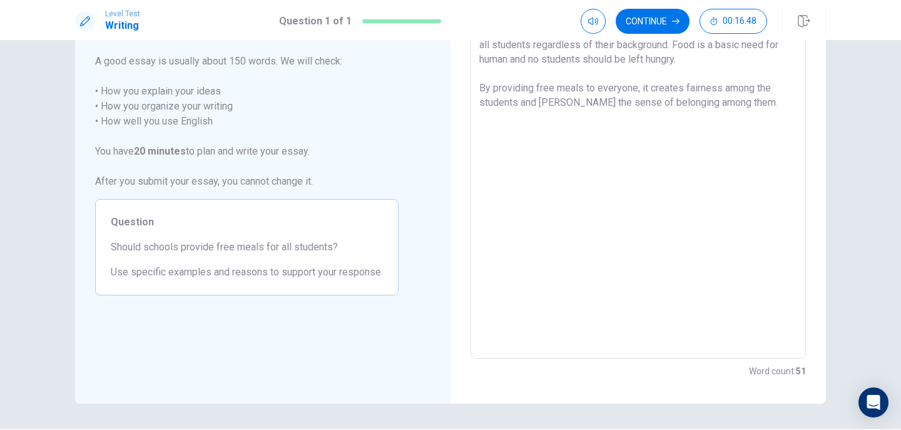
scroll to position [125, 0]
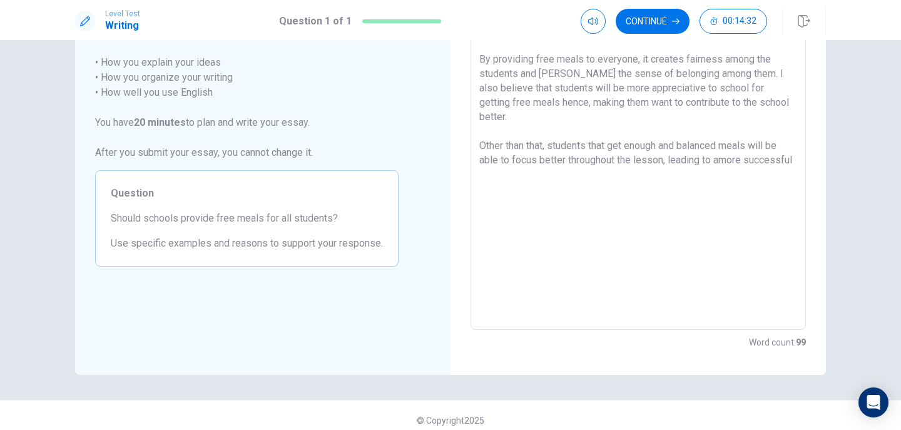
click at [717, 146] on textarea "Personally, I highly believe that schools should provide free meals for all stu…" at bounding box center [638, 156] width 318 height 325
click at [673, 163] on textarea "Personally, I highly believe that schools should provide free meals for all stu…" at bounding box center [638, 156] width 318 height 325
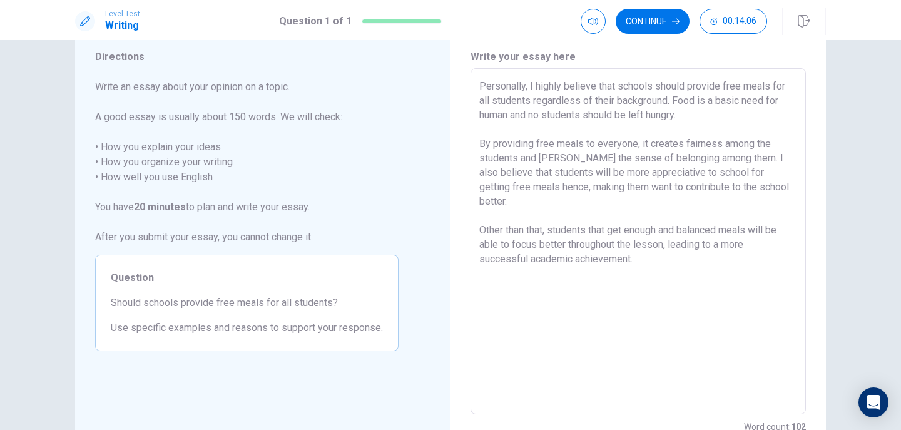
scroll to position [63, 0]
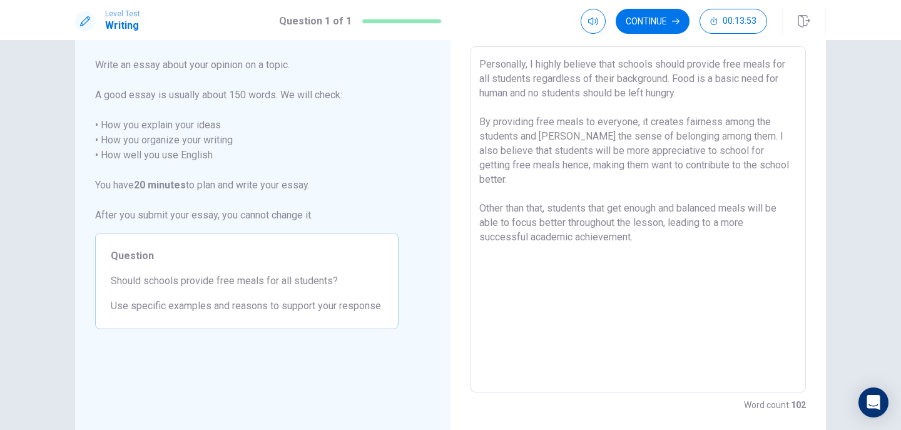
click at [715, 153] on textarea "Personally, I highly believe that schools should provide free meals for all stu…" at bounding box center [638, 219] width 318 height 325
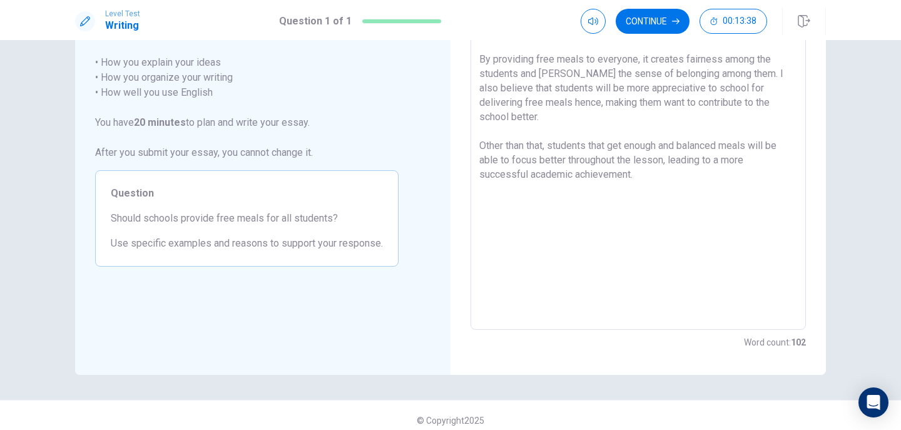
click at [655, 163] on textarea "Personally, I highly believe that schools should provide free meals for all stu…" at bounding box center [638, 156] width 318 height 325
click at [564, 190] on textarea "Personally, I highly believe that schools should provide free meals for all stu…" at bounding box center [638, 156] width 318 height 325
click at [536, 190] on textarea "Personally, I highly believe that schools should provide free meals for all stu…" at bounding box center [638, 156] width 318 height 325
click at [671, 188] on textarea "Personally, I highly believe that schools should provide free meals for all stu…" at bounding box center [638, 156] width 318 height 325
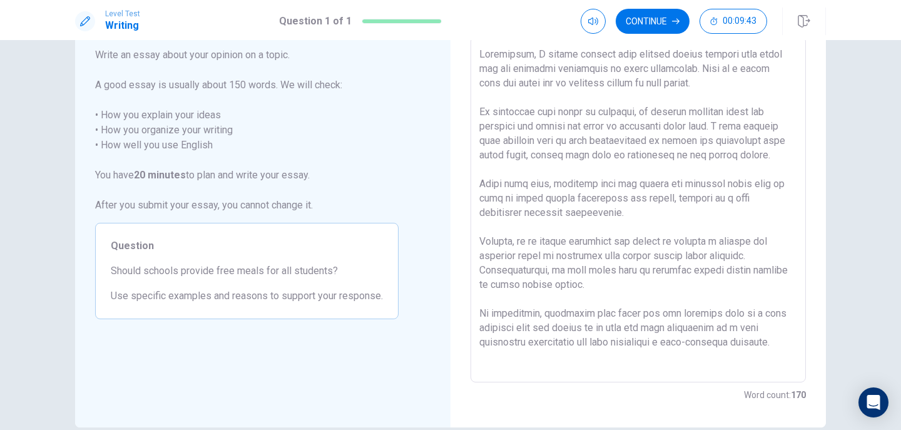
scroll to position [135, 0]
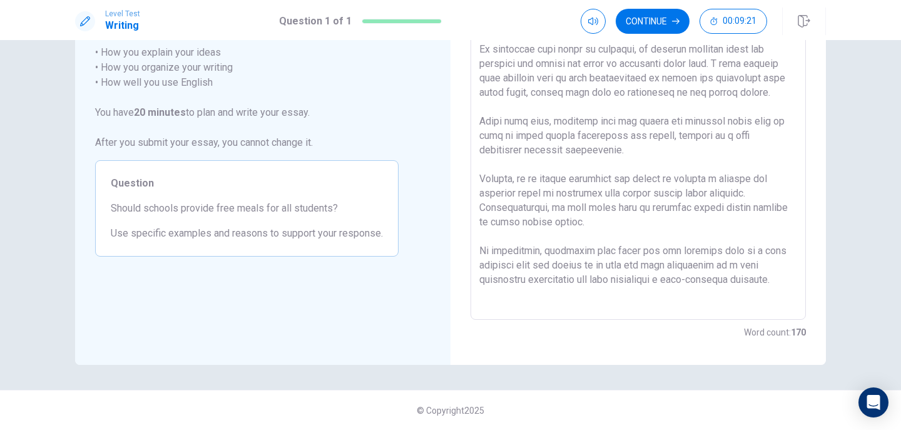
click at [543, 276] on textarea at bounding box center [638, 146] width 318 height 325
click at [606, 275] on textarea at bounding box center [638, 146] width 318 height 325
drag, startPoint x: 606, startPoint y: 275, endPoint x: 619, endPoint y: 288, distance: 18.1
click at [619, 288] on textarea at bounding box center [638, 146] width 318 height 325
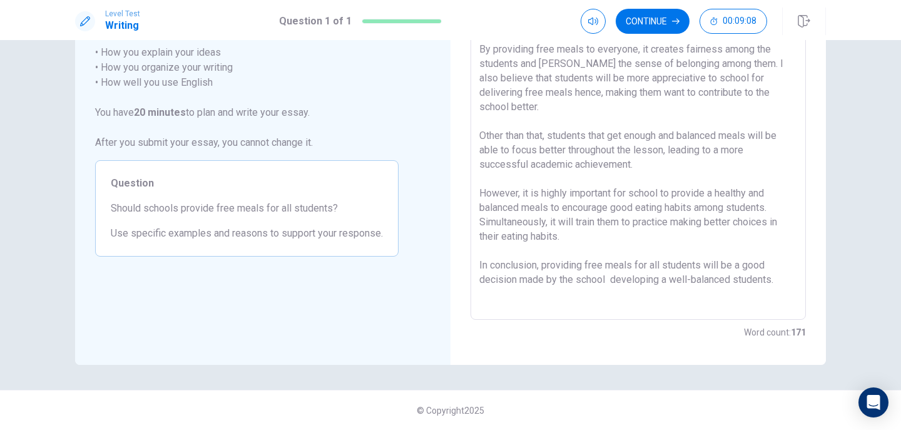
scroll to position [0, 0]
click at [773, 263] on textarea "Personally, I highly believe that schools should provide free meals for all stu…" at bounding box center [638, 146] width 318 height 325
click at [772, 263] on textarea "Personally, I highly believe that schools should provide free meals for all stu…" at bounding box center [638, 146] width 318 height 325
click at [771, 263] on textarea "Personally, I highly believe that schools should provide free meals for all stu…" at bounding box center [638, 146] width 318 height 325
drag, startPoint x: 771, startPoint y: 263, endPoint x: 641, endPoint y: 267, distance: 129.6
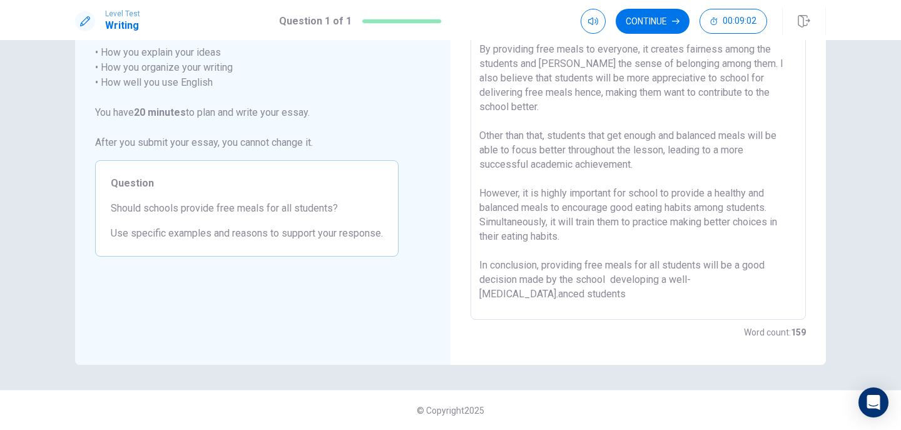
click at [641, 267] on textarea "Personally, I highly believe that schools should provide free meals for all stu…" at bounding box center [638, 146] width 318 height 325
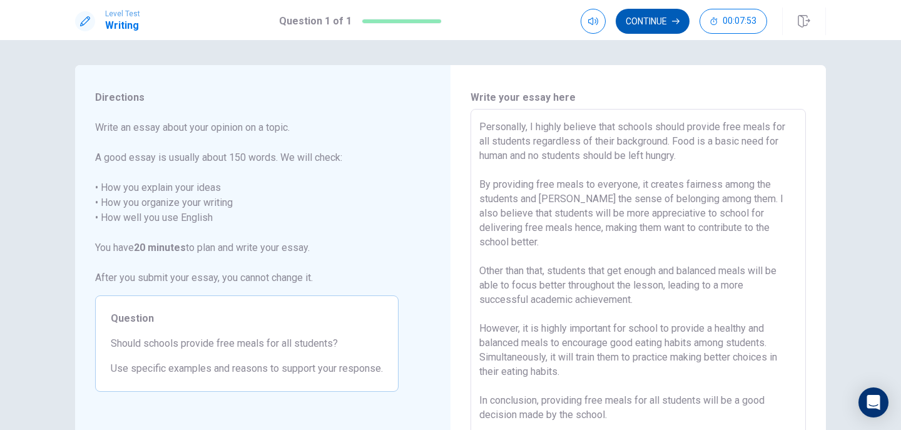
click at [658, 21] on button "Continue" at bounding box center [653, 21] width 74 height 25
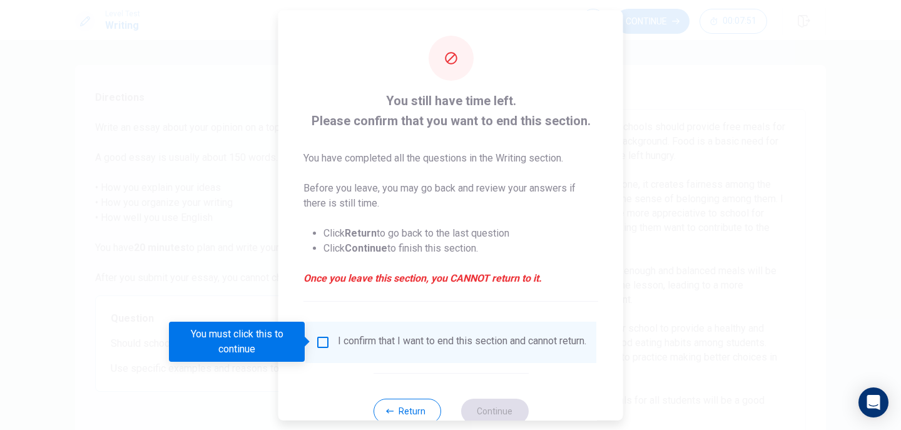
click at [319, 349] on div "I confirm that I want to end this section and cannot return." at bounding box center [450, 341] width 271 height 15
click at [325, 340] on input "You must click this to continue" at bounding box center [322, 341] width 15 height 15
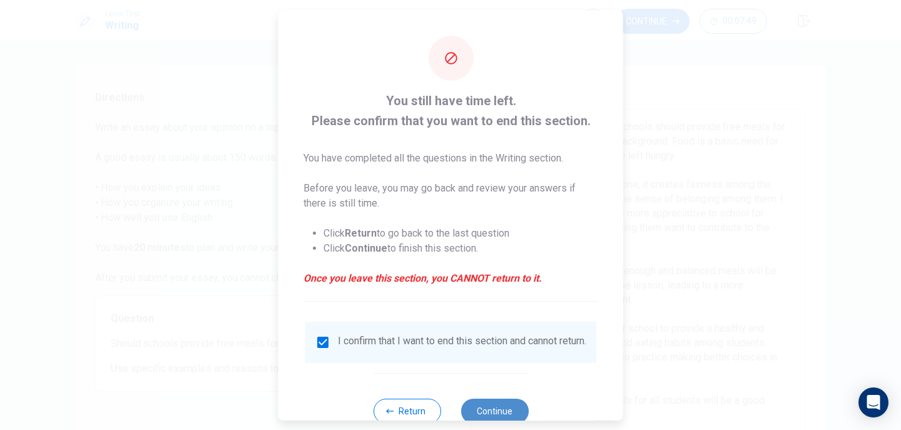
click at [479, 415] on button "Continue" at bounding box center [495, 410] width 68 height 25
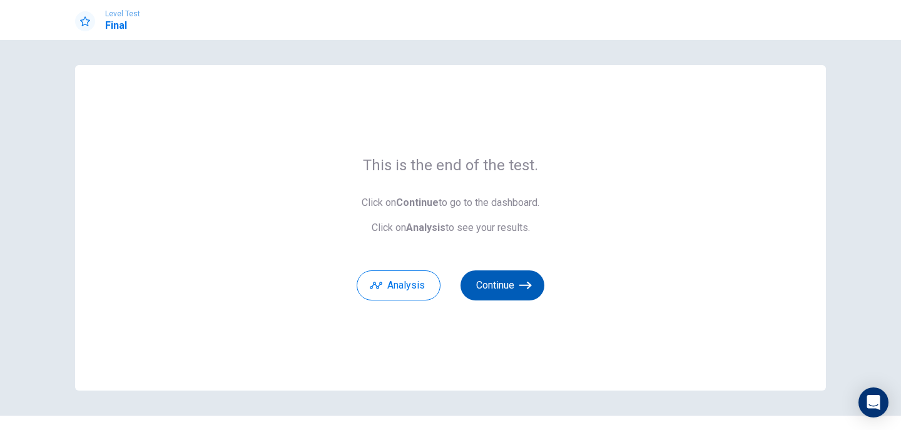
click at [481, 285] on button "Continue" at bounding box center [503, 285] width 84 height 30
